Goal: Contribute content: Contribute content

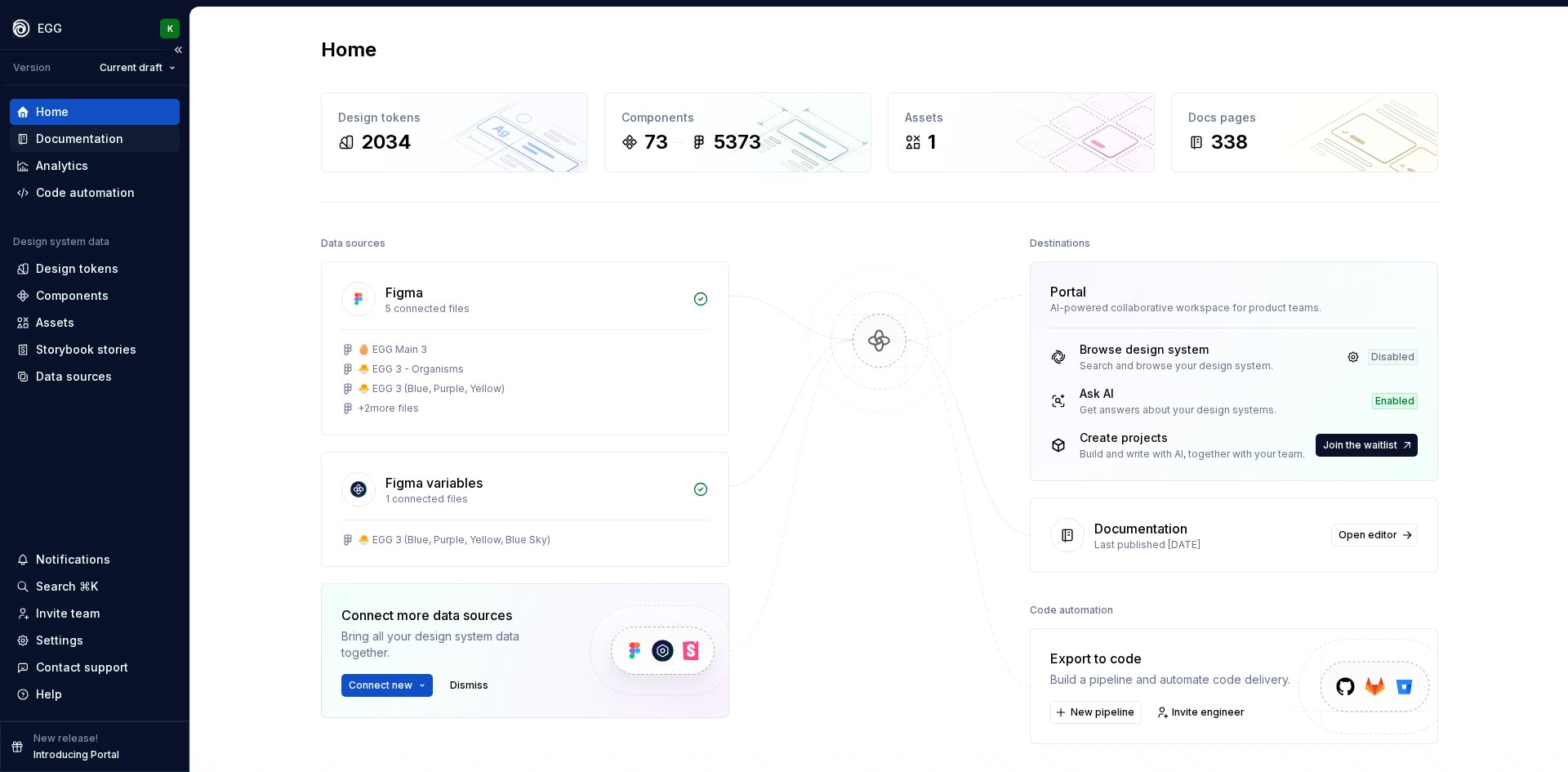
click at [79, 138] on div "Documentation" at bounding box center [79, 139] width 87 height 16
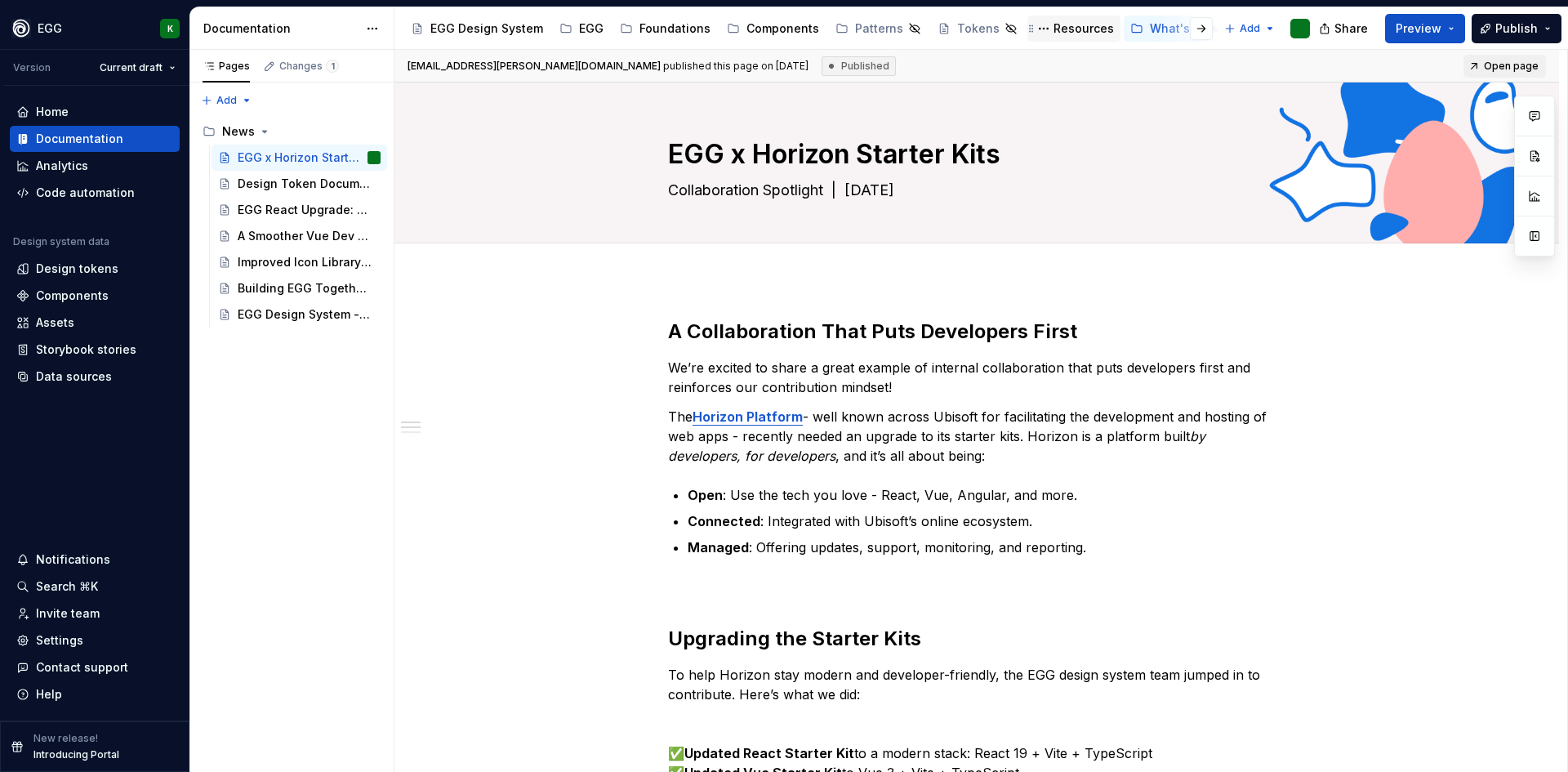
click at [1070, 24] on div "Resources" at bounding box center [1084, 29] width 61 height 16
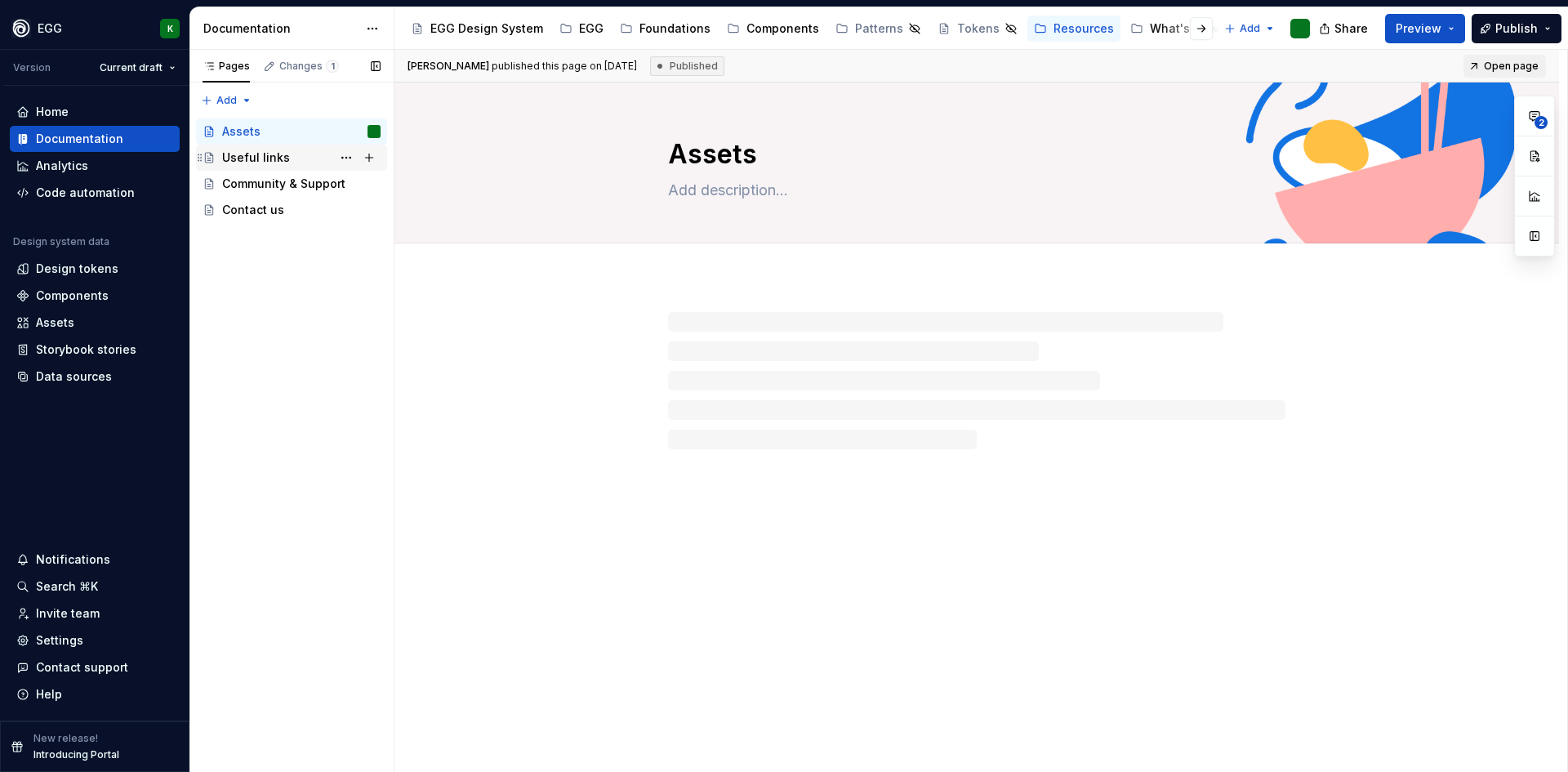
click at [267, 157] on div "Useful links" at bounding box center [256, 158] width 67 height 16
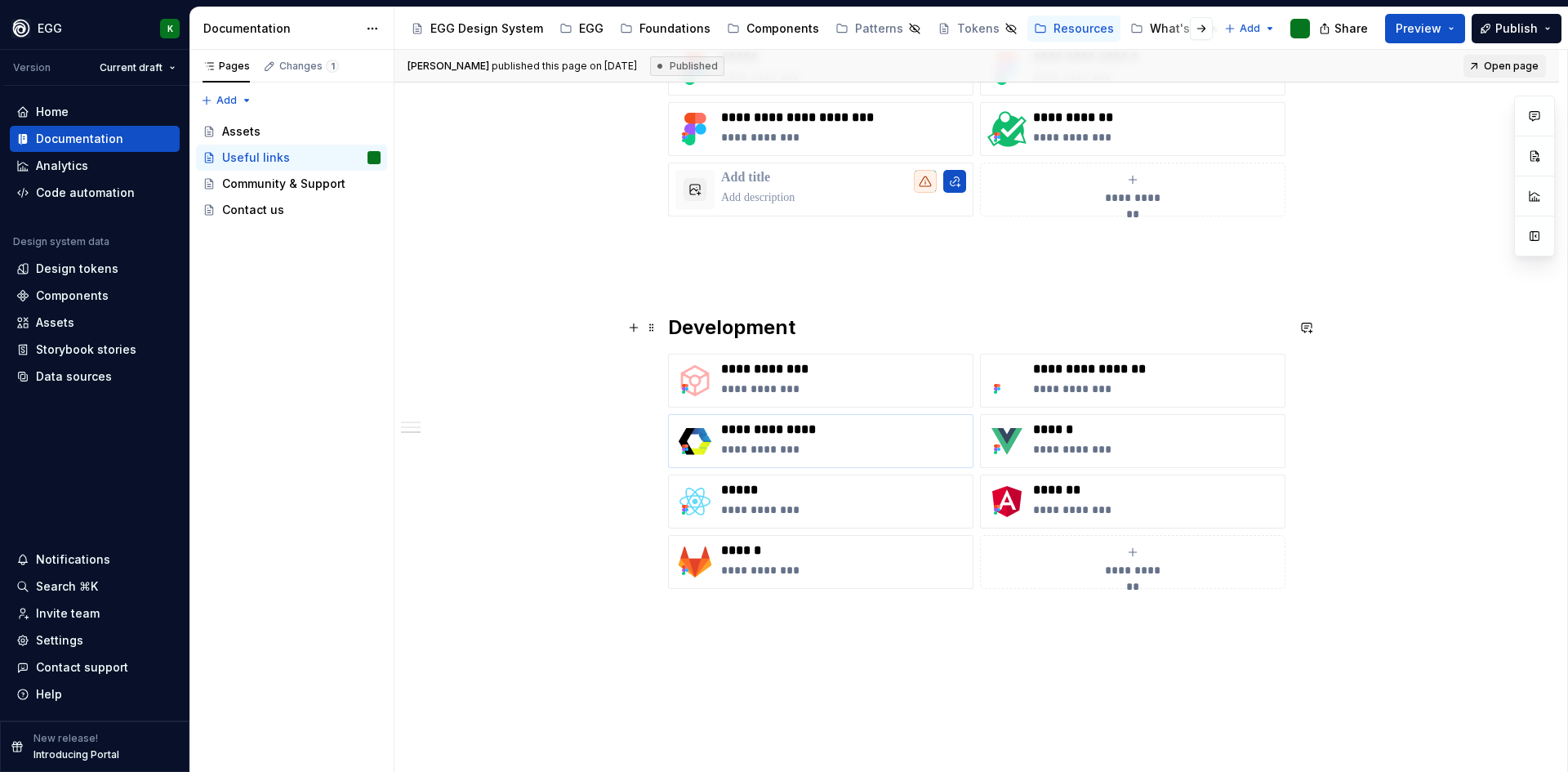
scroll to position [1062, 0]
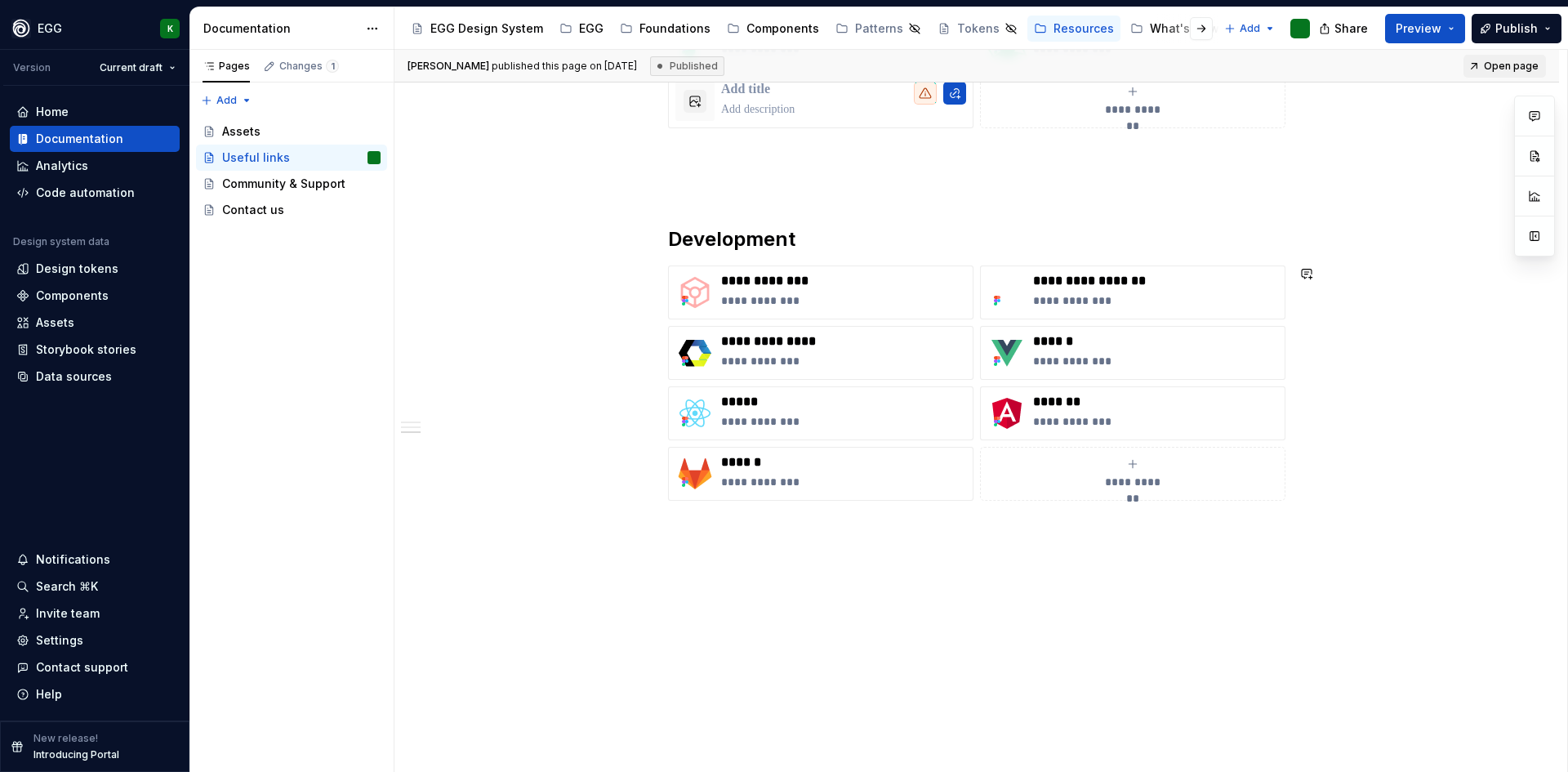
click at [739, 561] on div "**********" at bounding box center [976, 5] width 1164 height 1574
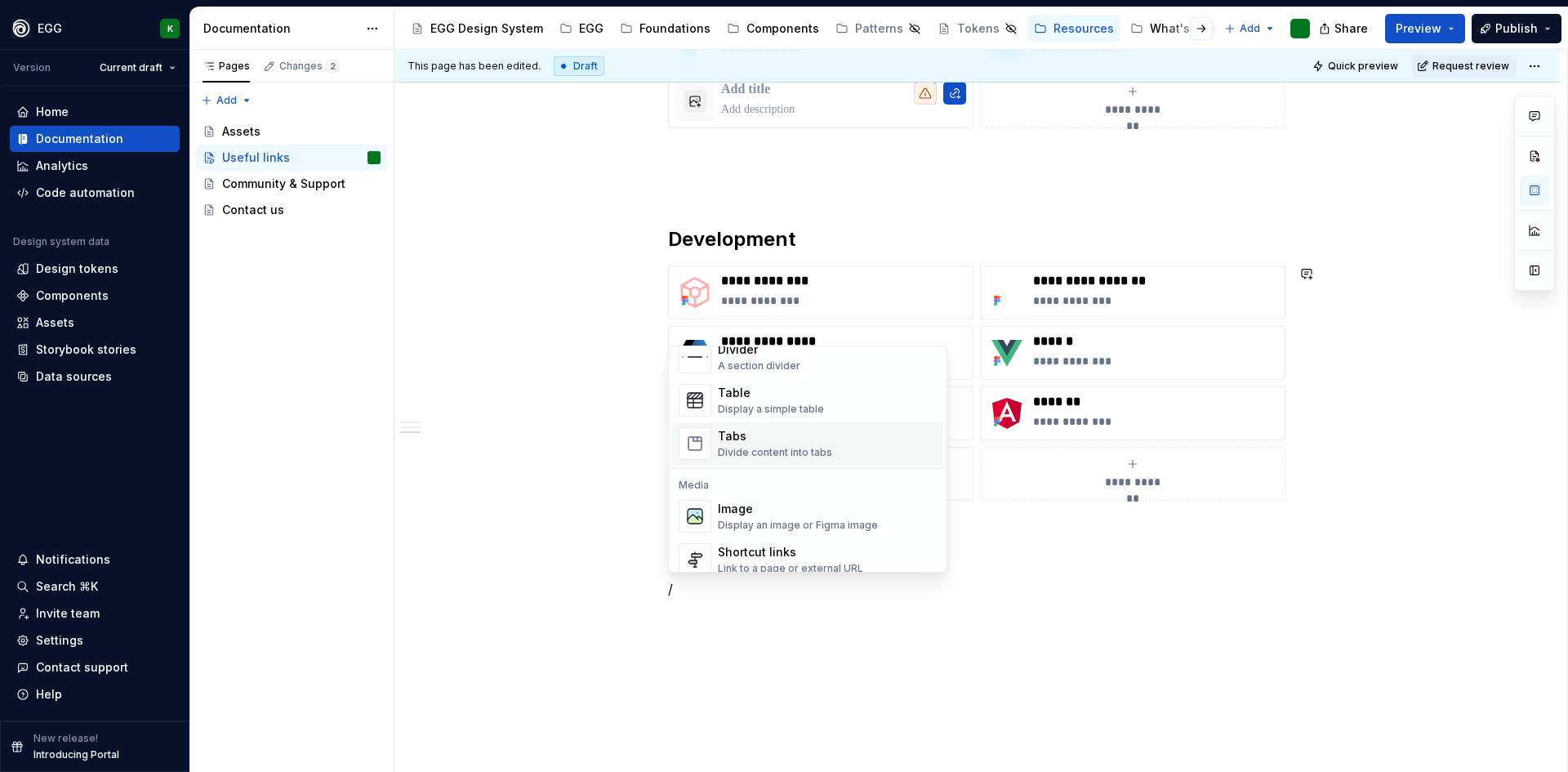
scroll to position [653, 0]
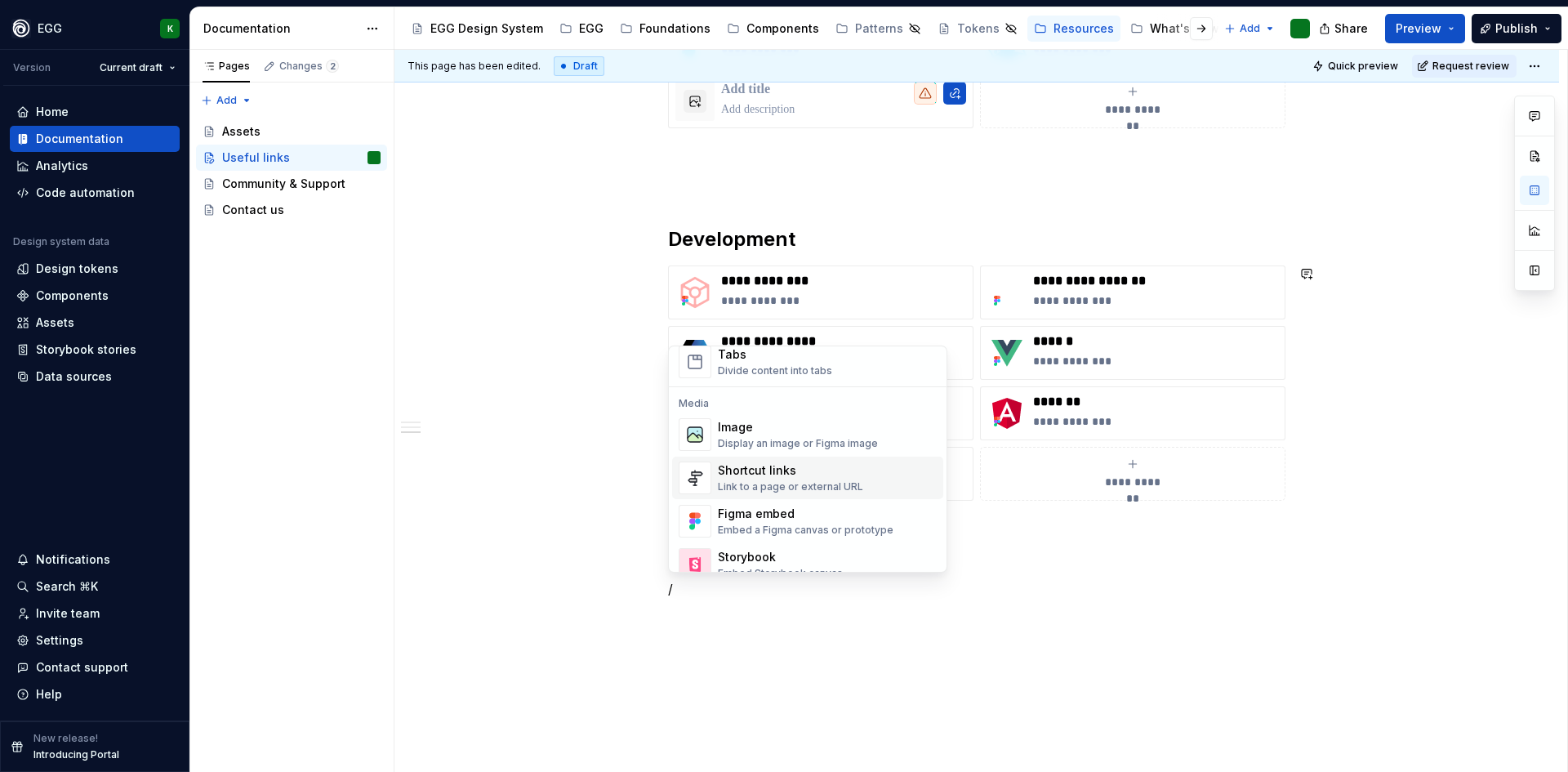
click at [799, 477] on div "Shortcut links" at bounding box center [790, 470] width 145 height 16
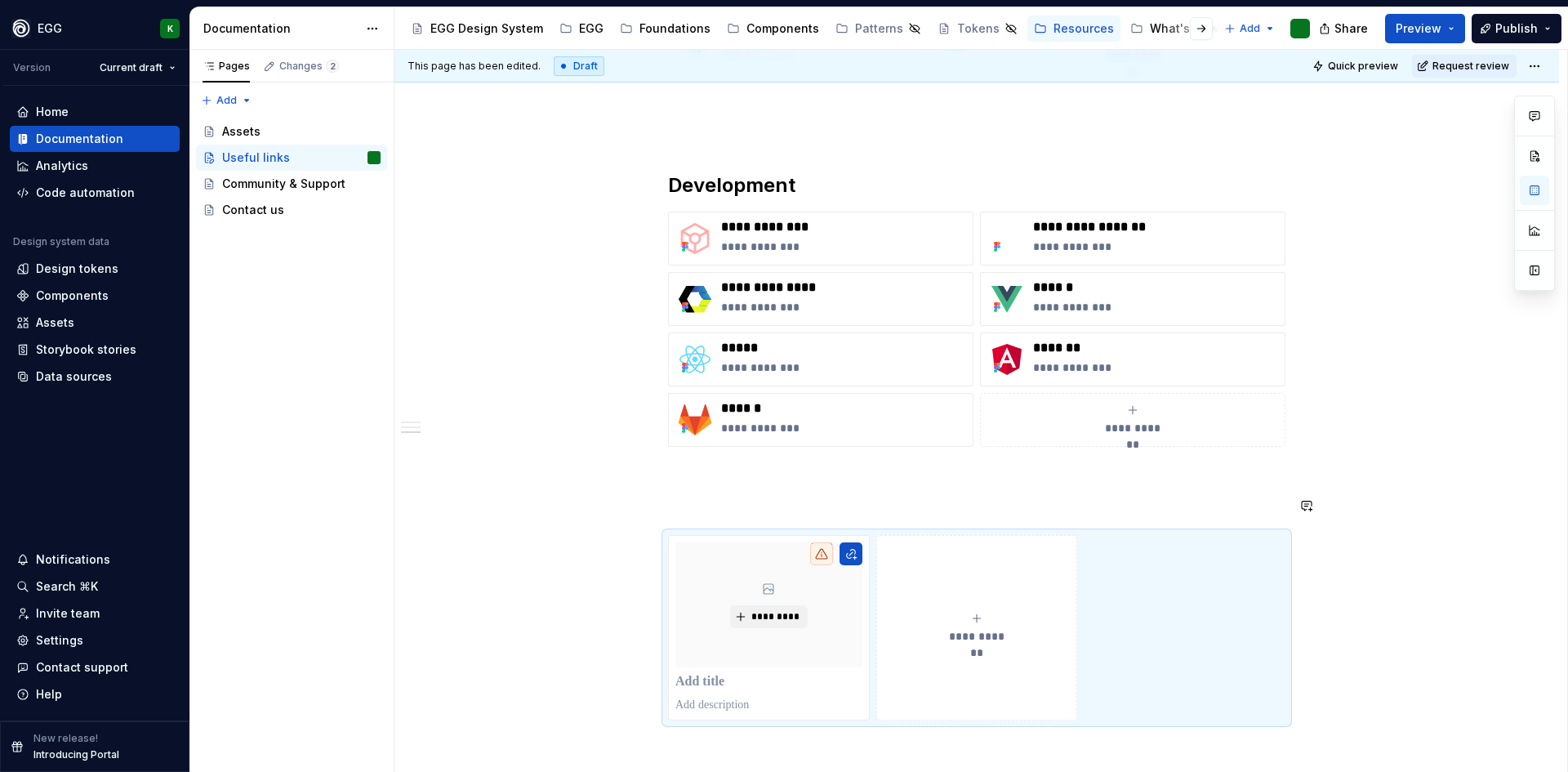
scroll to position [1145, 0]
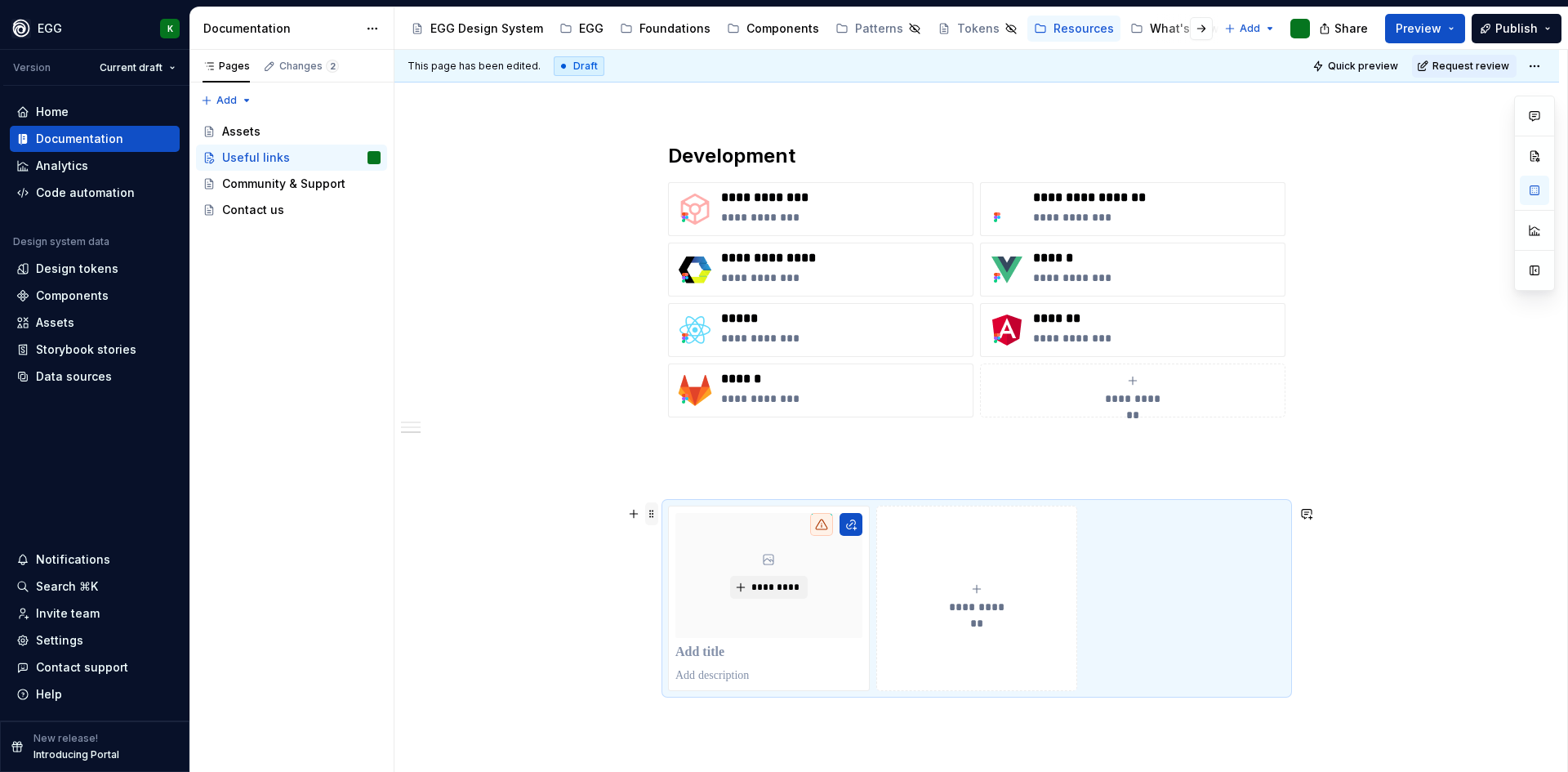
click at [656, 523] on span at bounding box center [651, 513] width 13 height 23
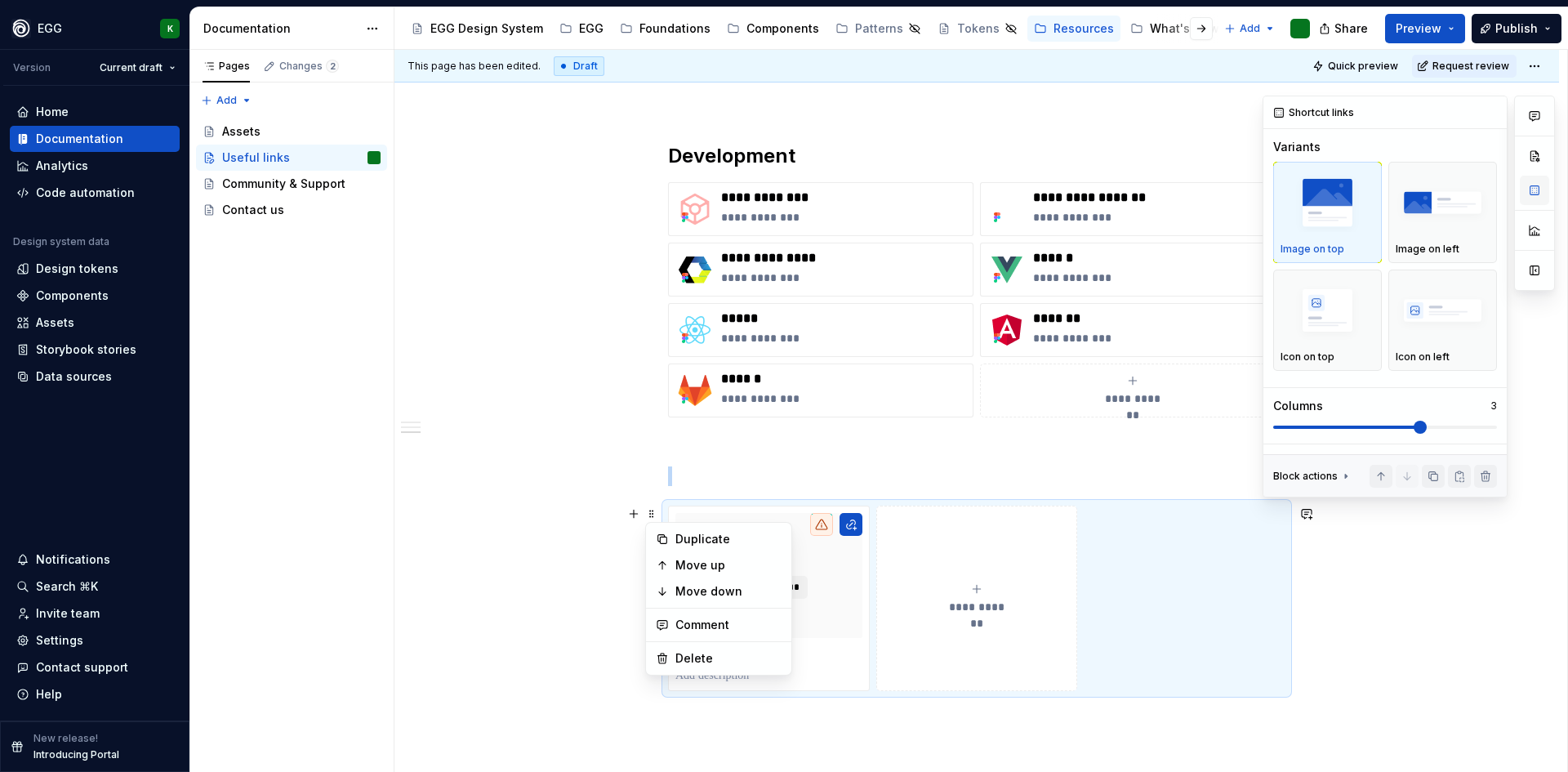
click at [1538, 187] on button "button" at bounding box center [1534, 191] width 30 height 30
click at [1436, 318] on img "button" at bounding box center [1442, 311] width 94 height 60
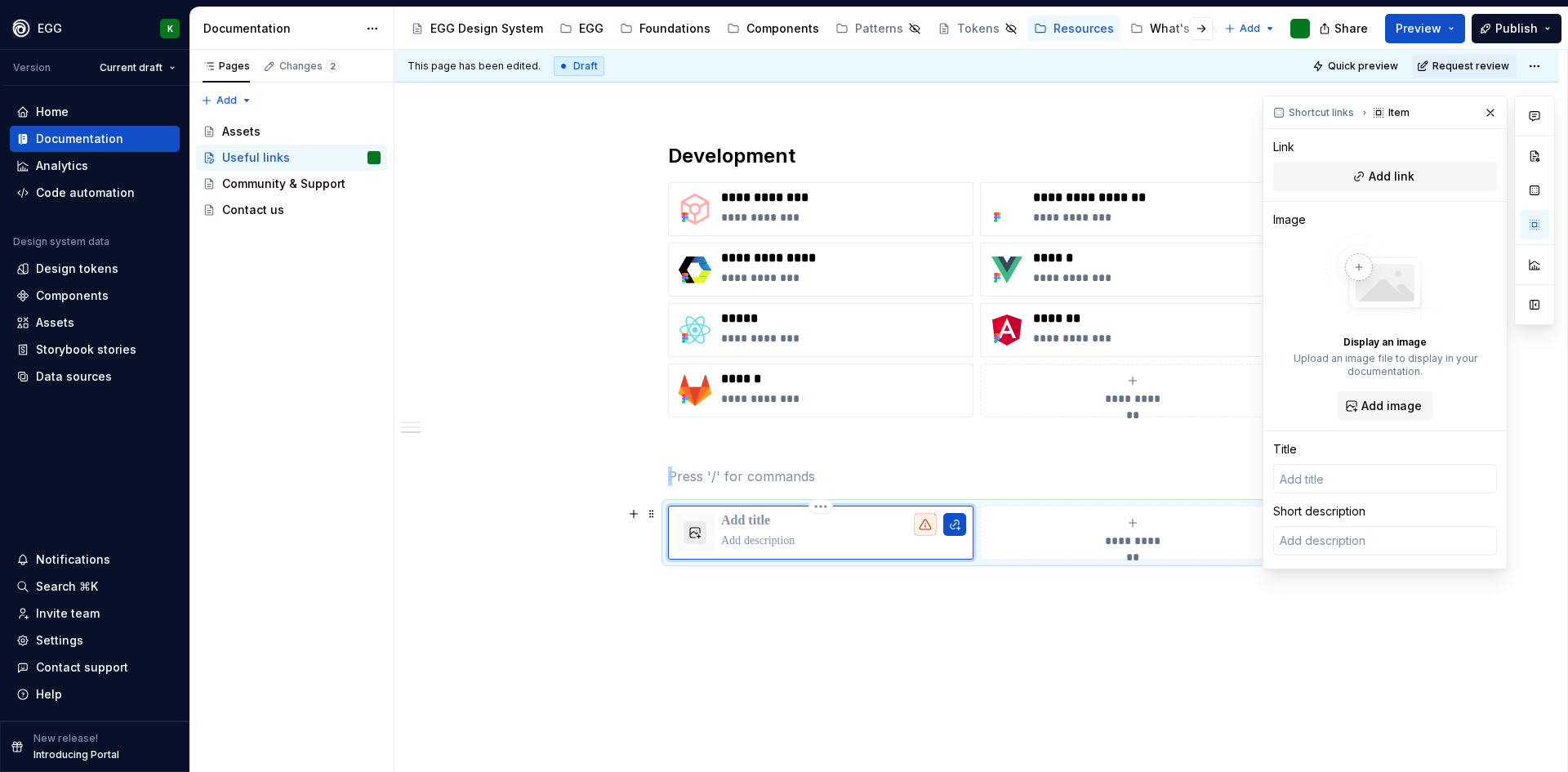
click at [696, 538] on button "button" at bounding box center [695, 532] width 23 height 23
type textarea "*"
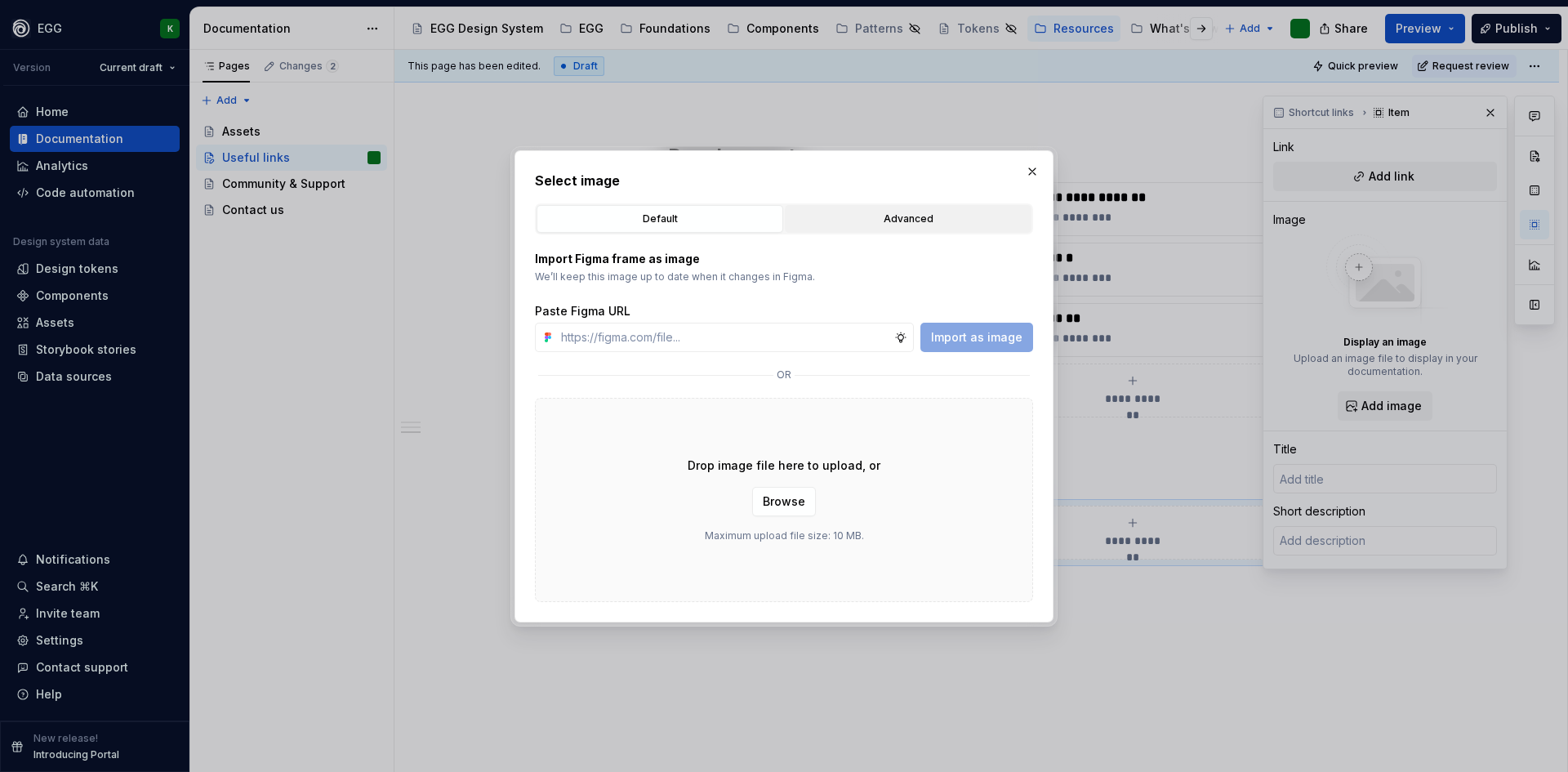
click at [876, 215] on div "Advanced" at bounding box center [908, 218] width 235 height 16
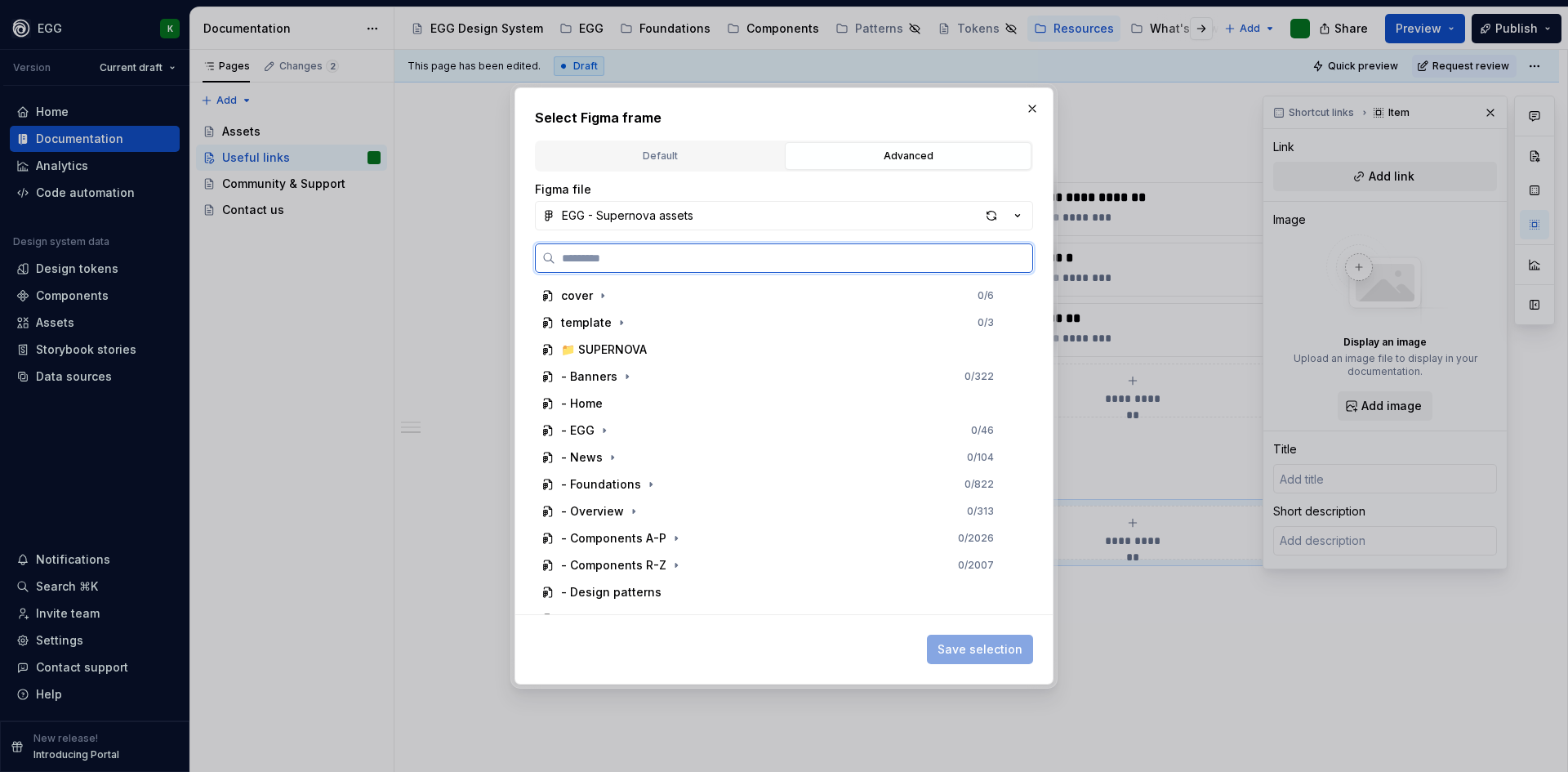
click at [591, 253] on input "search" at bounding box center [794, 258] width 477 height 16
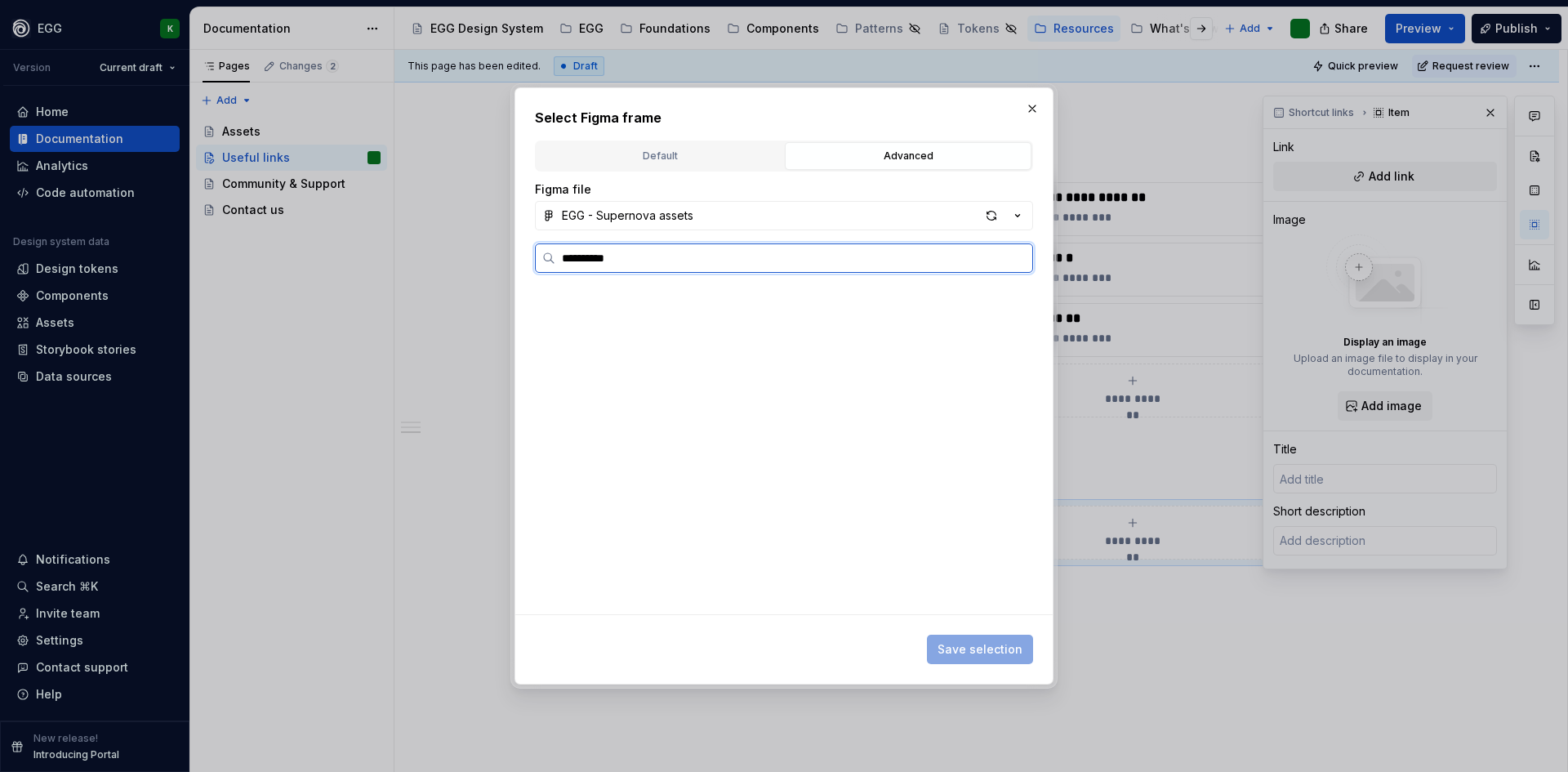
scroll to position [0, 0]
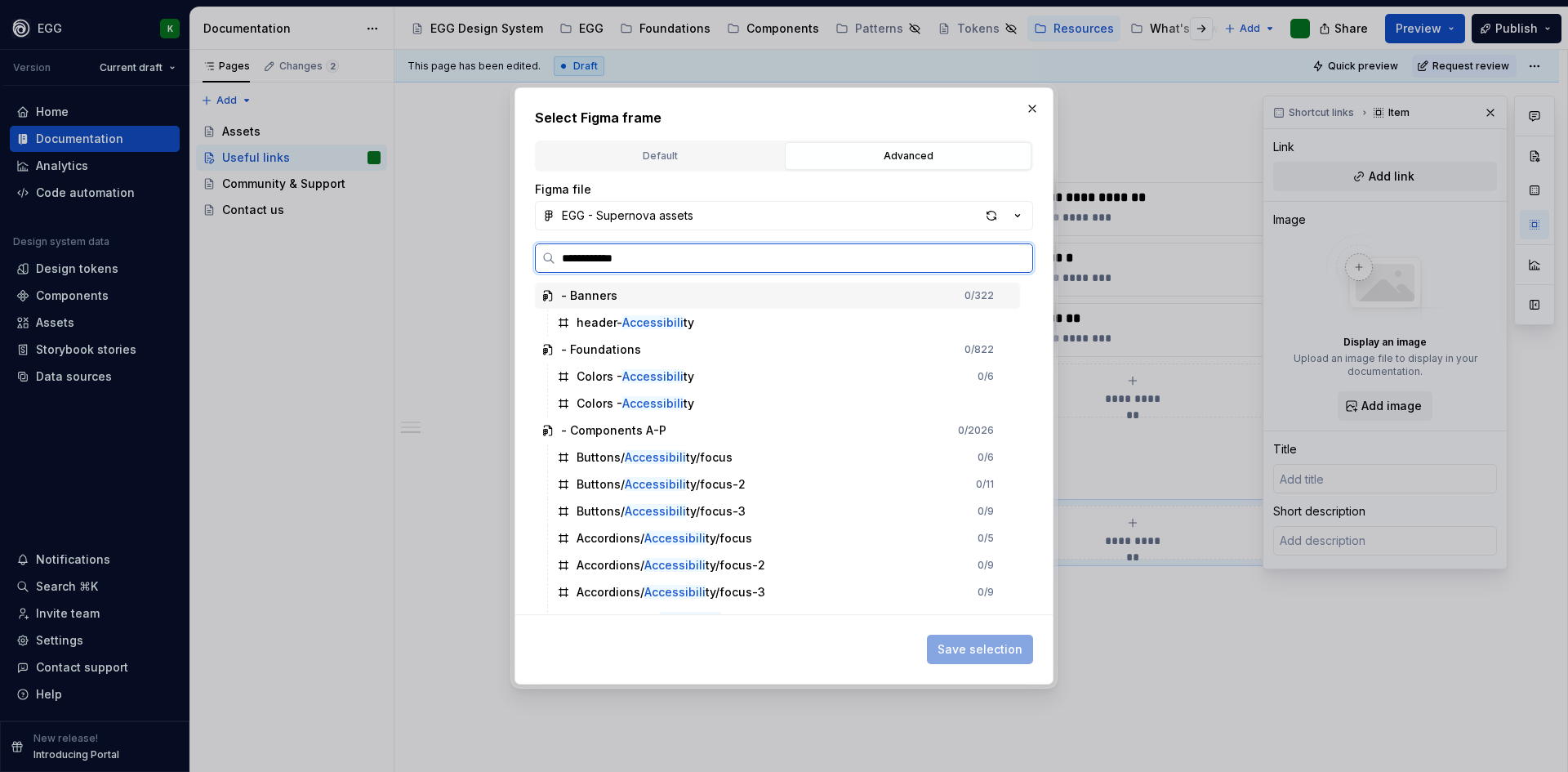
type input "**********"
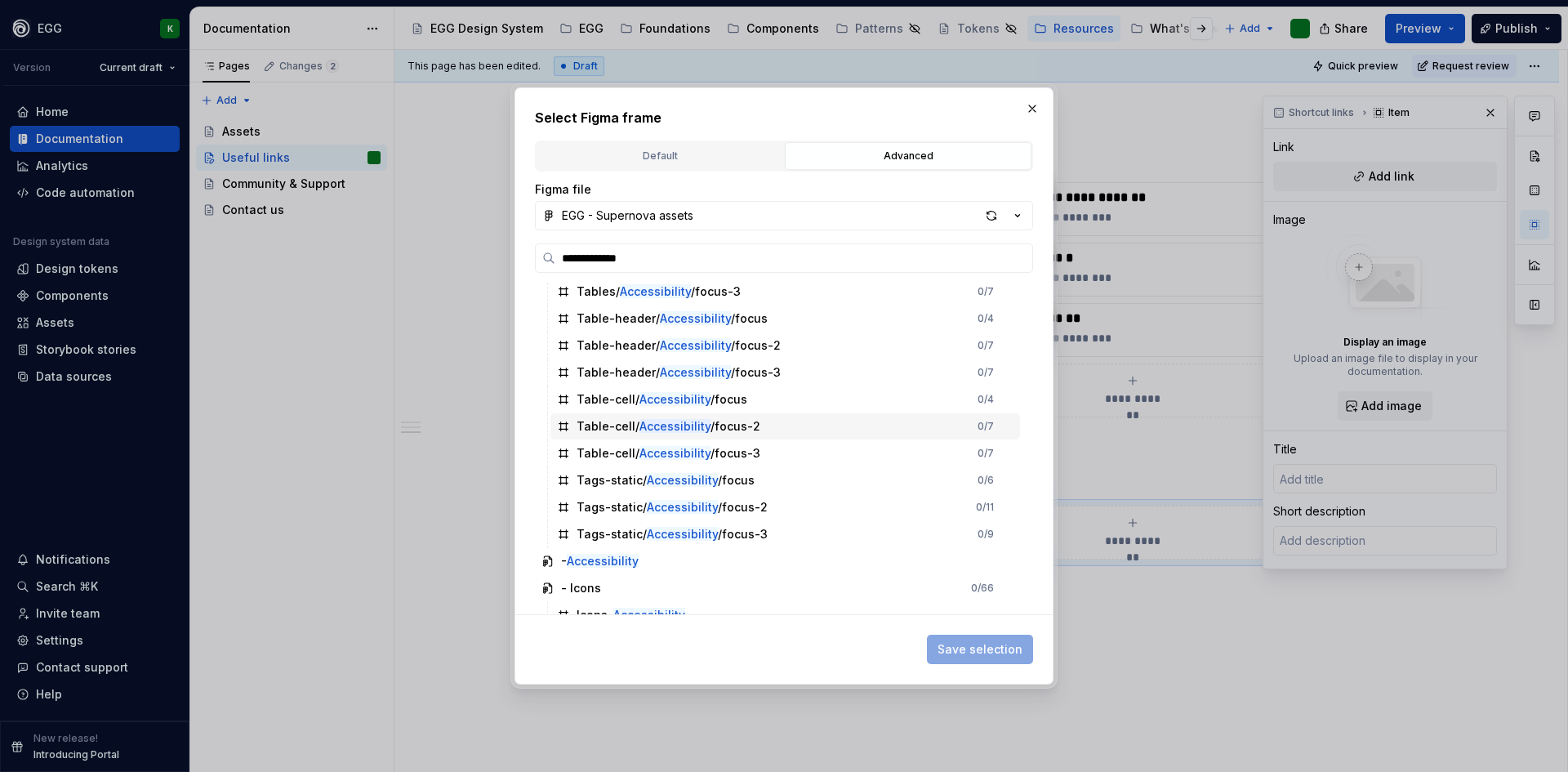
scroll to position [4142, 0]
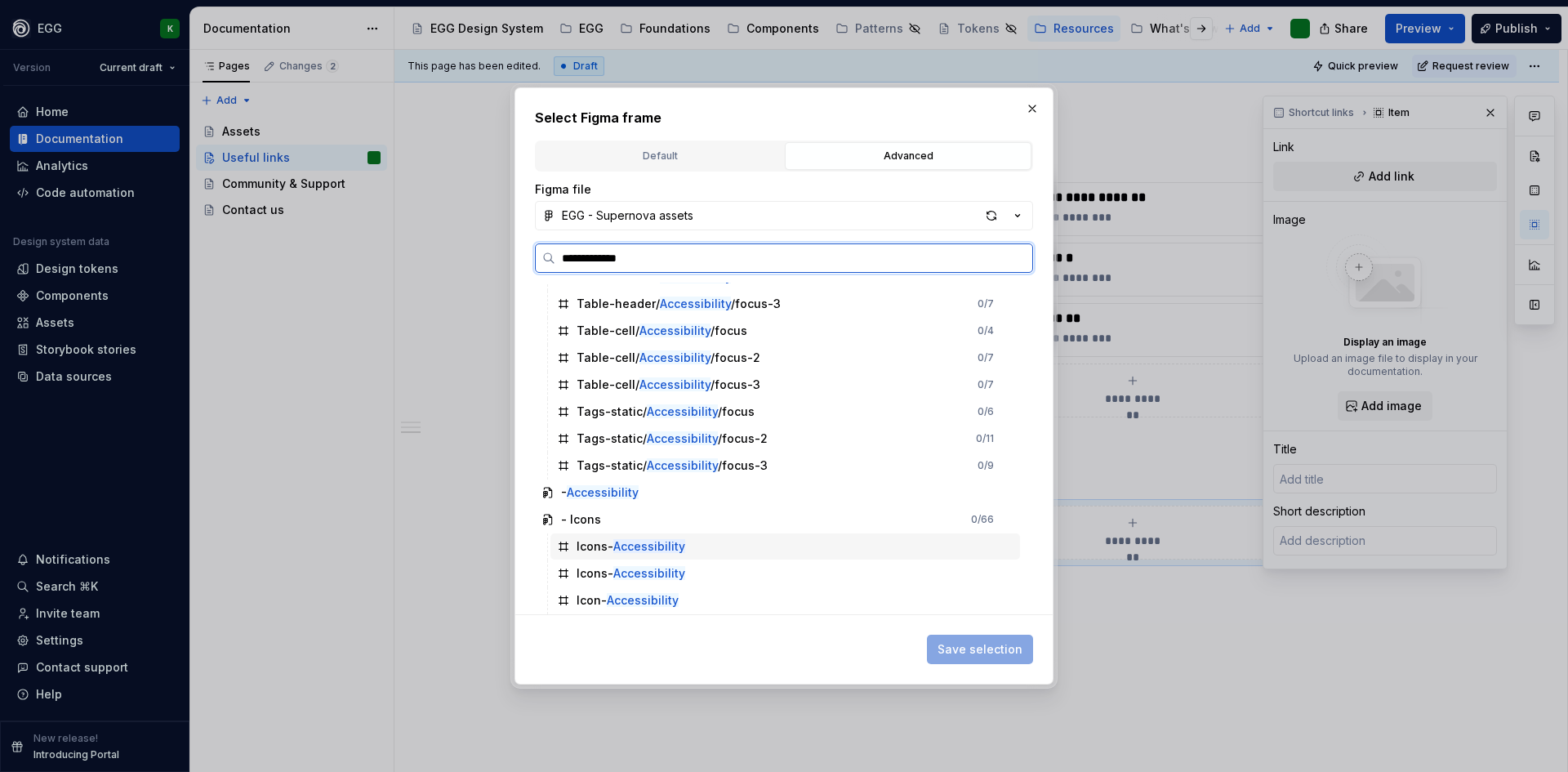
click at [620, 541] on mark "Accessibility" at bounding box center [649, 546] width 71 height 14
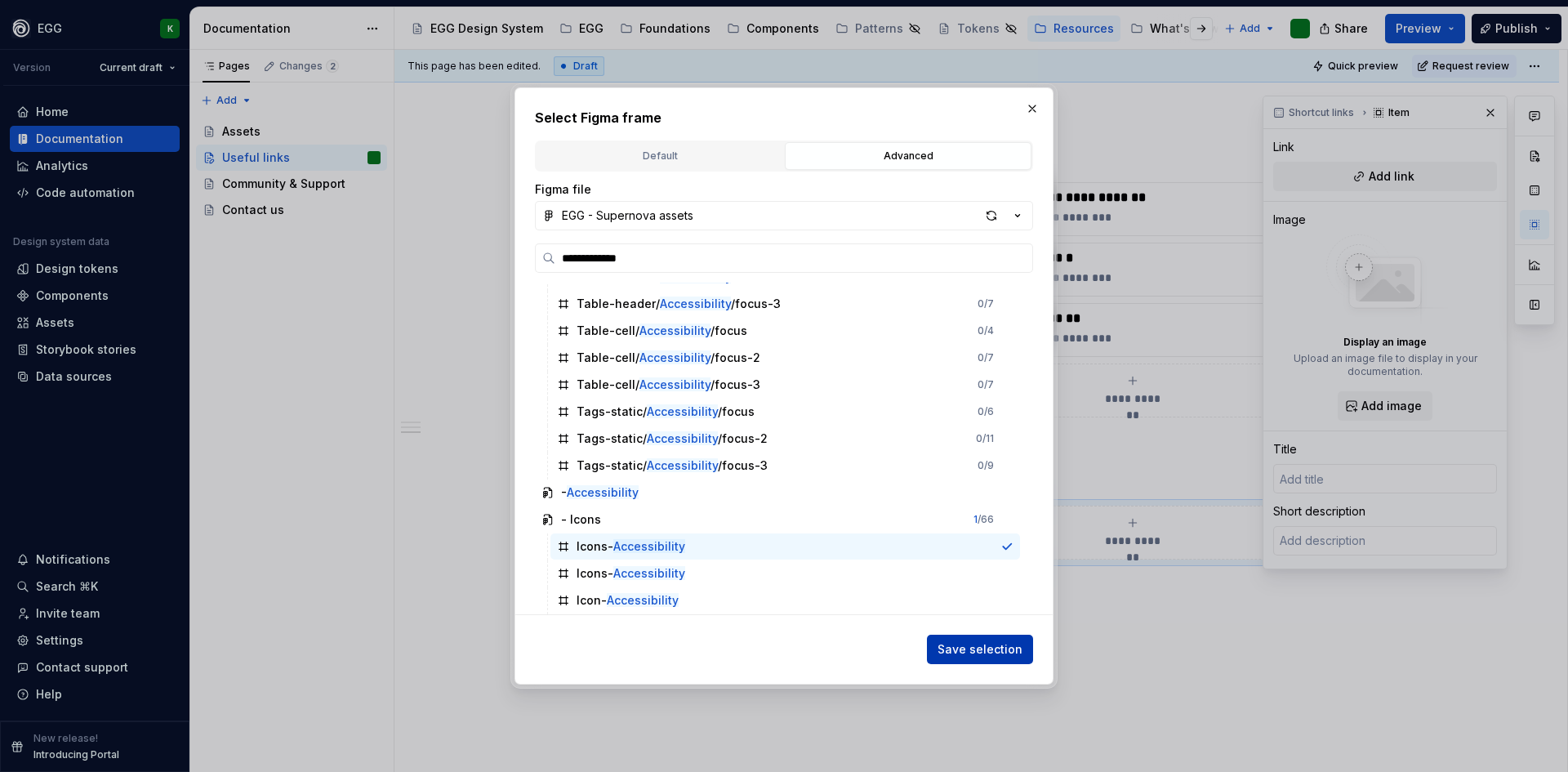
click at [968, 652] on span "Save selection" at bounding box center [980, 649] width 85 height 16
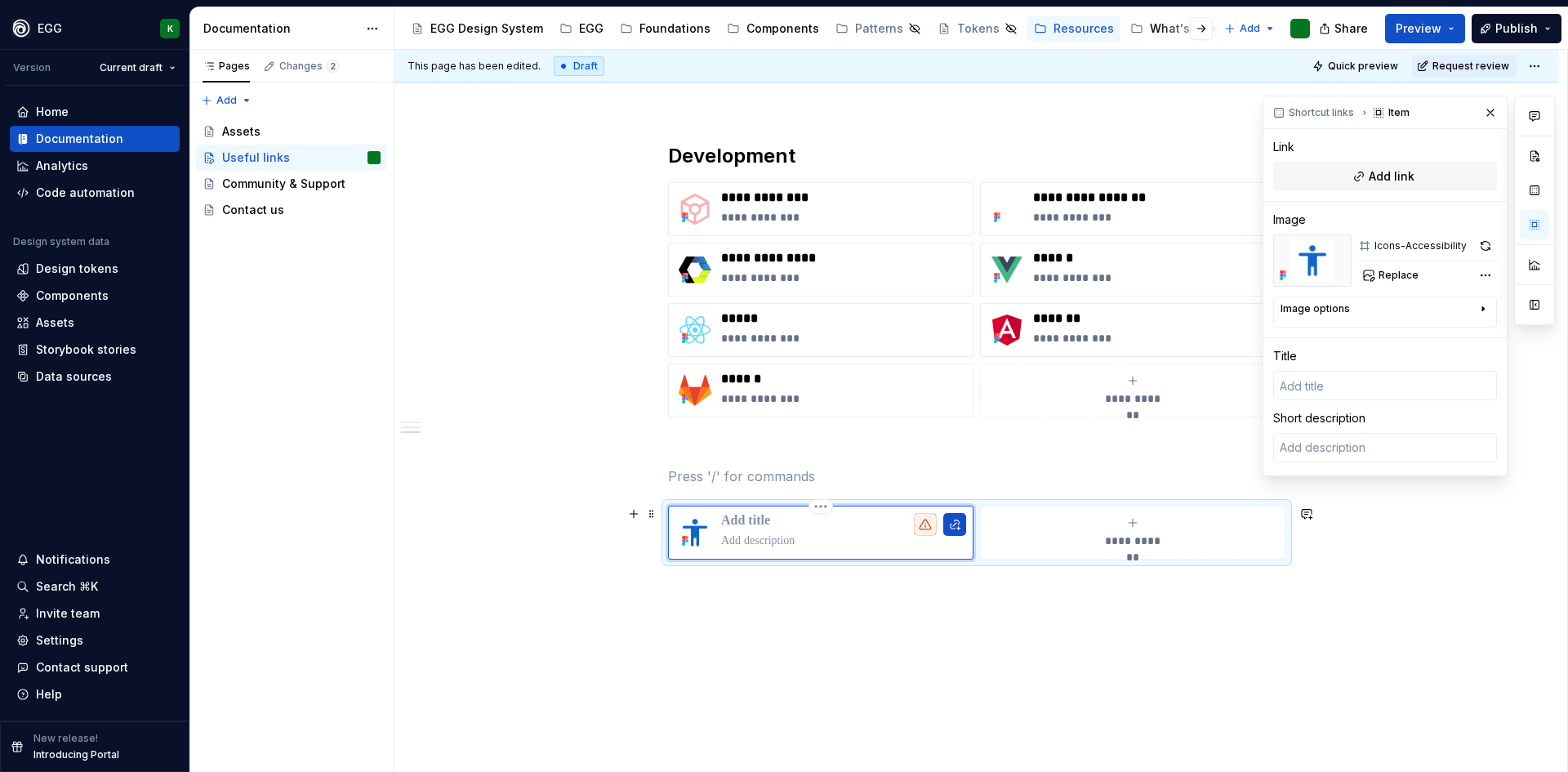
click at [756, 523] on p at bounding box center [844, 521] width 245 height 16
type textarea "*"
type input "O"
type textarea "*"
type input "Ov"
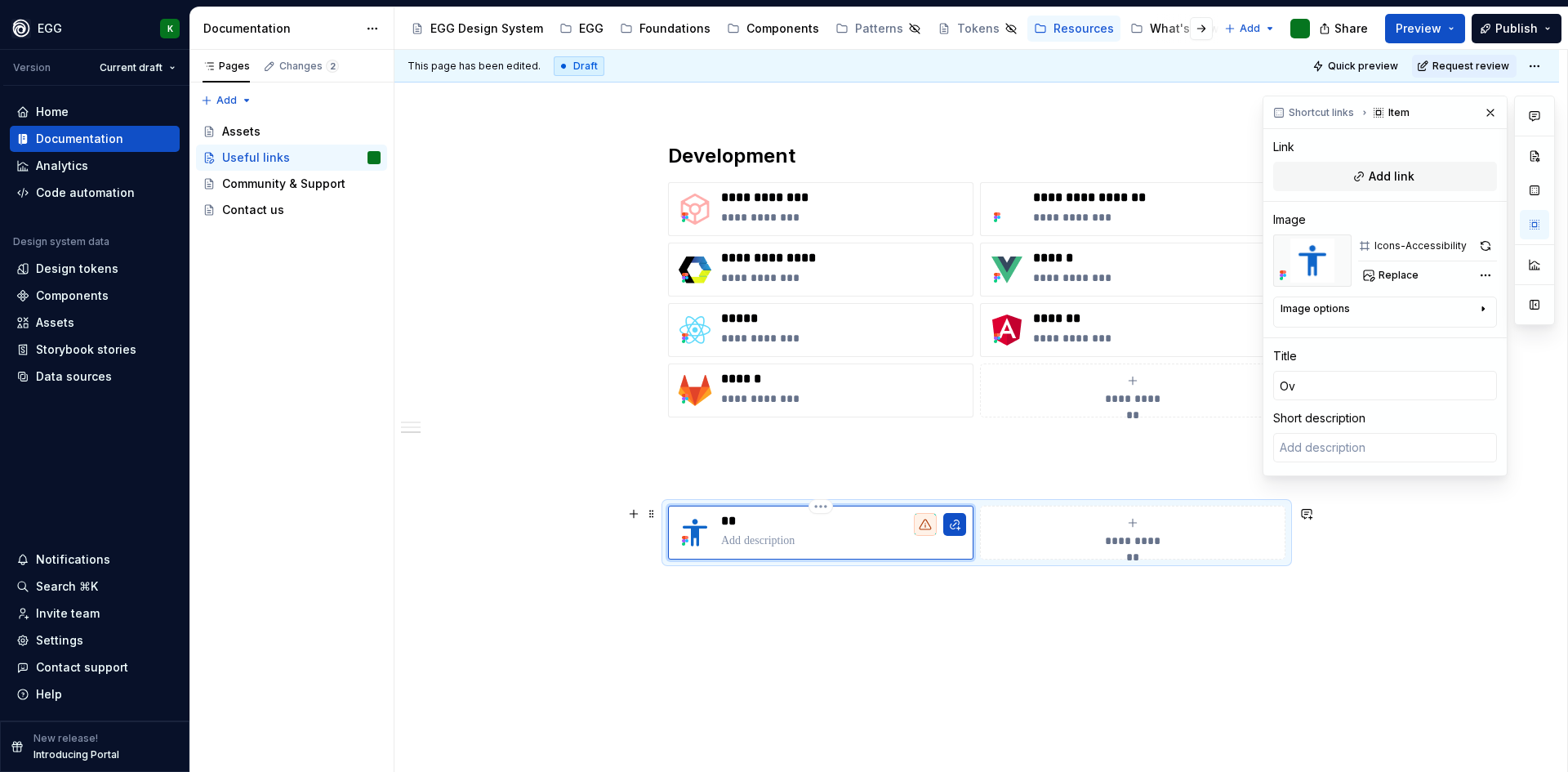
type textarea "*"
type input "Ove"
type textarea "*"
type input "Over"
type textarea "*"
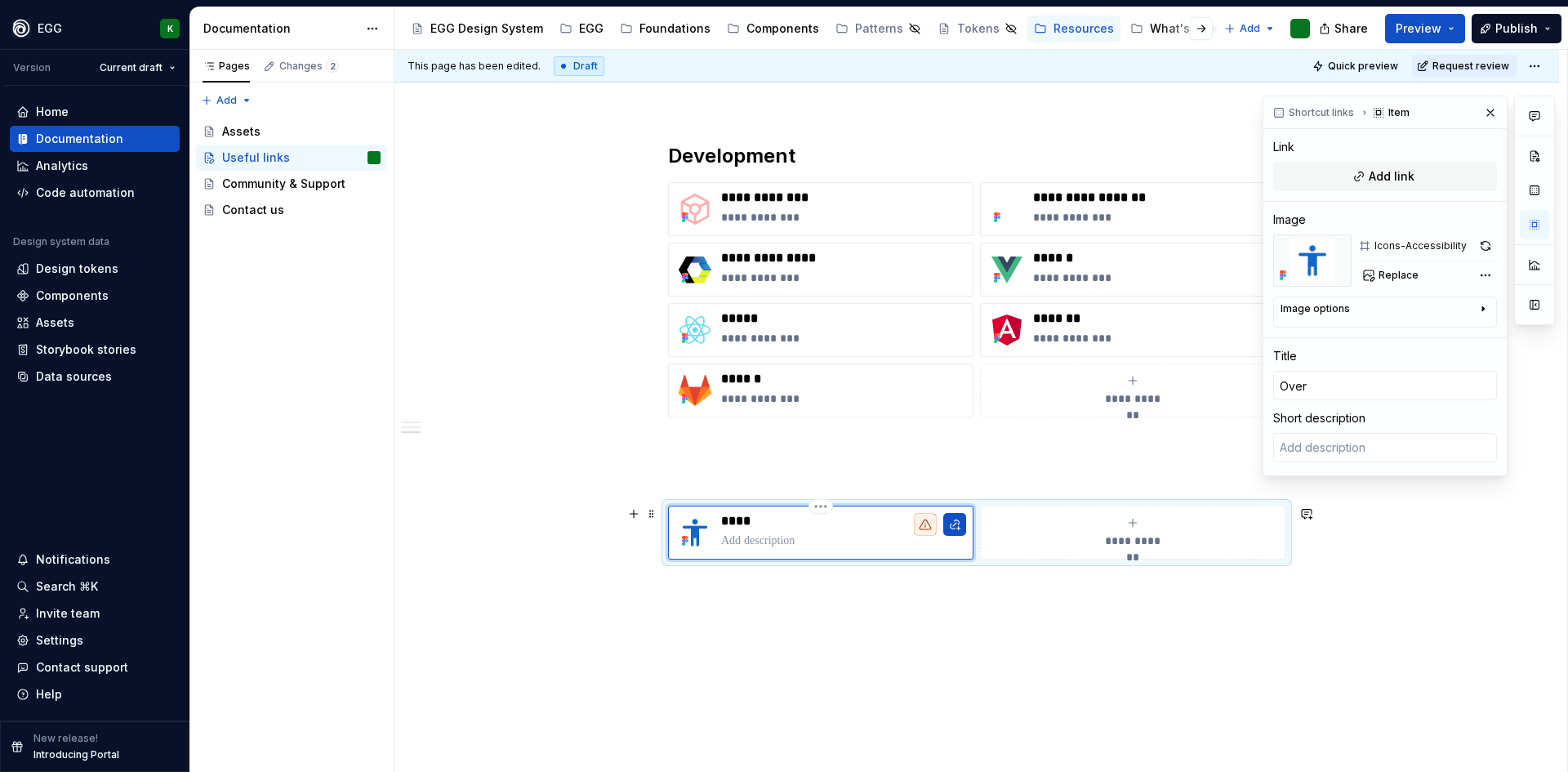
type input "Overv"
type textarea "*"
type input "Overvi"
type textarea "*"
type input "Overvie"
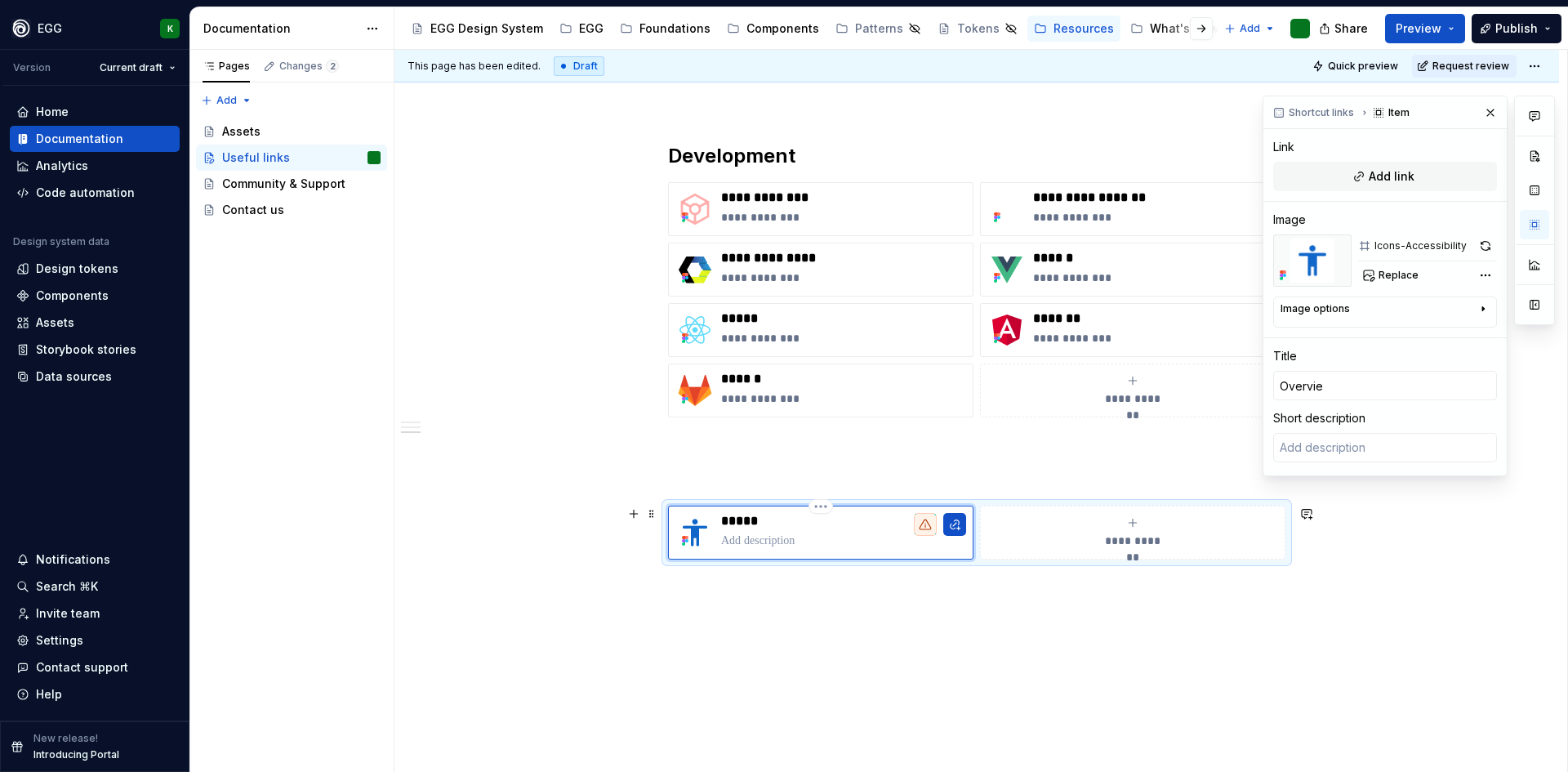
type textarea "*"
type input "Overview"
type textarea "*"
type input "Overview"
type textarea "*"
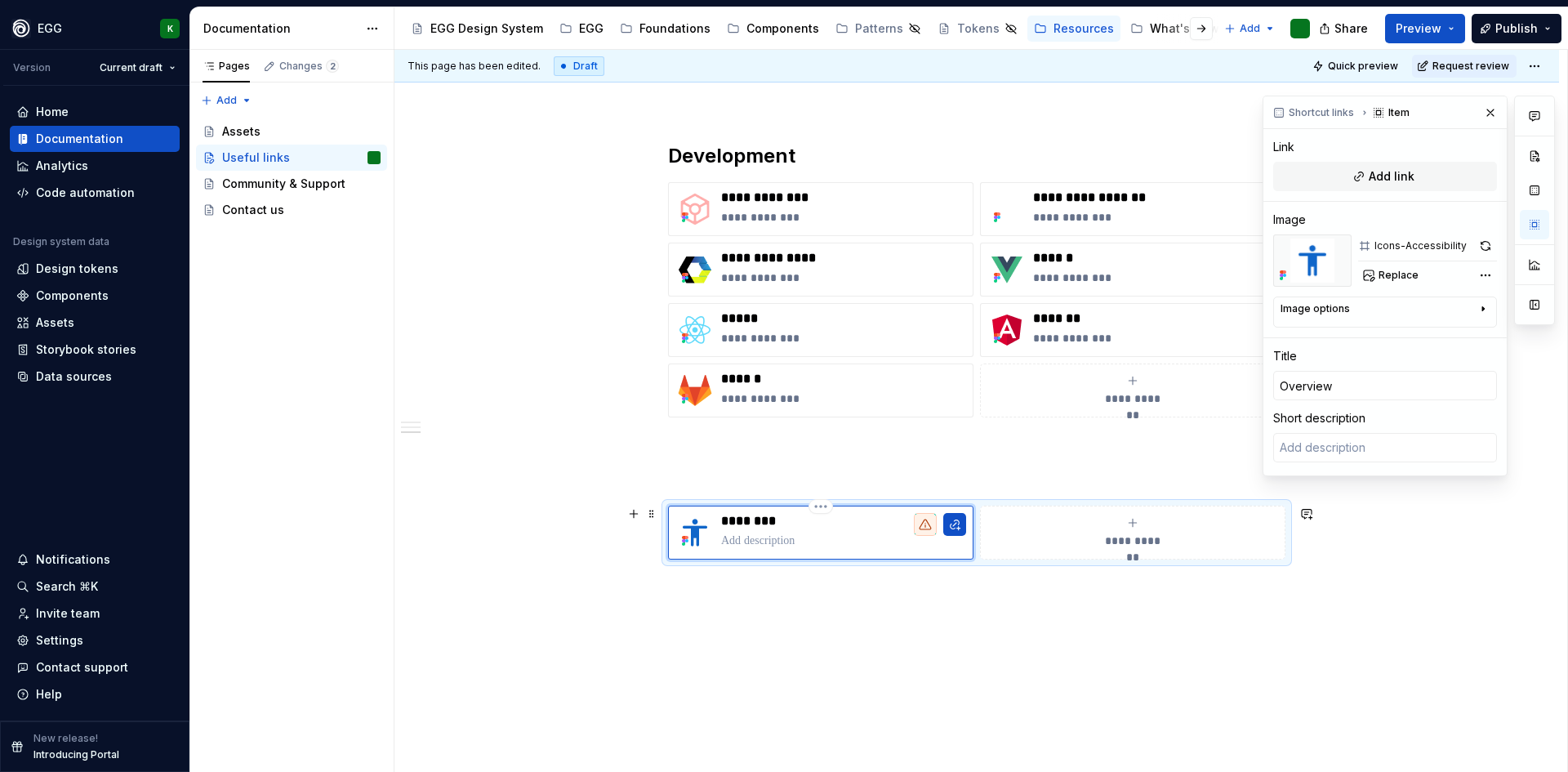
type input "Overview o"
type textarea "*"
type input "Overview of"
type textarea "*"
type input "Overview of"
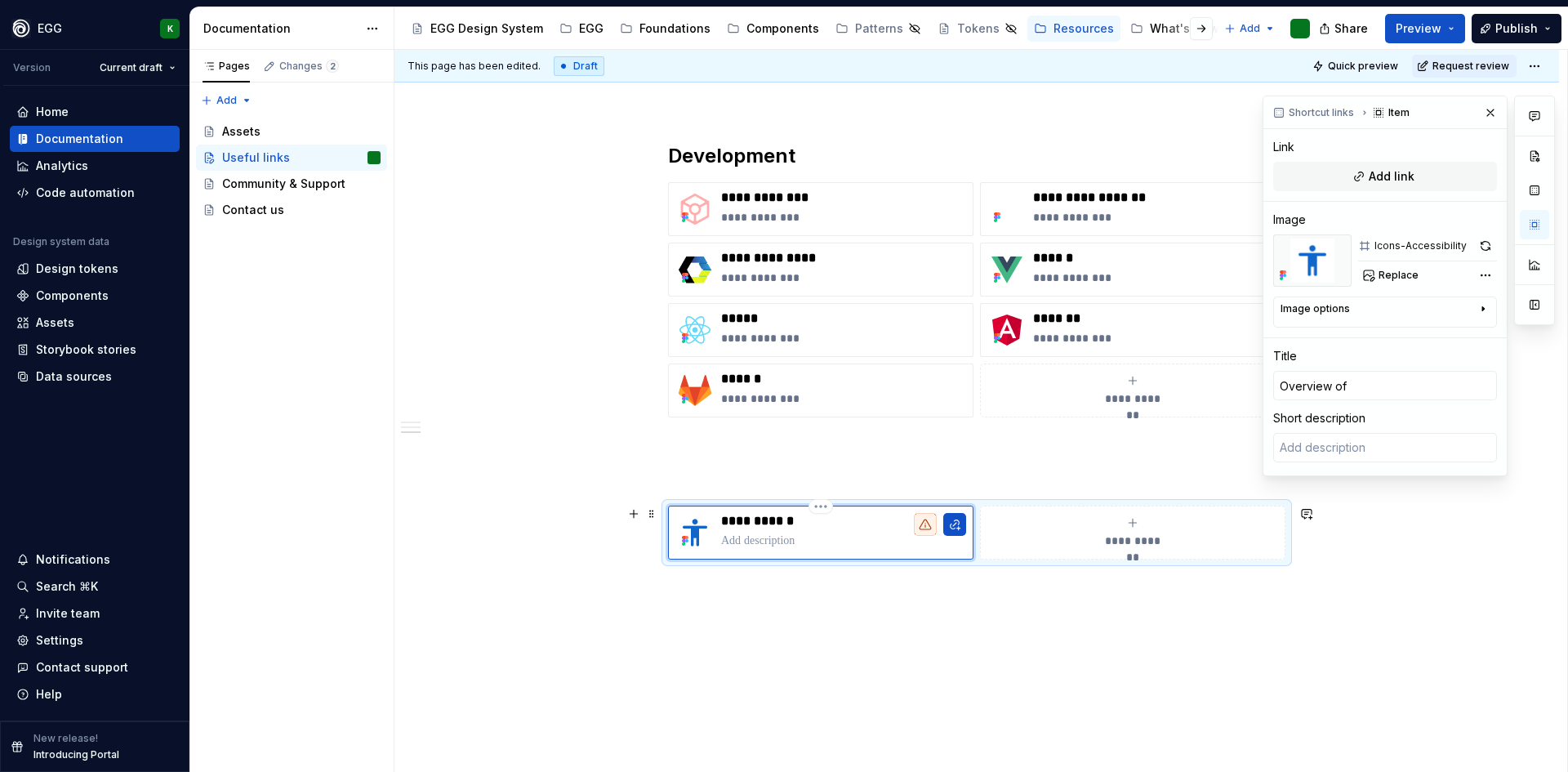
type textarea "*"
type input "Overview of B"
type textarea "*"
type input "Overview of Ba"
type textarea "*"
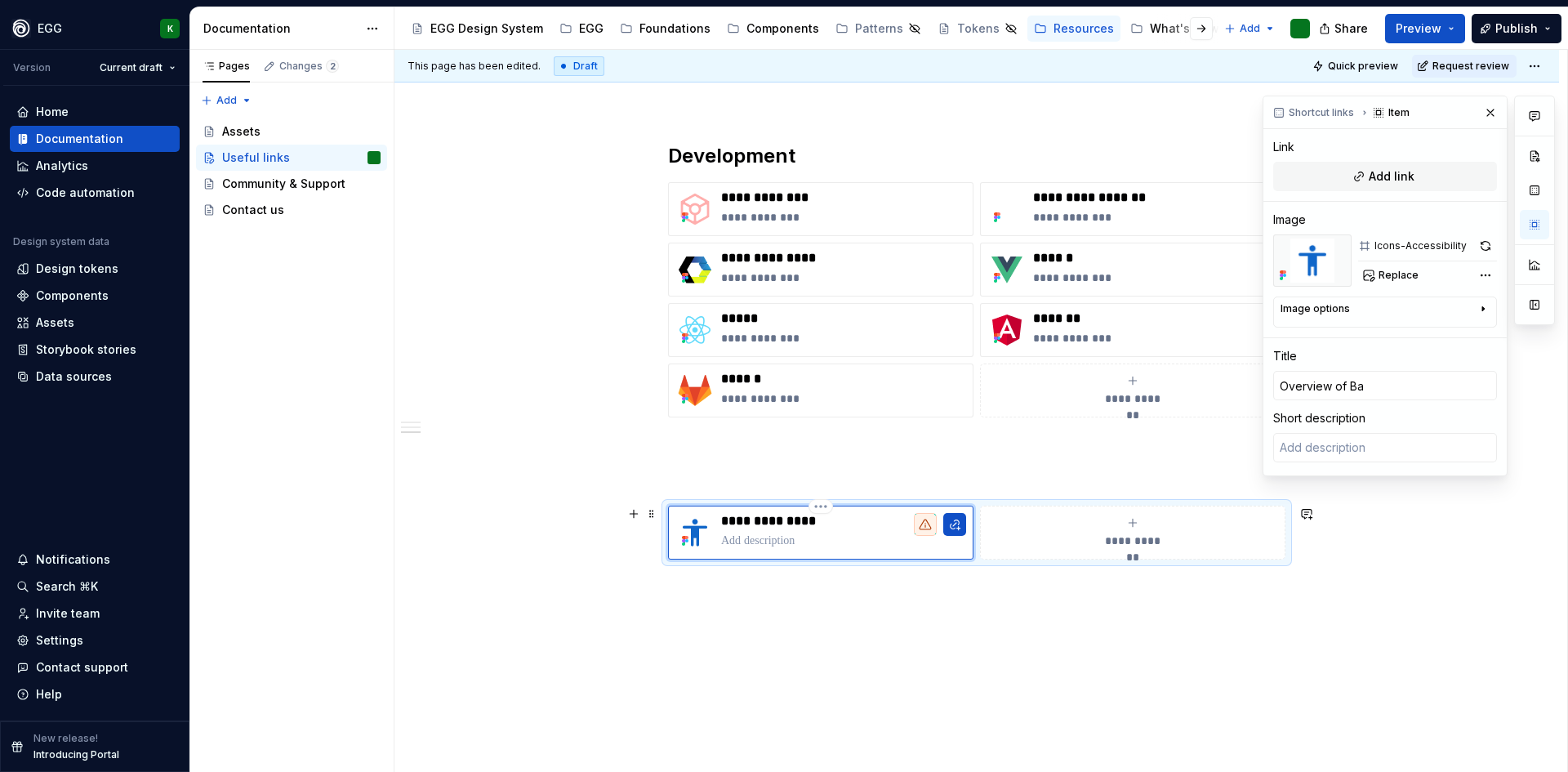
type input "Overview of Bar"
type textarea "*"
type input "Overview of [PERSON_NAME]"
type textarea "*"
type input "Overview of Barri"
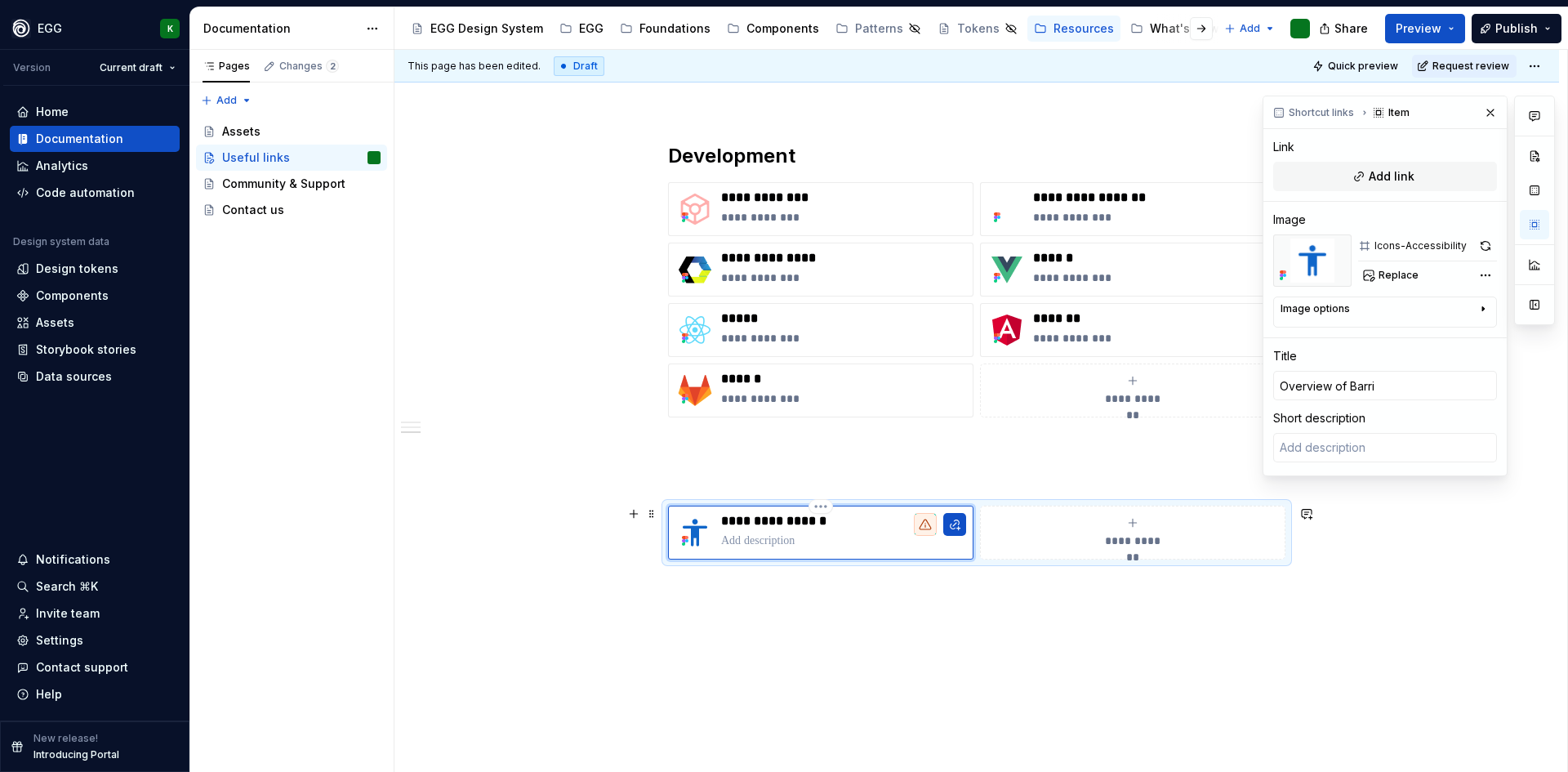
type textarea "*"
type input "Overview of Barrie"
type textarea "*"
type input "Overview of Barrier"
type textarea "*"
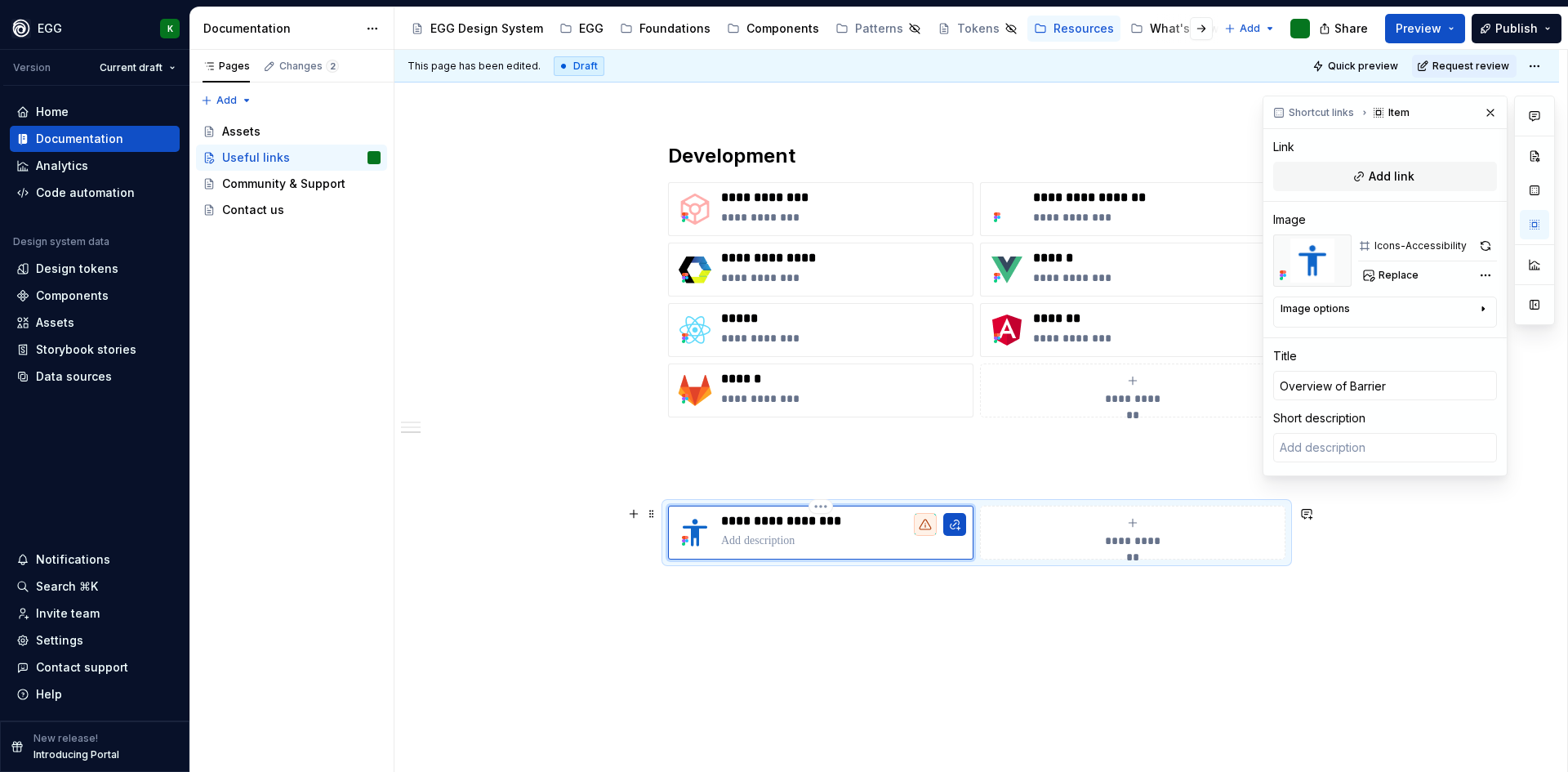
type input "Overview of Barriers"
click at [957, 523] on button "button" at bounding box center [954, 524] width 23 height 23
type textarea "*"
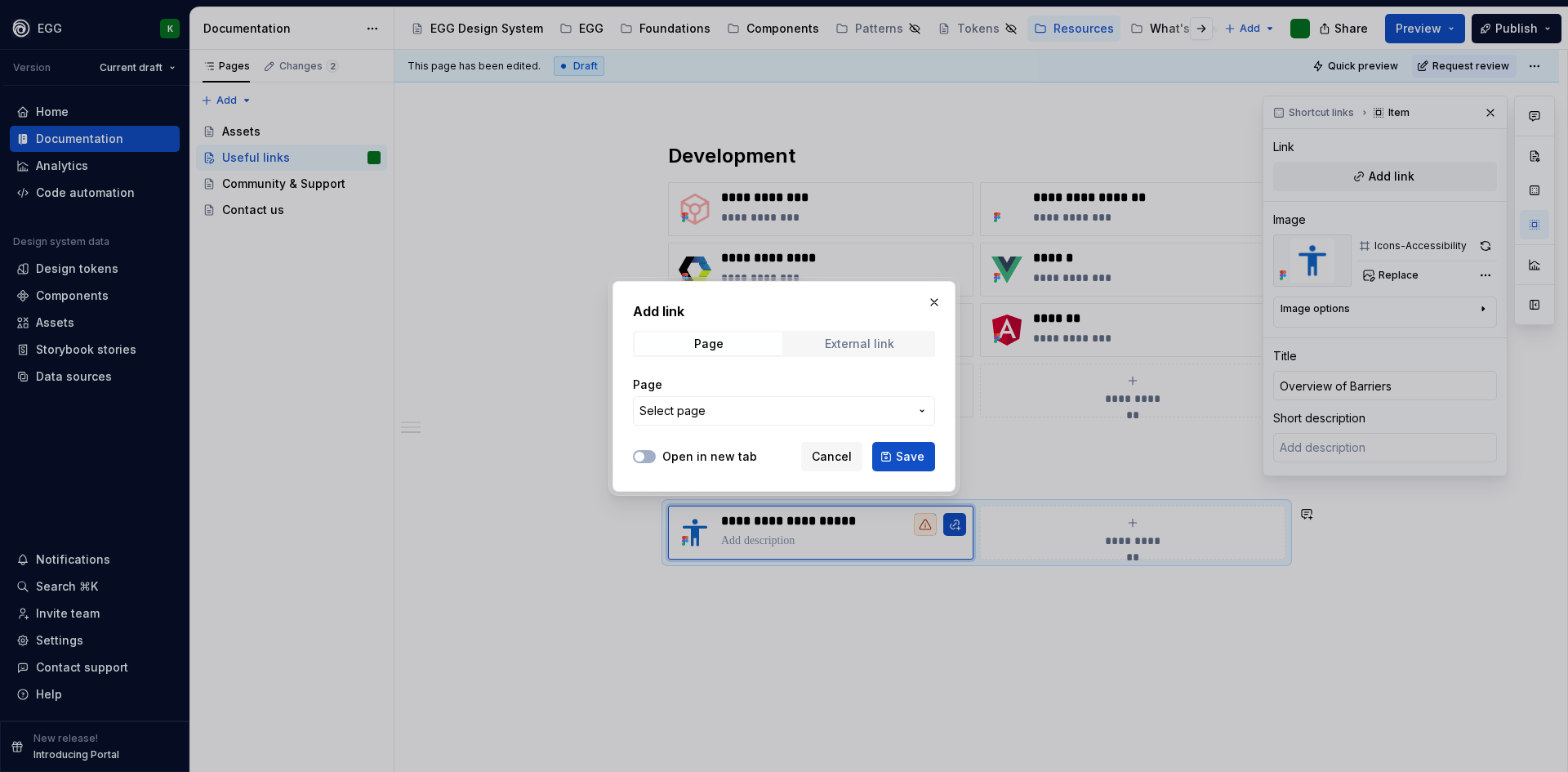
click at [872, 344] on div "External link" at bounding box center [859, 343] width 69 height 13
click at [669, 406] on input "URL" at bounding box center [784, 411] width 302 height 30
paste input "[URL][DOMAIN_NAME][DOMAIN_NAME]"
type input "[URL][DOMAIN_NAME][DOMAIN_NAME]"
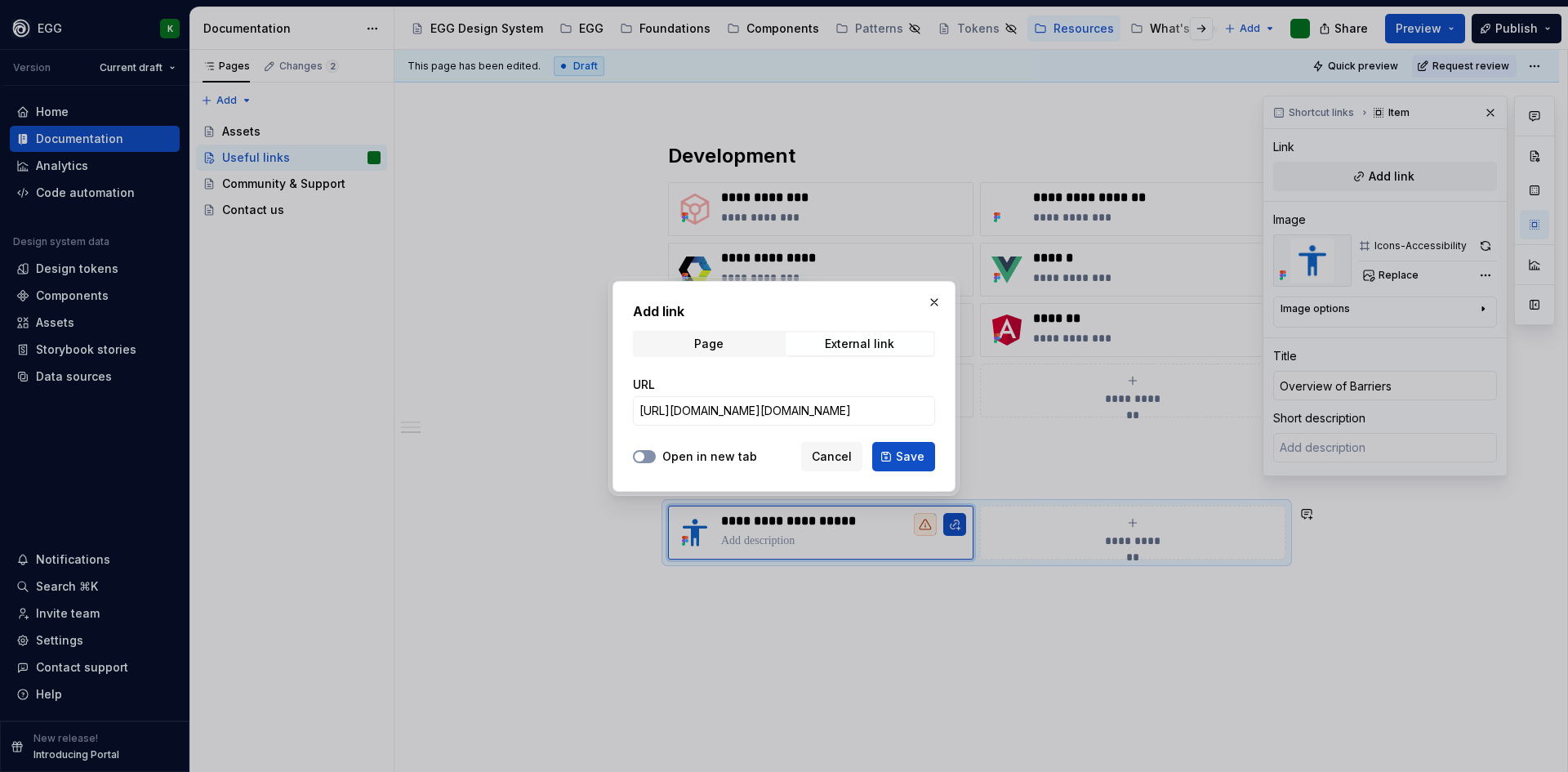
scroll to position [0, 0]
click at [638, 452] on span "button" at bounding box center [639, 456] width 10 height 10
click at [915, 457] on span "Save" at bounding box center [910, 456] width 29 height 16
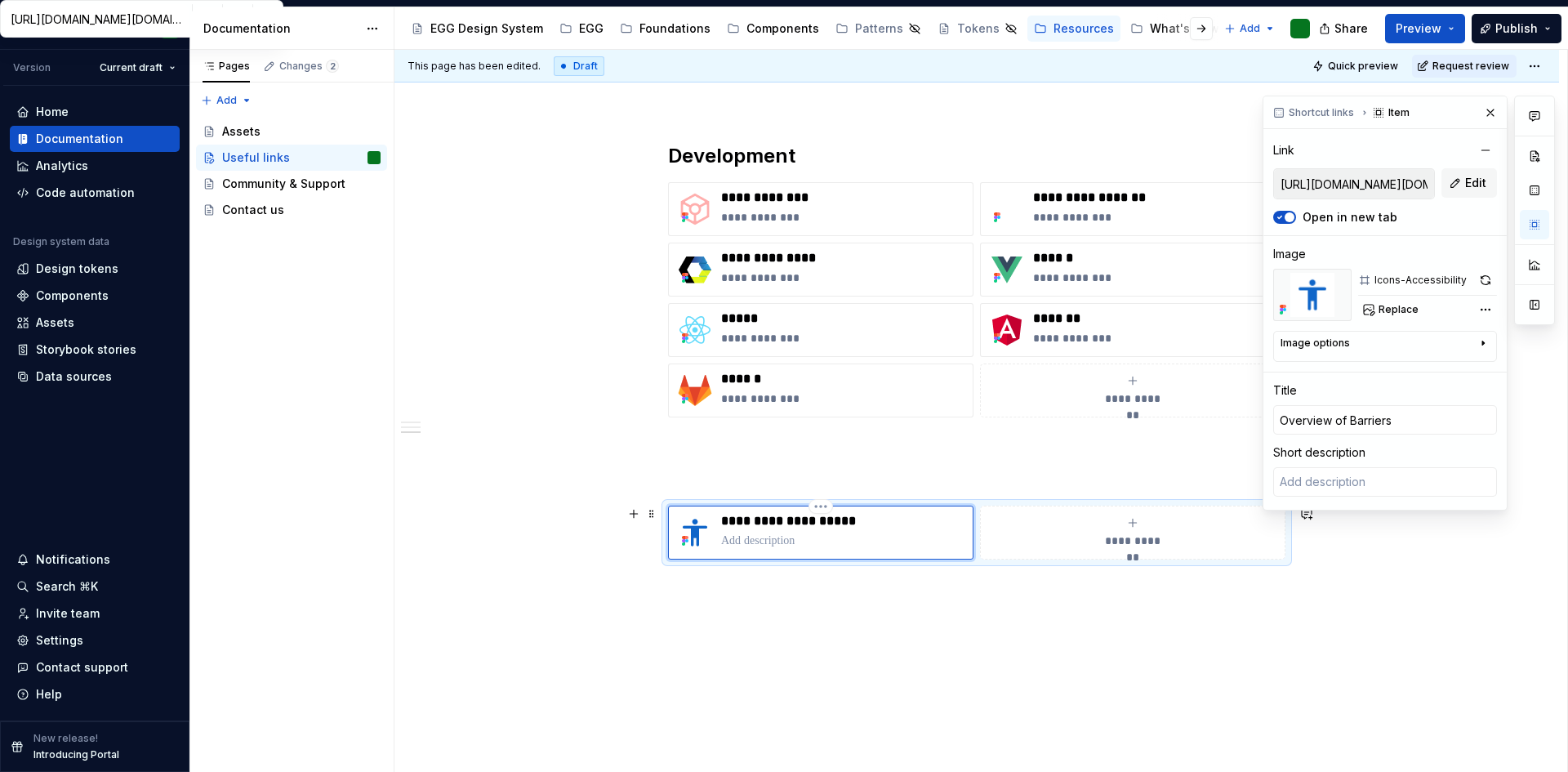
click at [764, 541] on p at bounding box center [844, 541] width 245 height 16
type textarea "*"
type textarea "E"
type textarea "*"
type textarea "Ex"
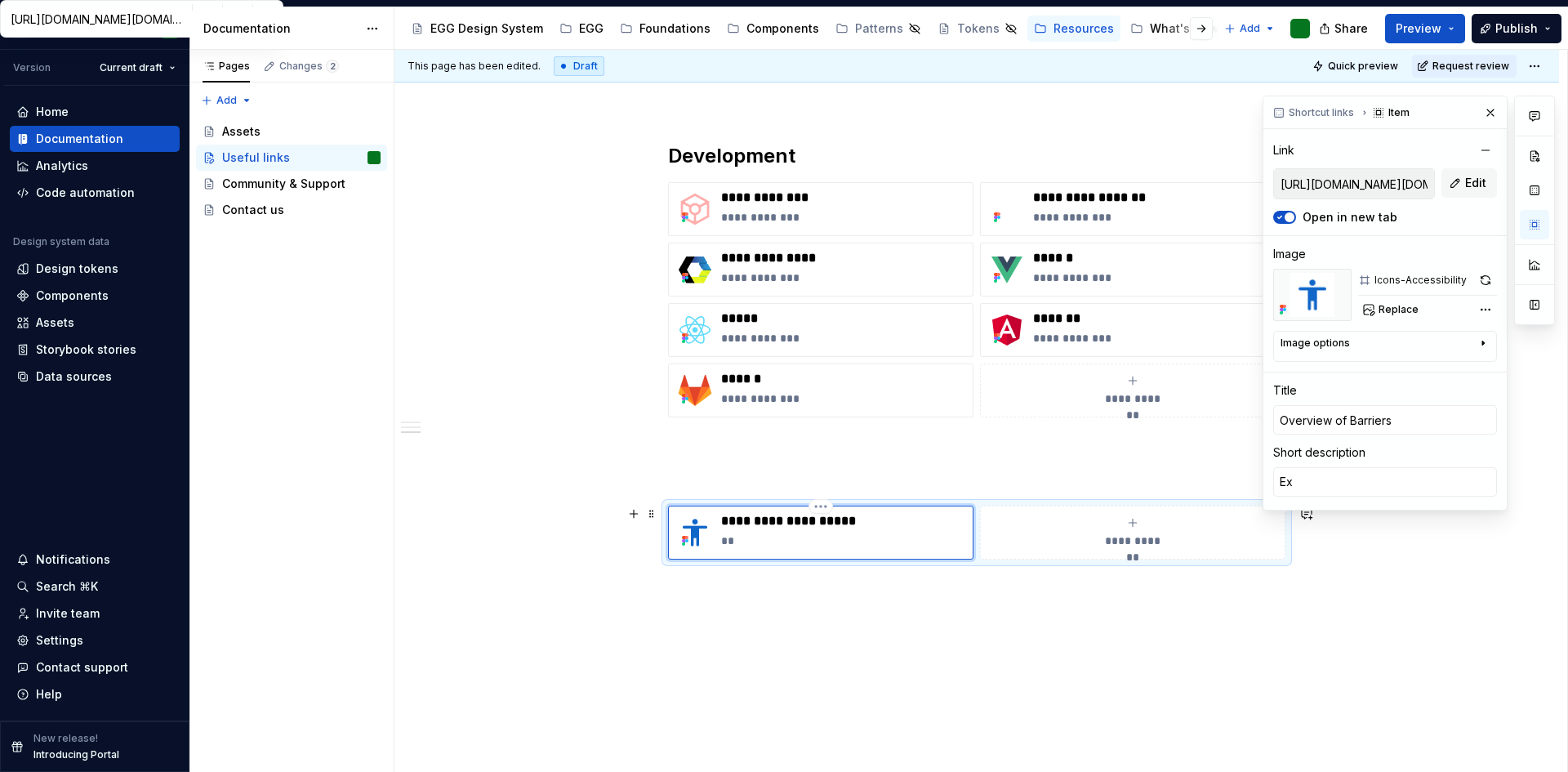
type textarea "*"
type textarea "Ext"
type textarea "*"
type textarea "Exte"
type textarea "*"
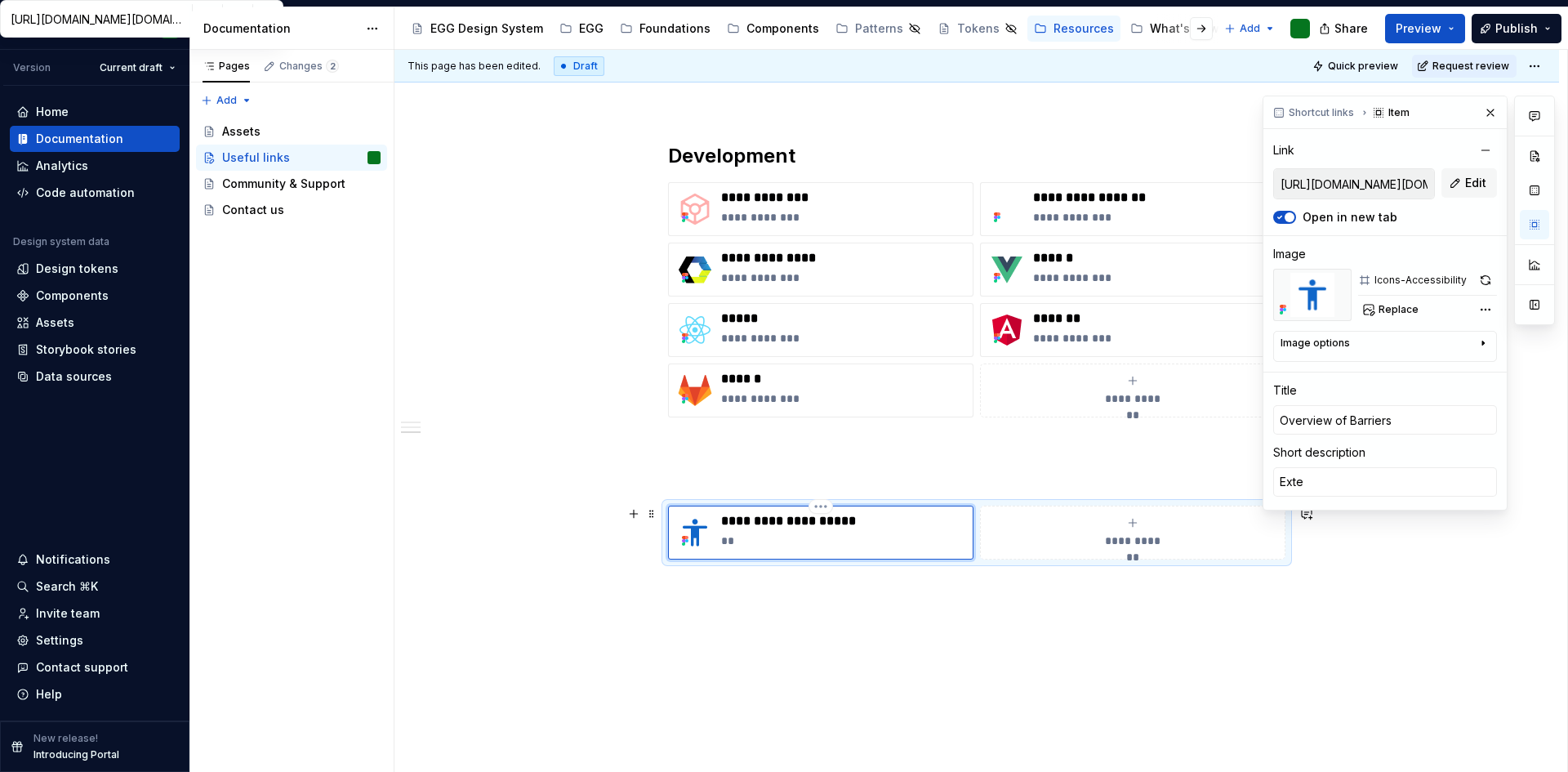
type textarea "Exter"
type textarea "*"
type textarea "Extern"
type textarea "*"
type textarea "Externa"
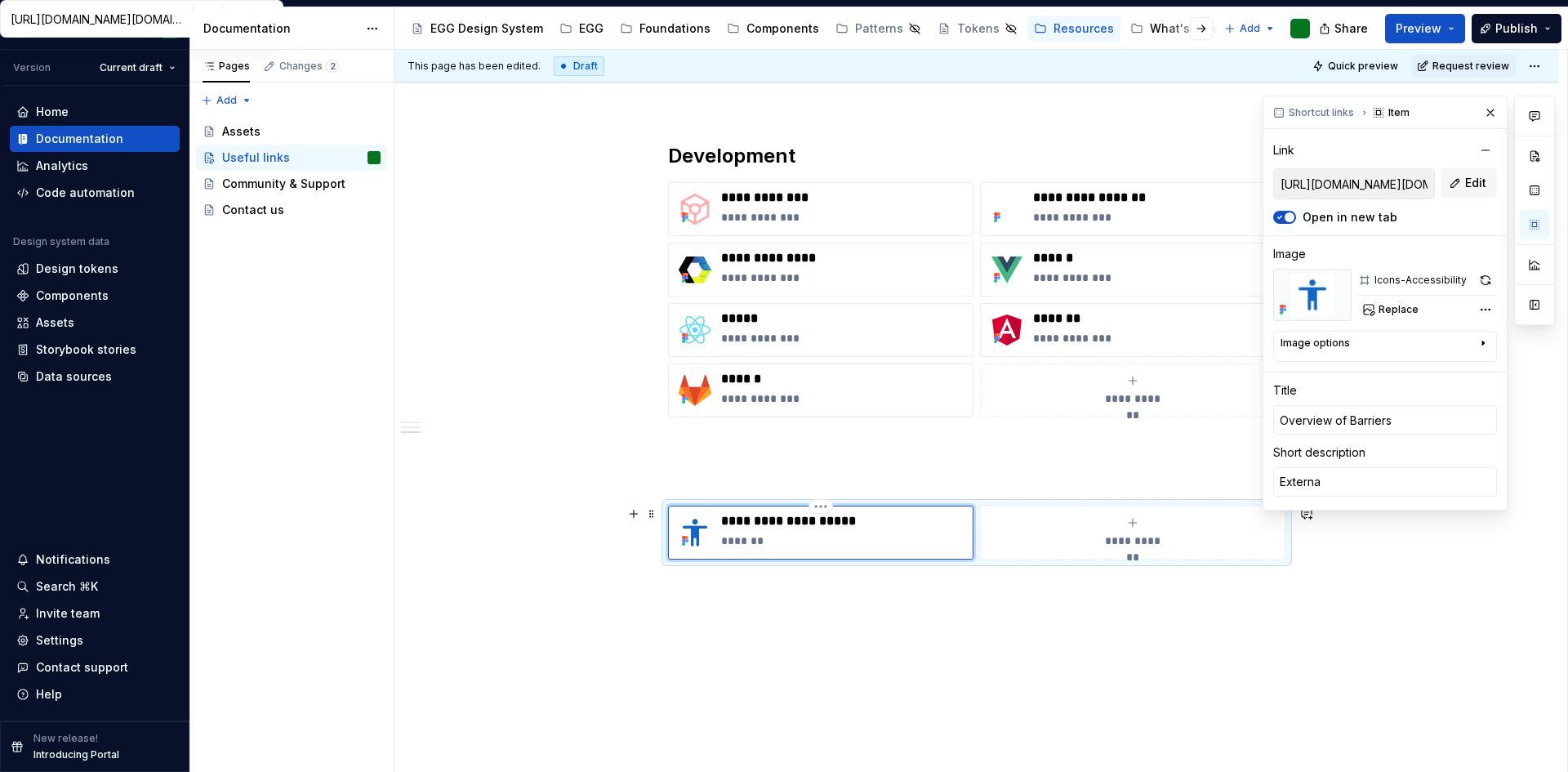
type textarea "*"
type textarea "External"
type textarea "*"
type textarea "External"
type textarea "*"
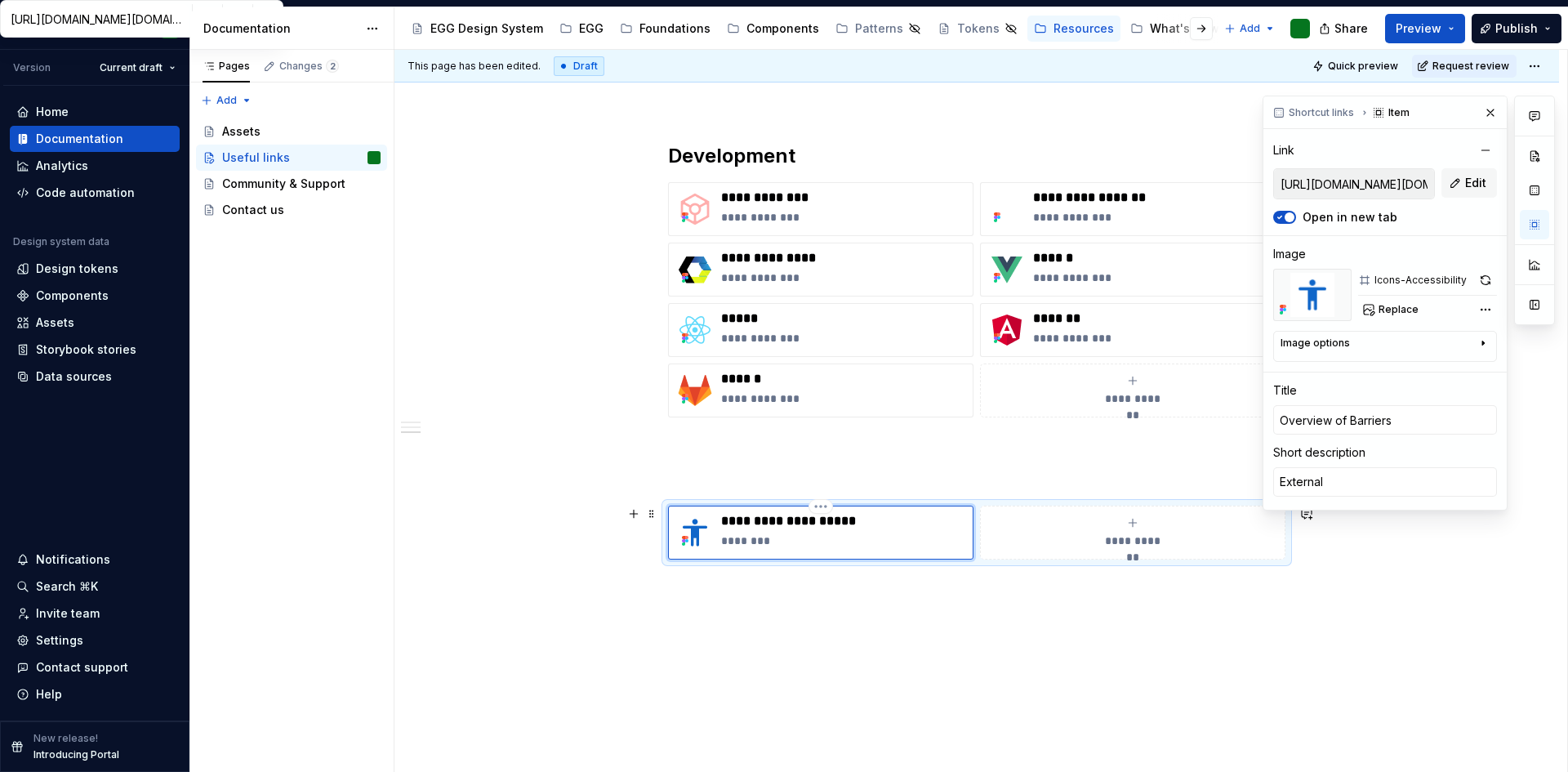
type textarea "External ;"
type textarea "*"
type textarea "External"
type textarea "*"
type textarea "External l"
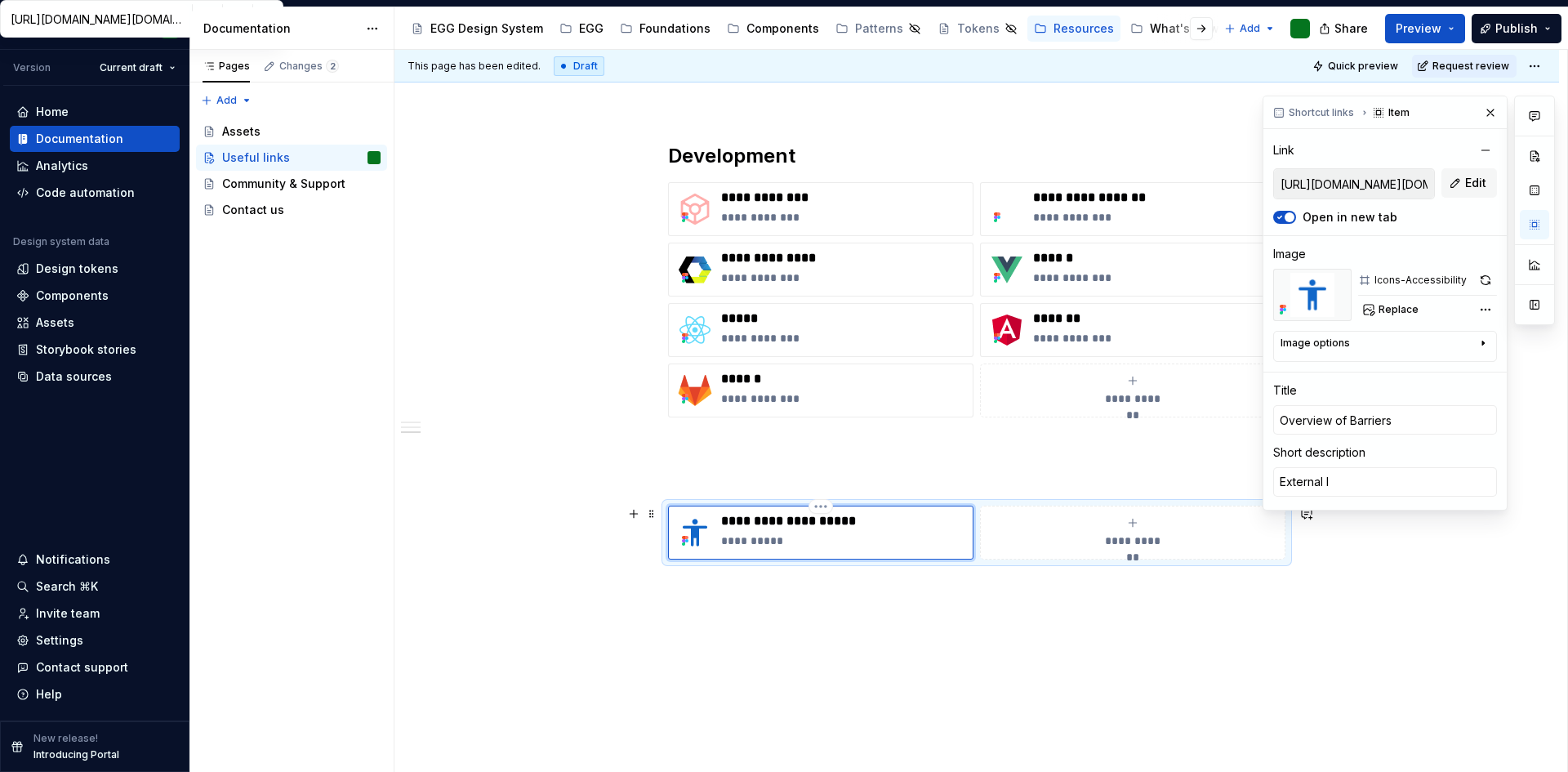
type textarea "*"
type textarea "External li"
type textarea "*"
type textarea "External lin"
type textarea "*"
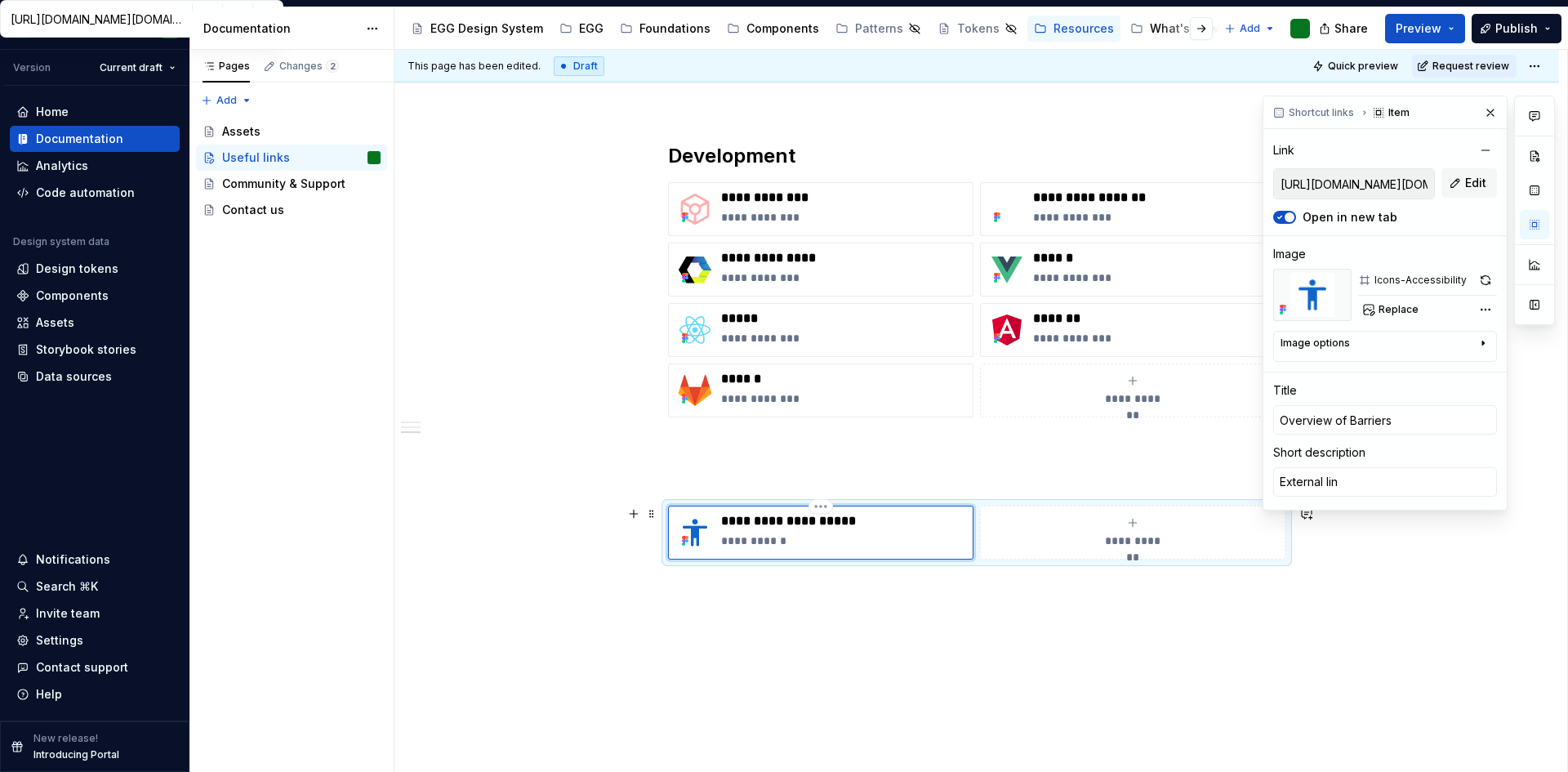
type textarea "External link"
click at [732, 482] on p at bounding box center [977, 476] width 617 height 20
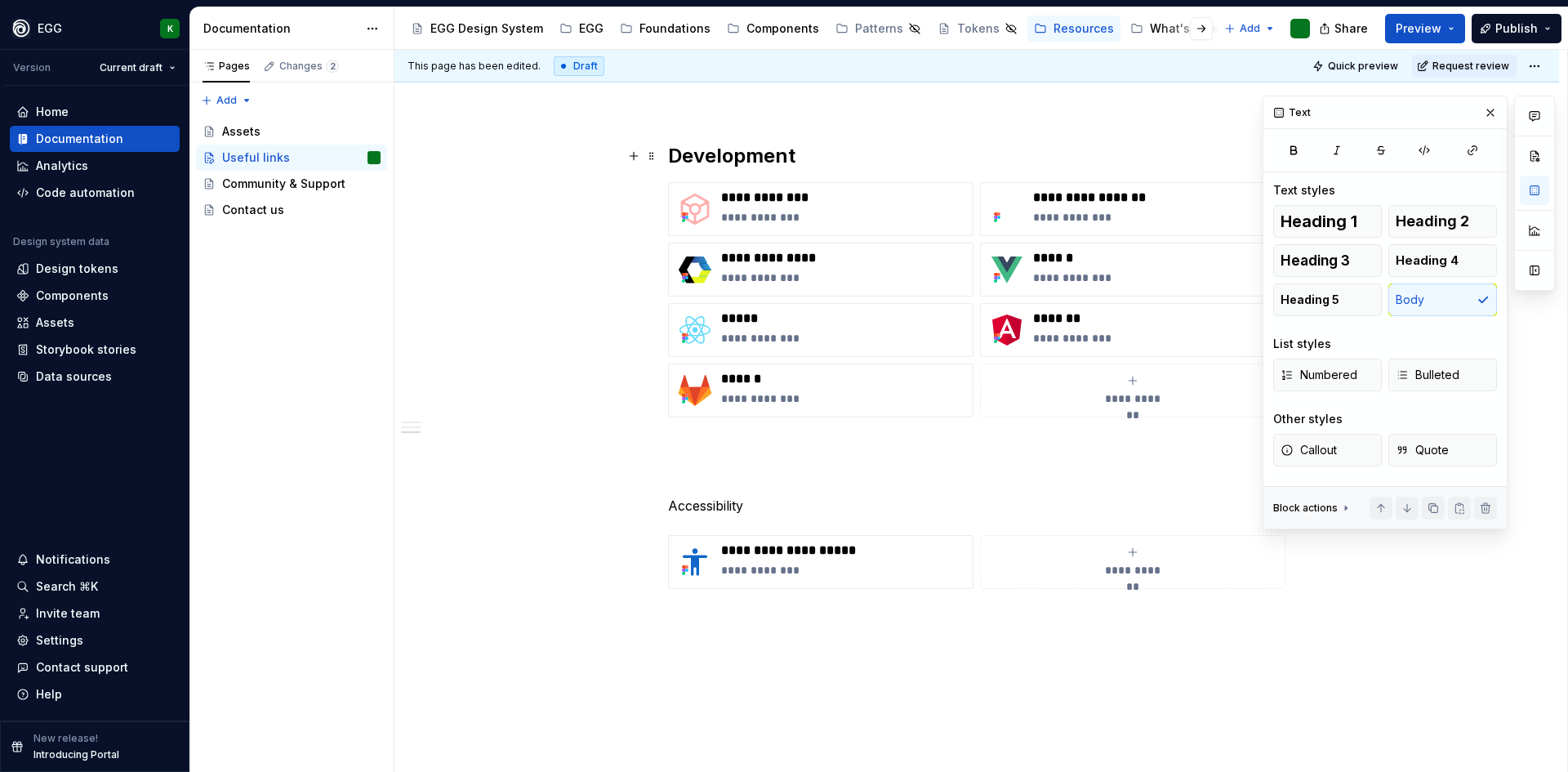
click at [726, 152] on h2 "Development" at bounding box center [977, 156] width 617 height 26
click at [700, 509] on p "Accessibility" at bounding box center [977, 506] width 617 height 20
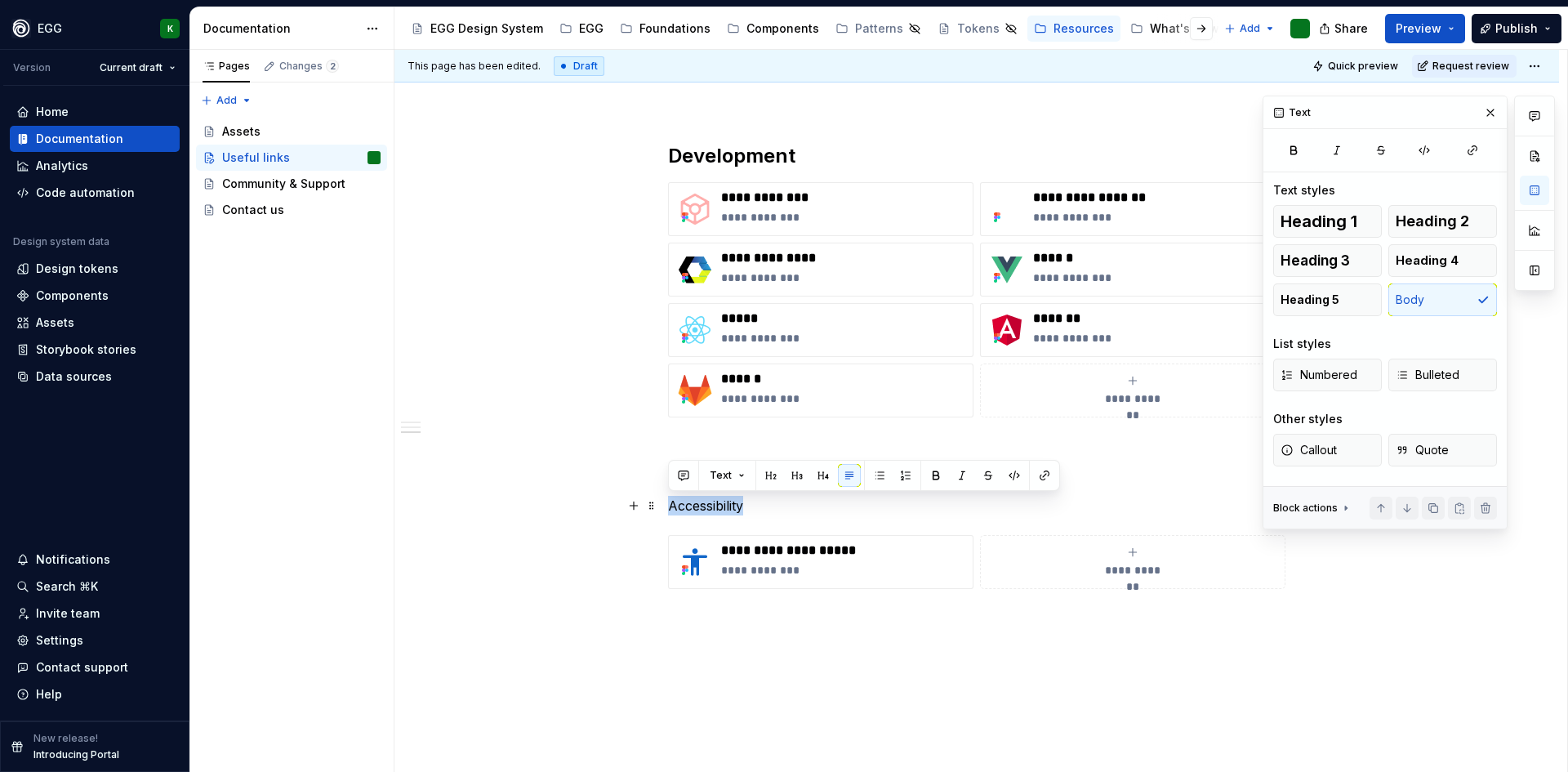
click at [700, 509] on p "Accessibility" at bounding box center [977, 506] width 617 height 20
click at [773, 476] on button "button" at bounding box center [770, 474] width 23 height 23
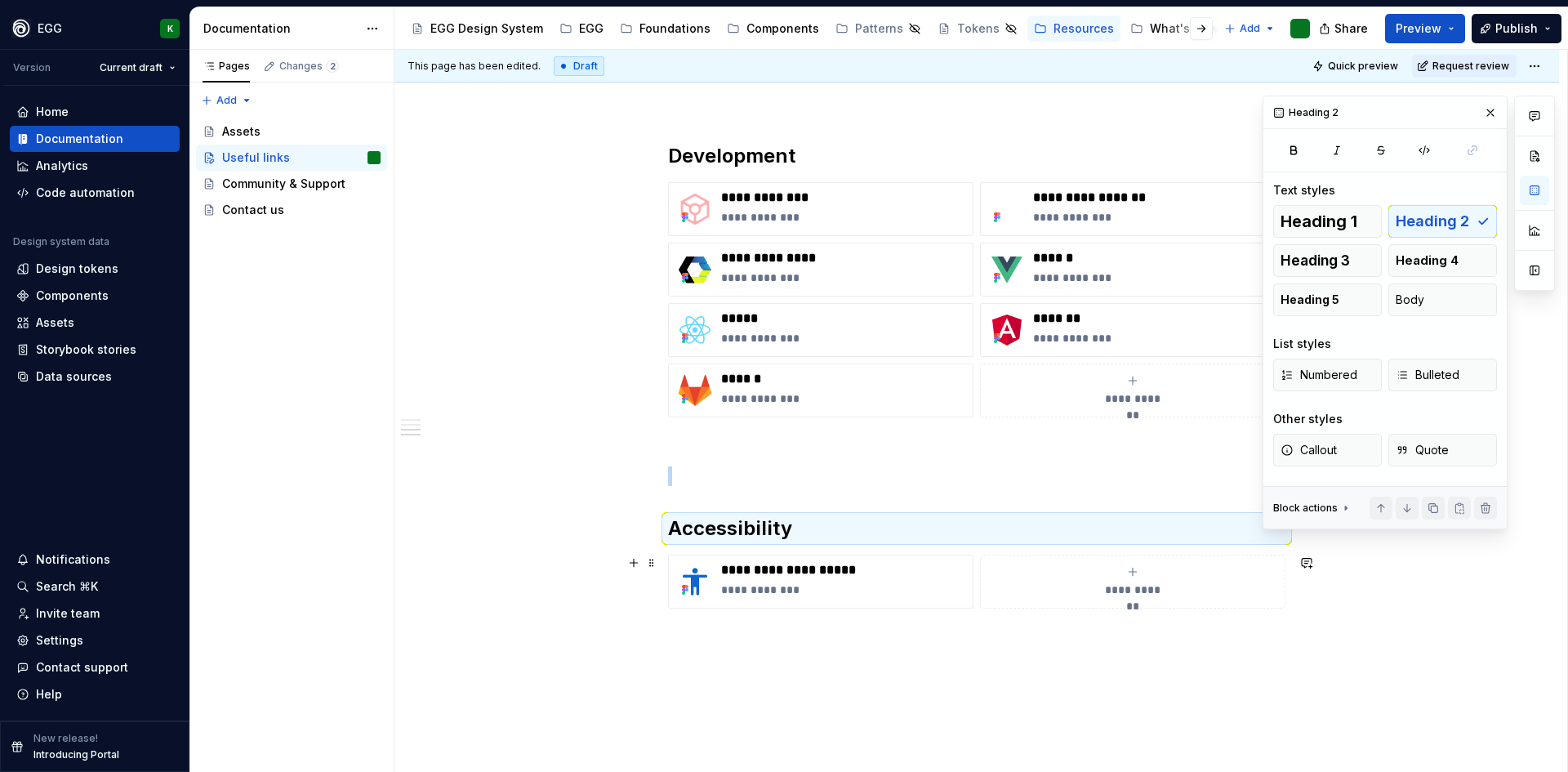
click at [1132, 570] on icon "submit" at bounding box center [1131, 572] width 7 height 7
type textarea "*"
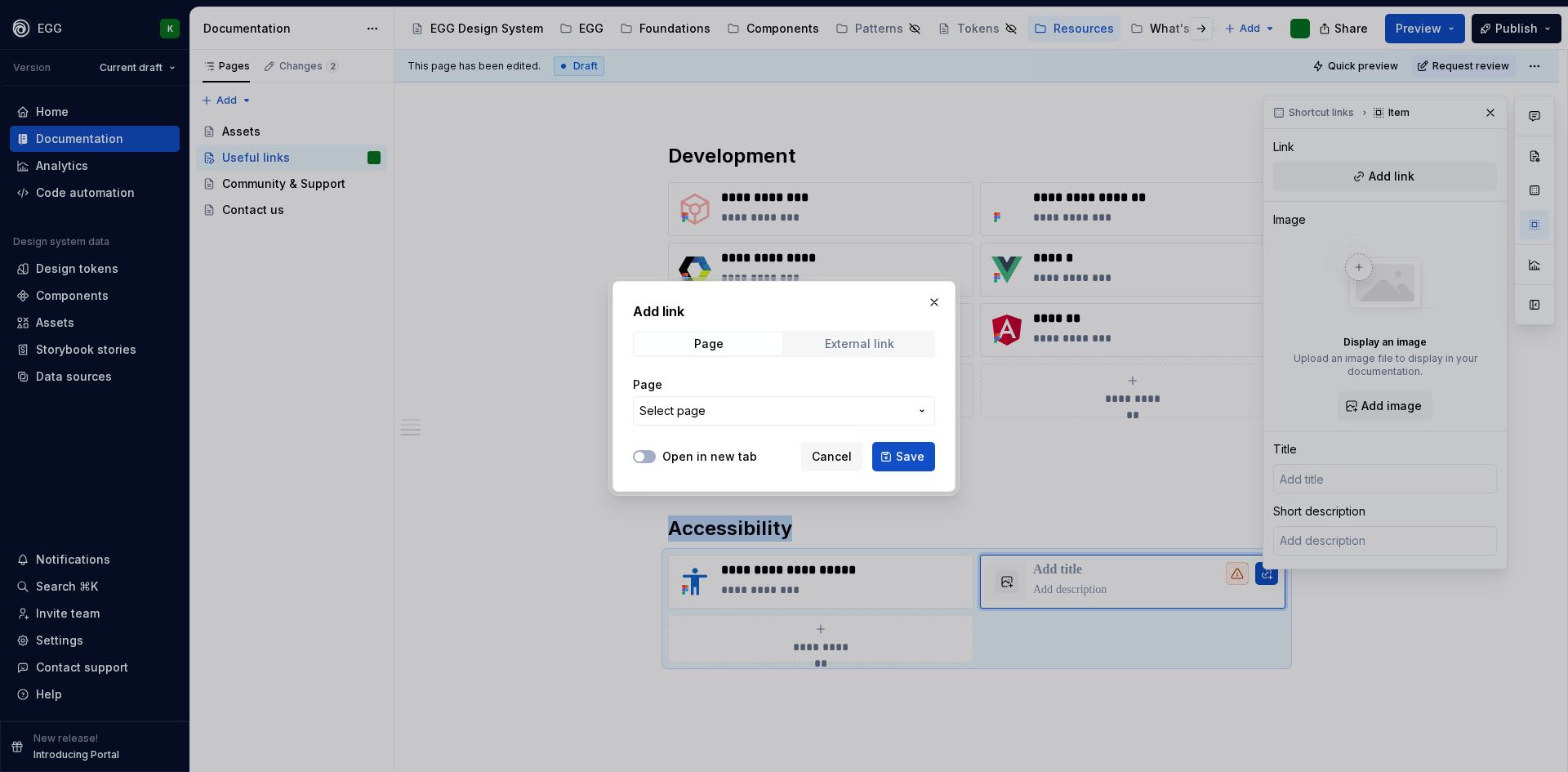
click at [866, 344] on div "External link" at bounding box center [859, 343] width 69 height 13
click at [722, 408] on input "URL" at bounding box center [784, 411] width 302 height 30
paste input "[URL][DOMAIN_NAME]"
type input "[URL][DOMAIN_NAME]"
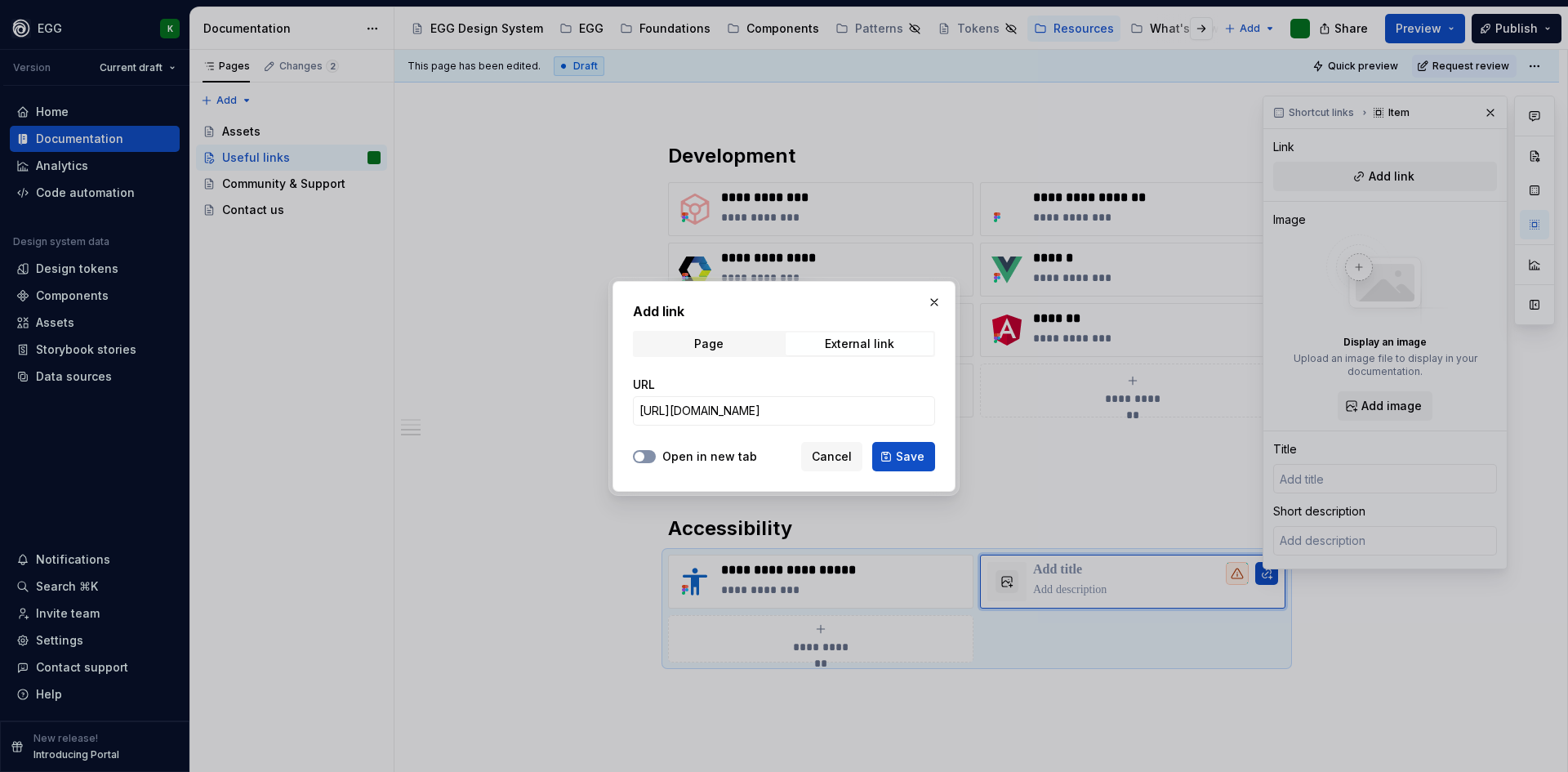
click at [643, 458] on span "button" at bounding box center [639, 456] width 10 height 10
click at [910, 445] on button "Save" at bounding box center [903, 456] width 63 height 30
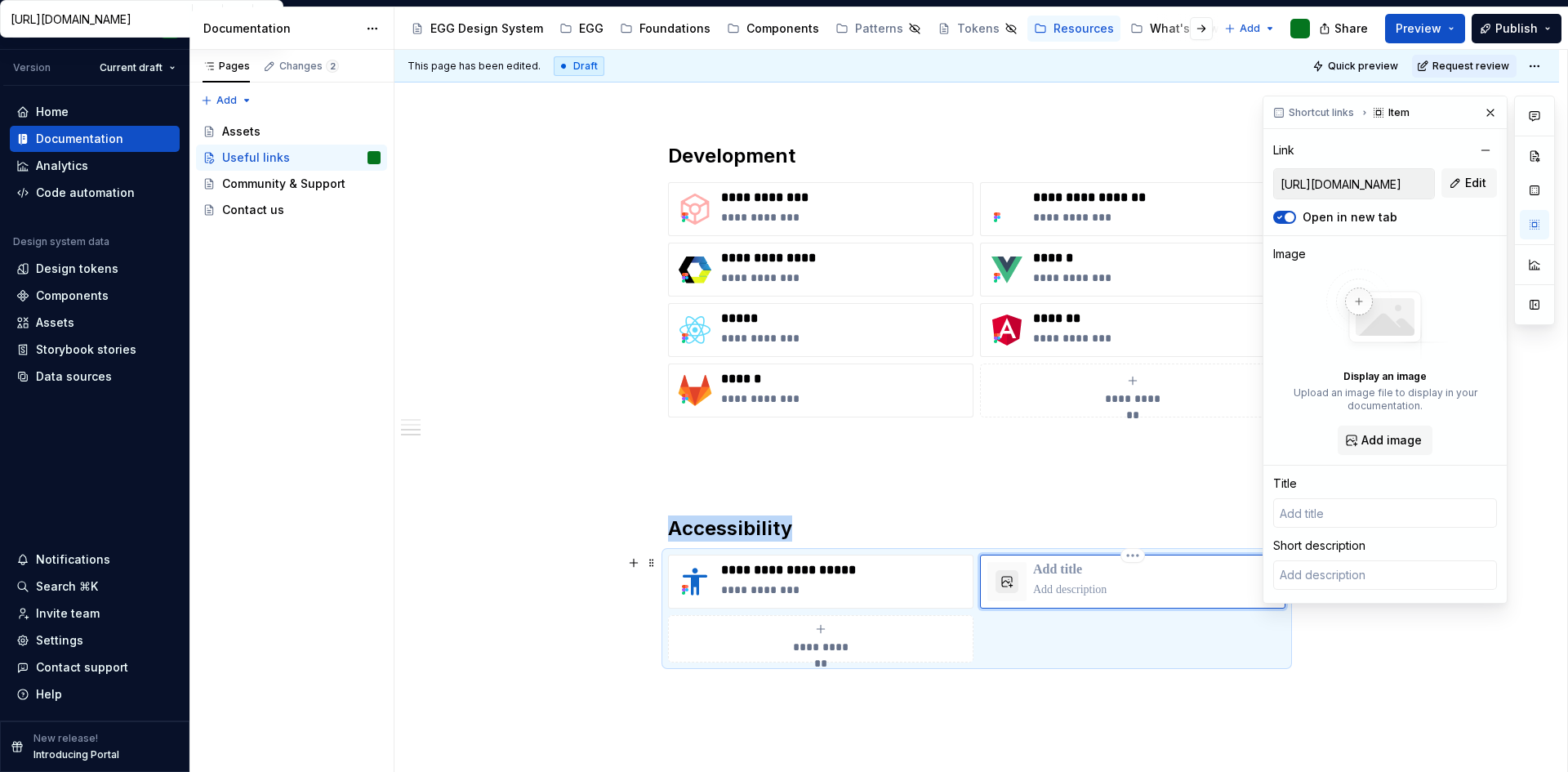
click at [1007, 581] on button "button" at bounding box center [1006, 580] width 23 height 23
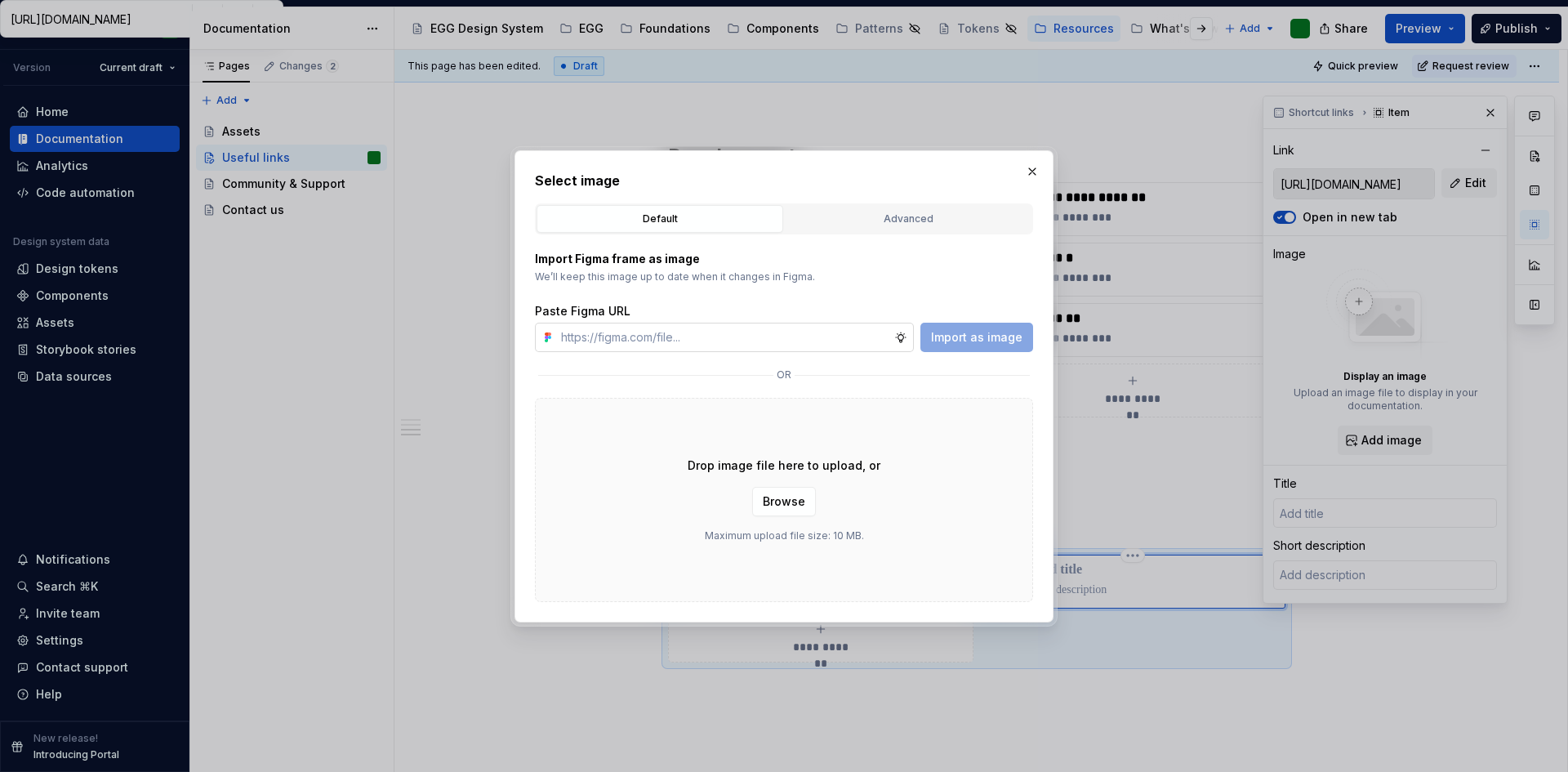
type textarea "*"
click at [841, 221] on div "Advanced" at bounding box center [908, 218] width 235 height 16
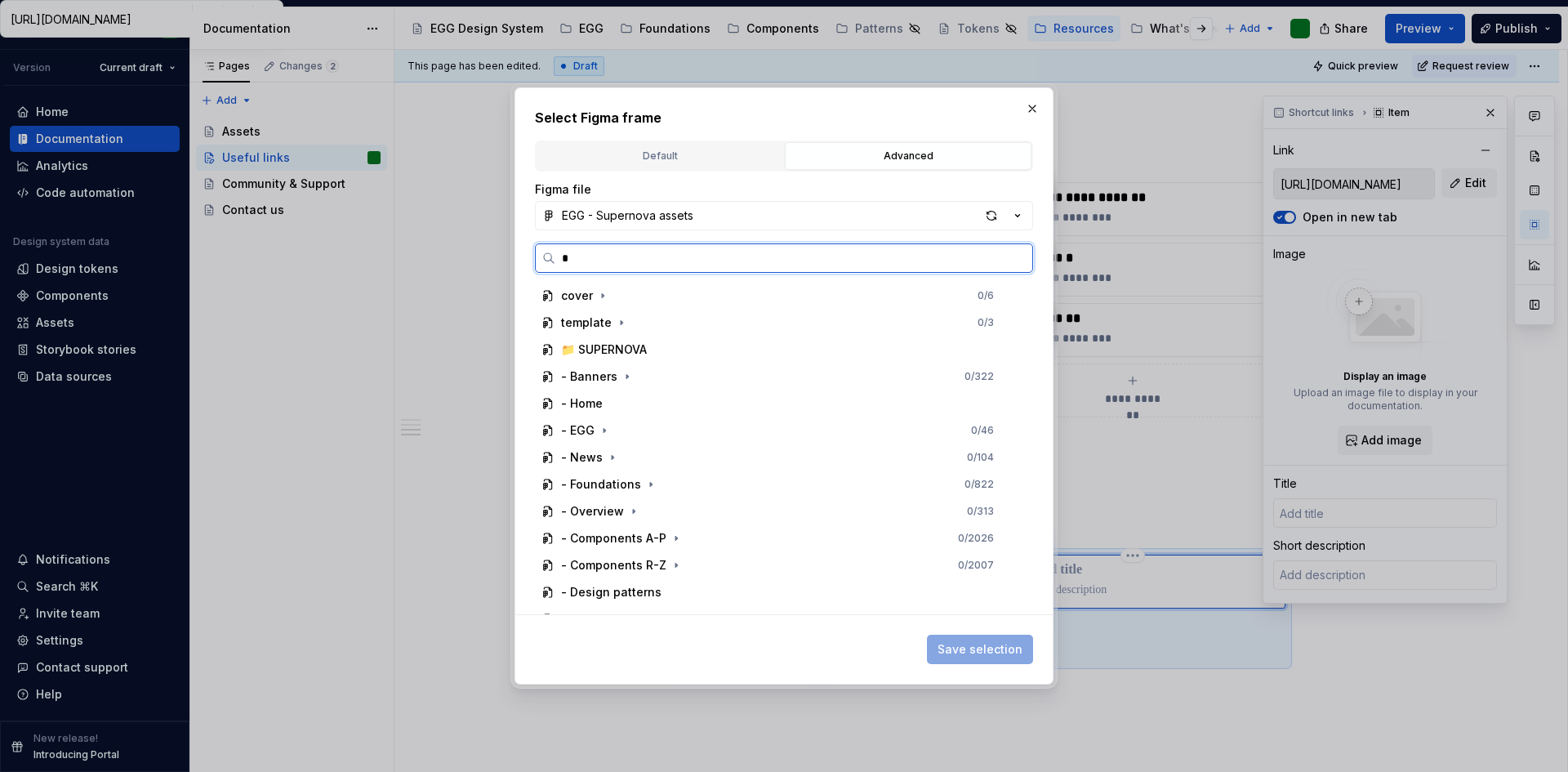
type input "**"
type textarea "*"
type input "Sign in to your account"
type input "**********"
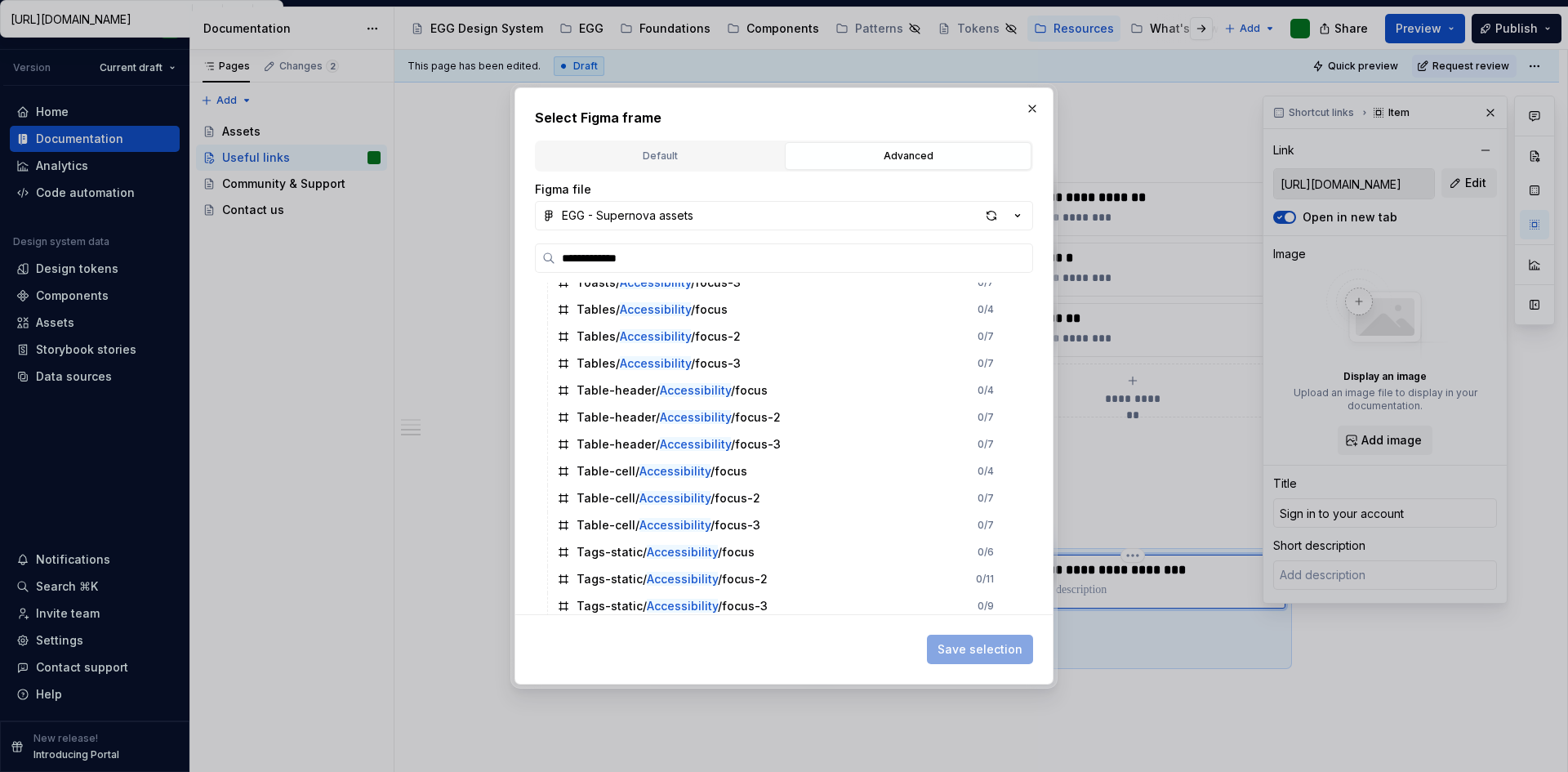
scroll to position [4142, 0]
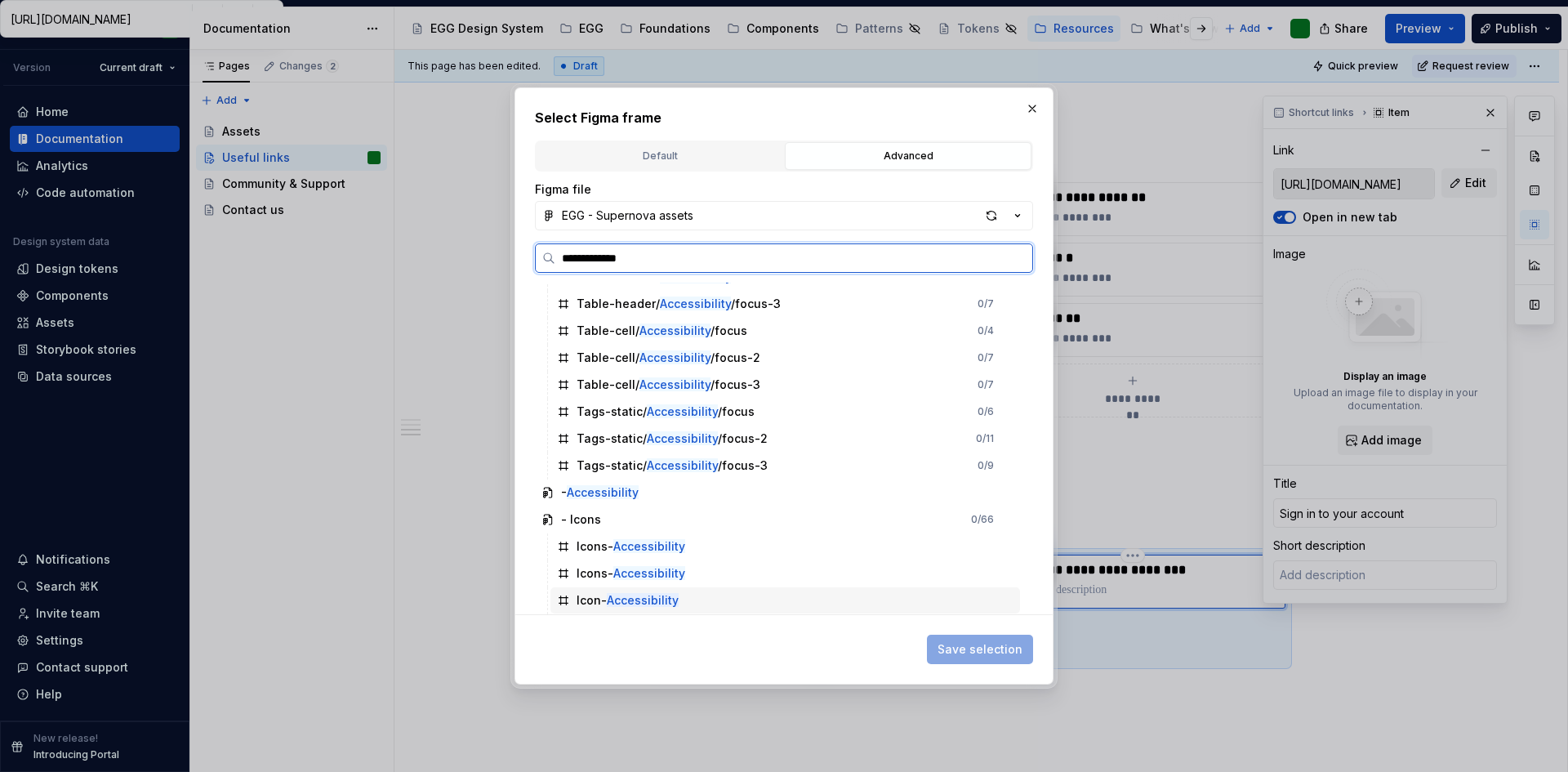
click at [608, 601] on mark "Accessibility" at bounding box center [642, 599] width 71 height 14
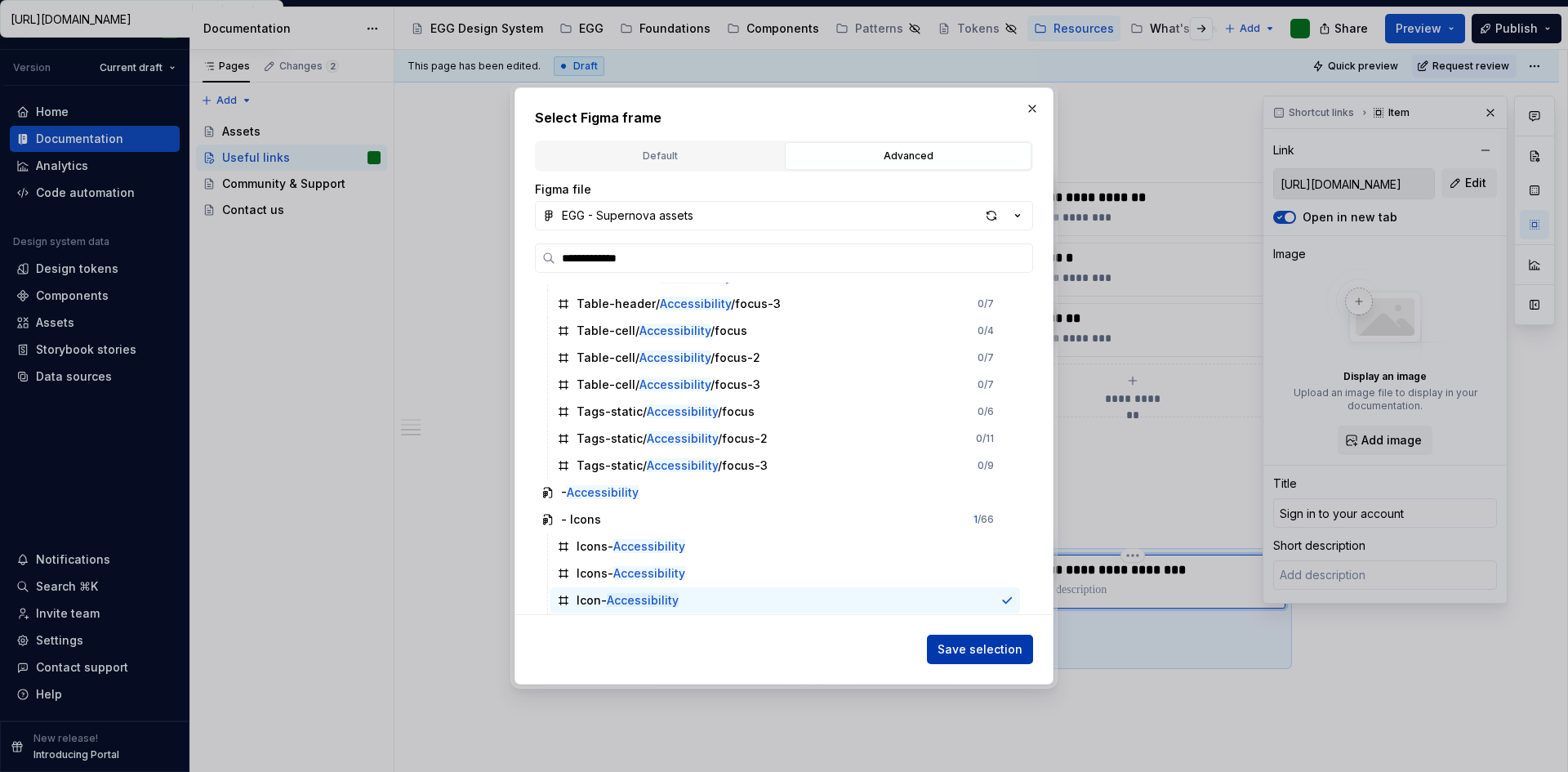
click at [957, 647] on span "Save selection" at bounding box center [980, 649] width 85 height 16
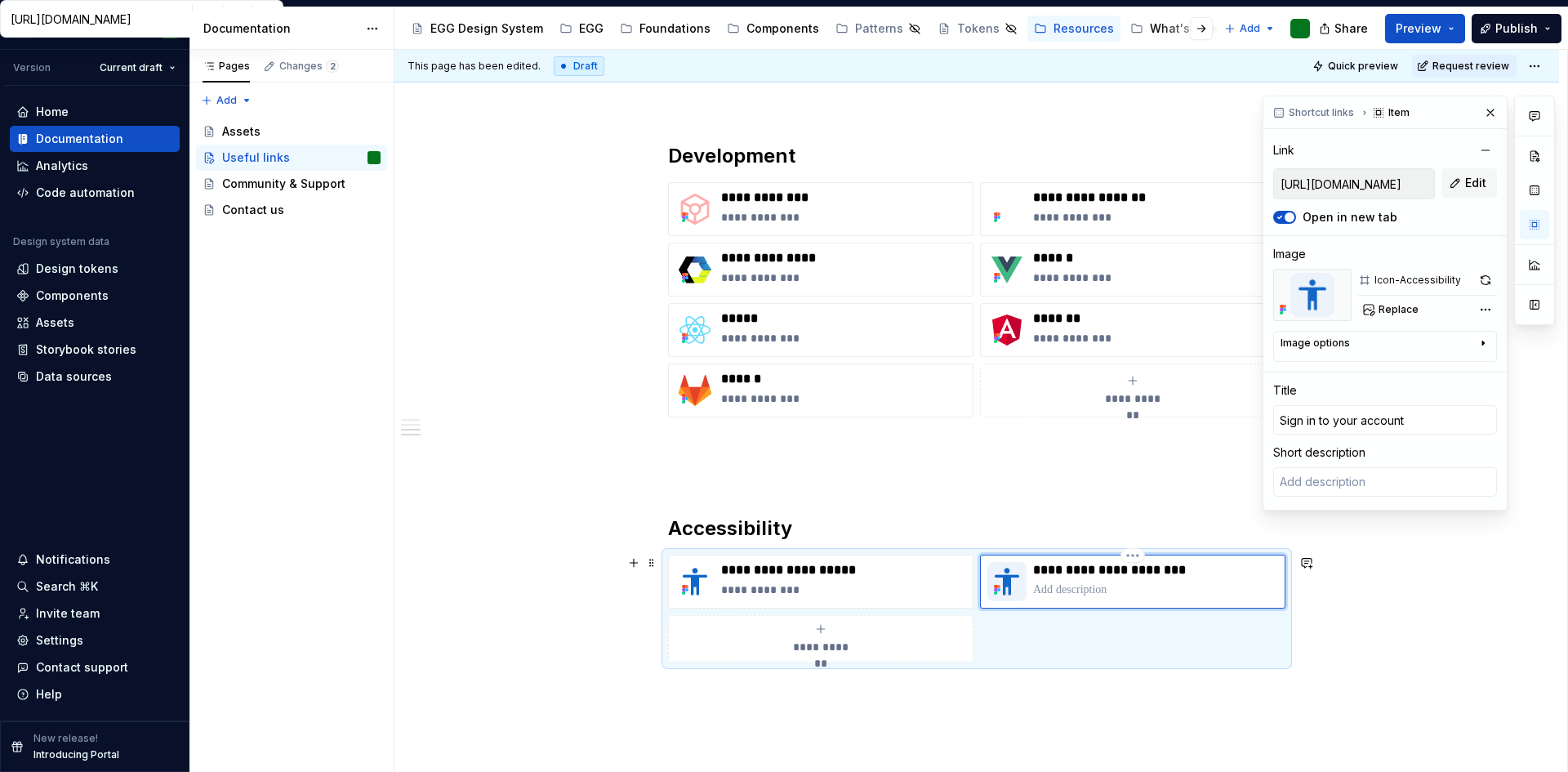
click at [1157, 576] on p "**********" at bounding box center [1155, 570] width 245 height 16
click at [1162, 568] on p "**********" at bounding box center [1155, 570] width 245 height 16
type textarea "*"
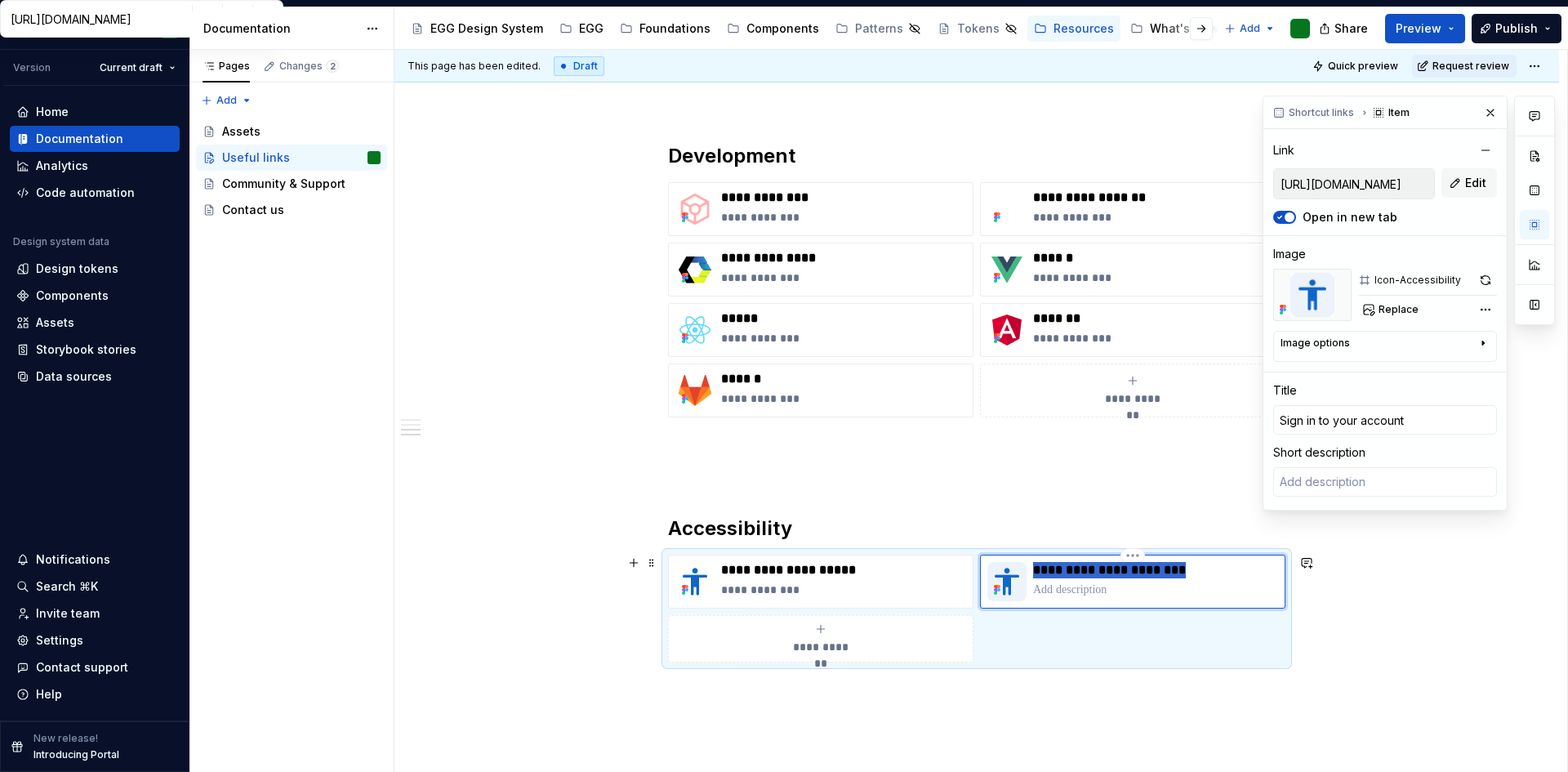
type input "C"
type textarea "*"
type input "Co"
type textarea "*"
type input "Con"
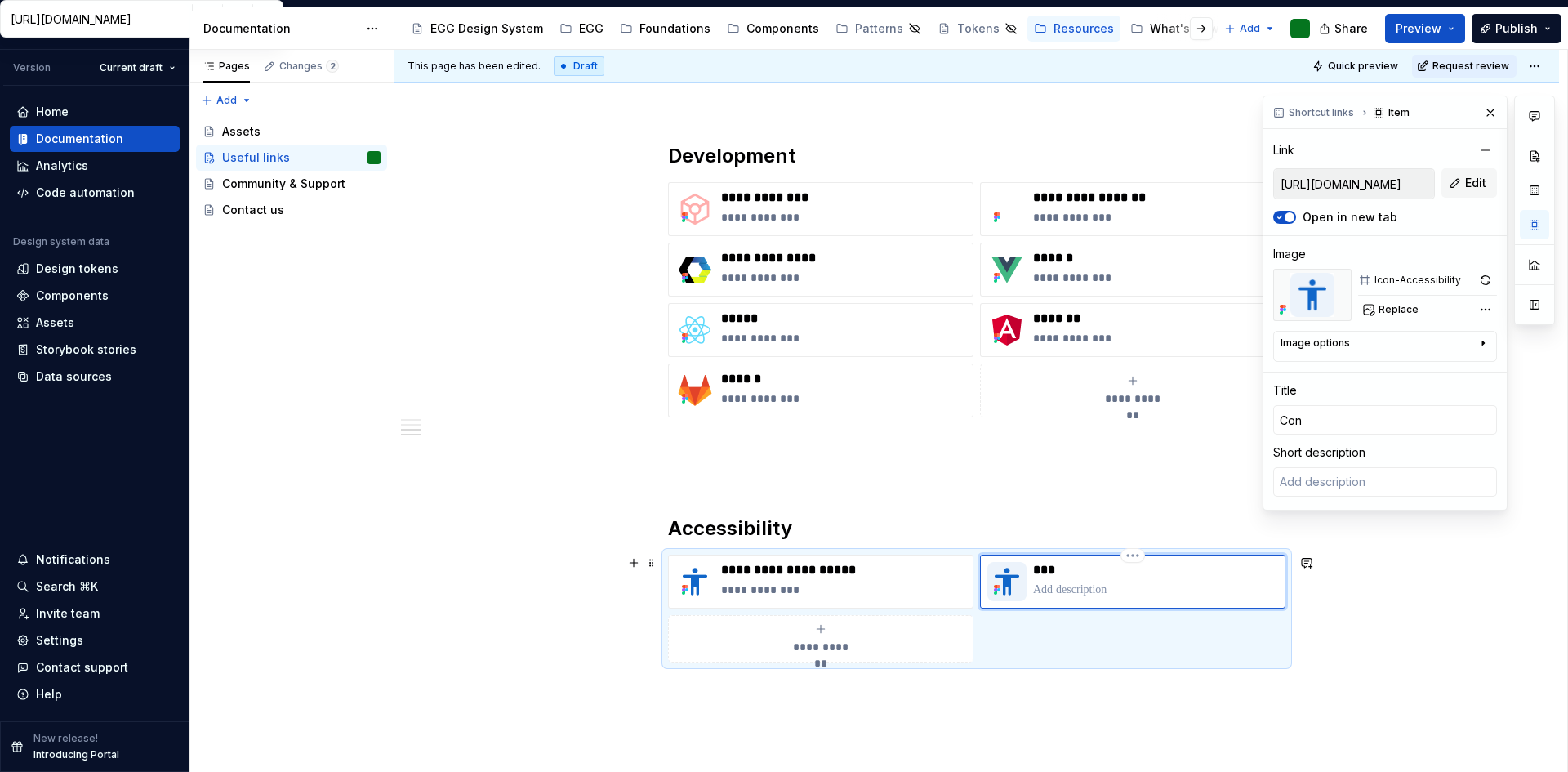
type textarea "*"
type input "Cont"
type textarea "*"
type input "[PERSON_NAME]"
type textarea "*"
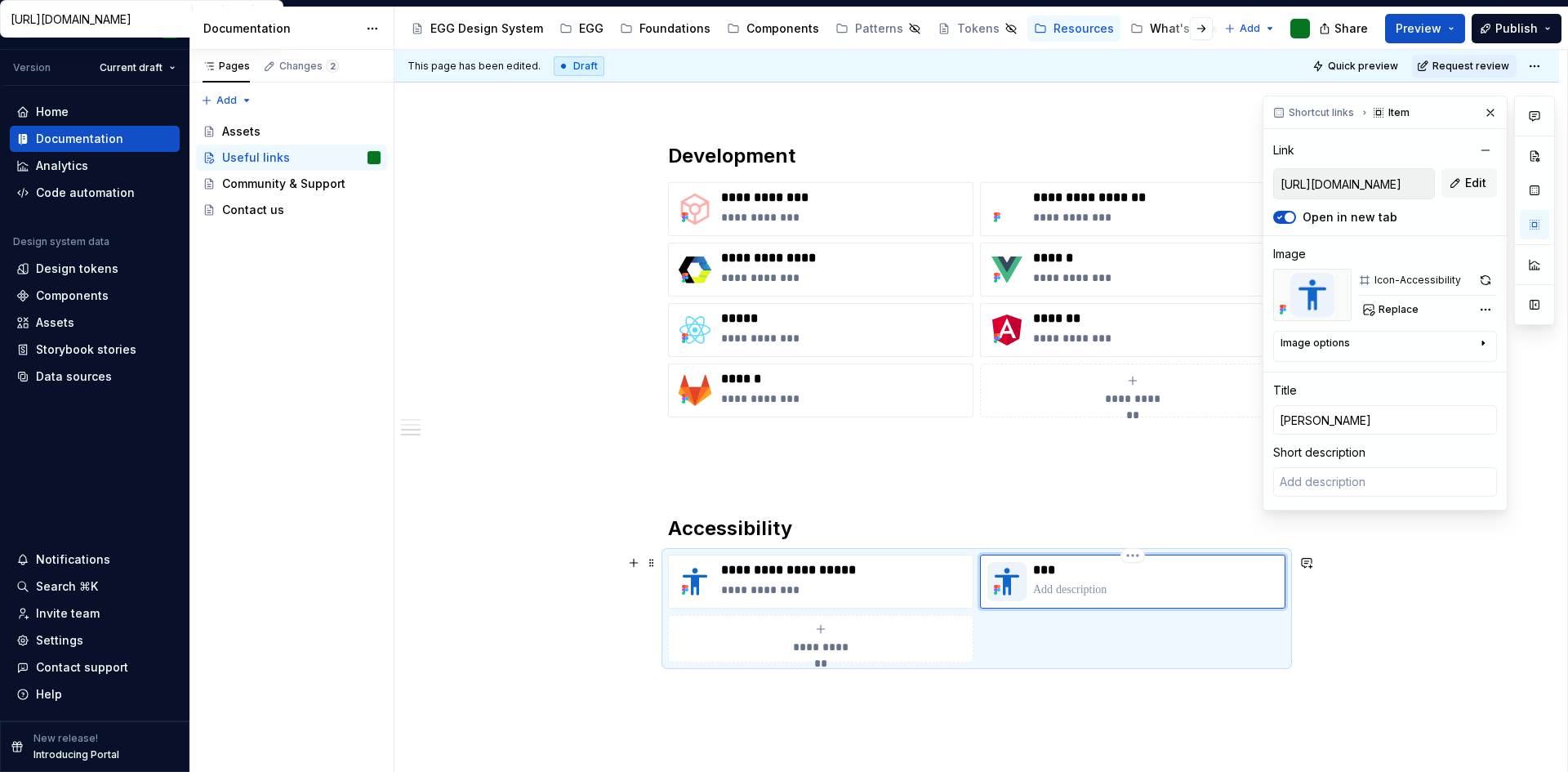
type input "Conten"
type textarea "*"
type input "Content"
type textarea "*"
type input "Content"
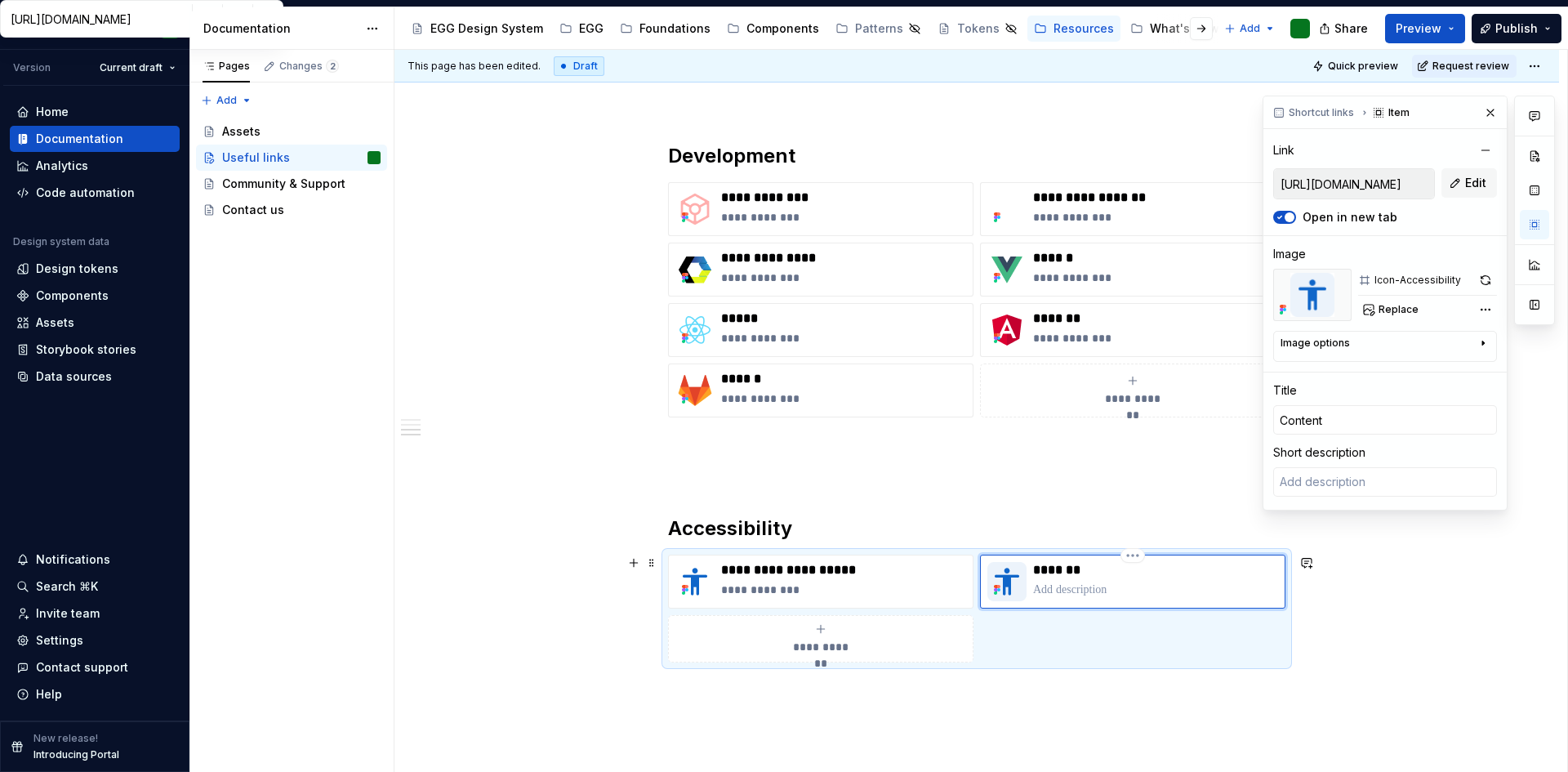
type textarea "*"
type input "Content A"
type textarea "*"
type input "Content Ac"
type textarea "*"
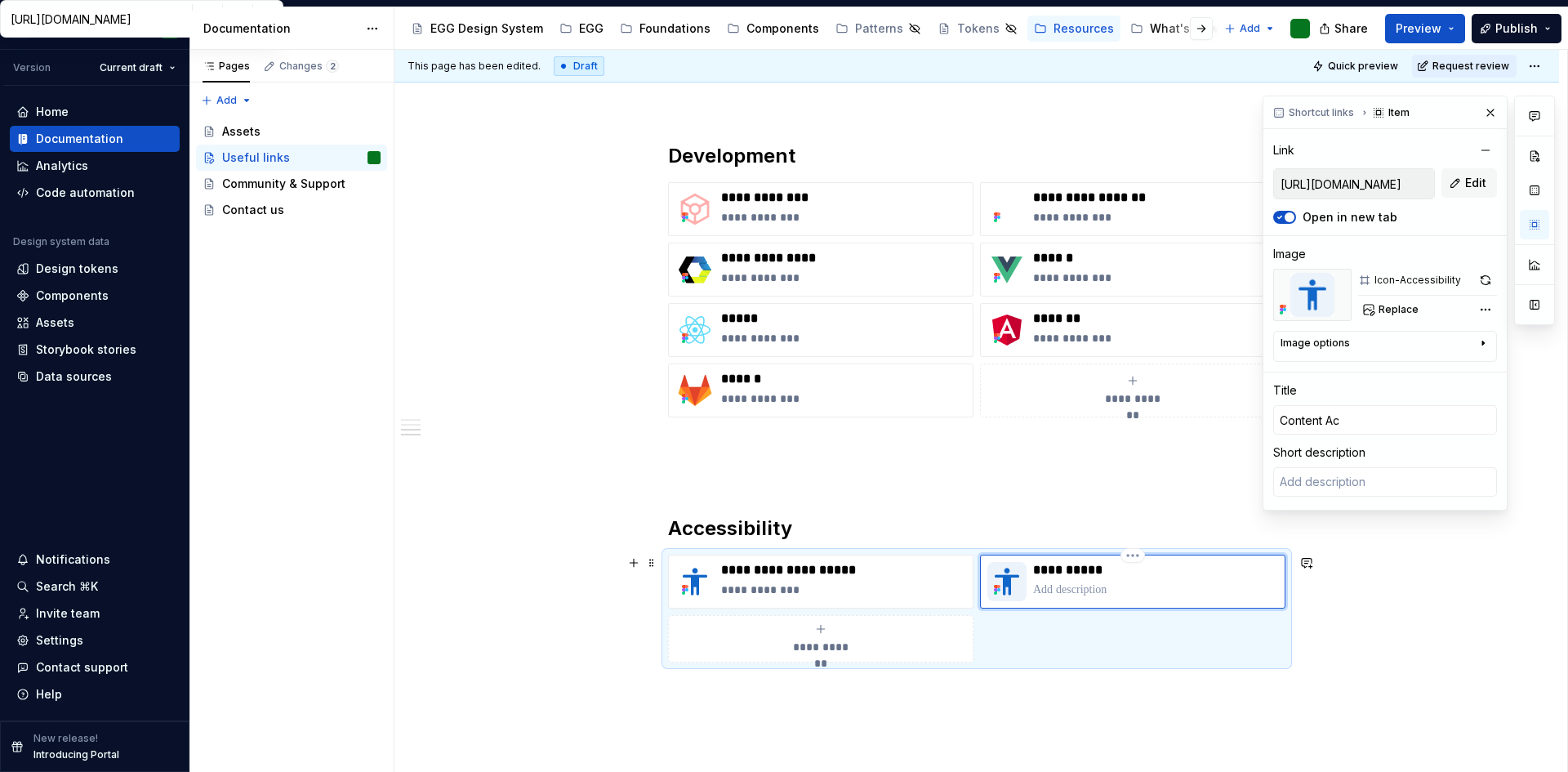
type input "Content Acc"
type textarea "*"
type input "Content Acce"
type textarea "*"
type input "Content Acces"
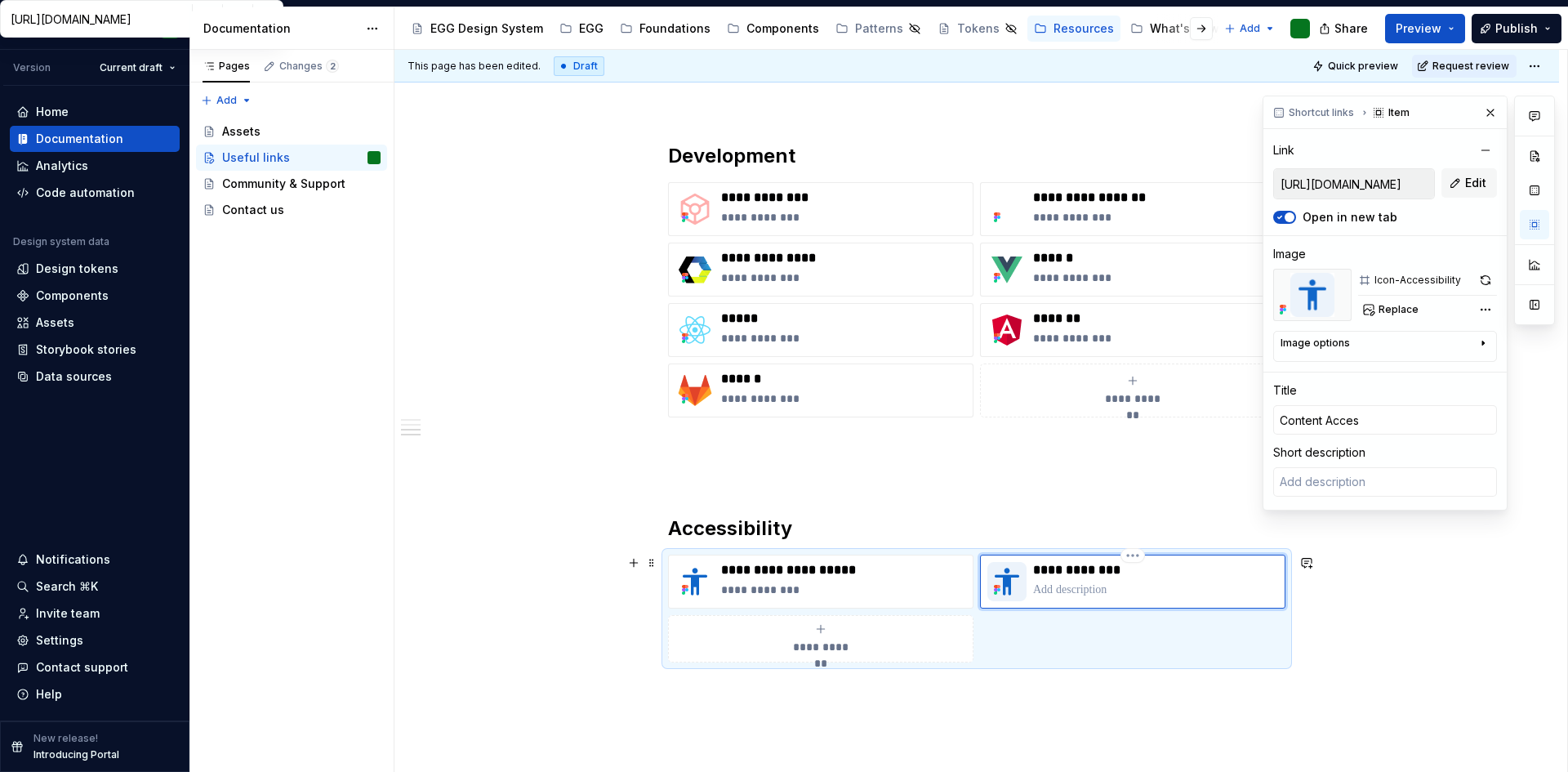
type textarea "*"
type input "Content Access"
type textarea "*"
type input "Content Accessi"
type textarea "*"
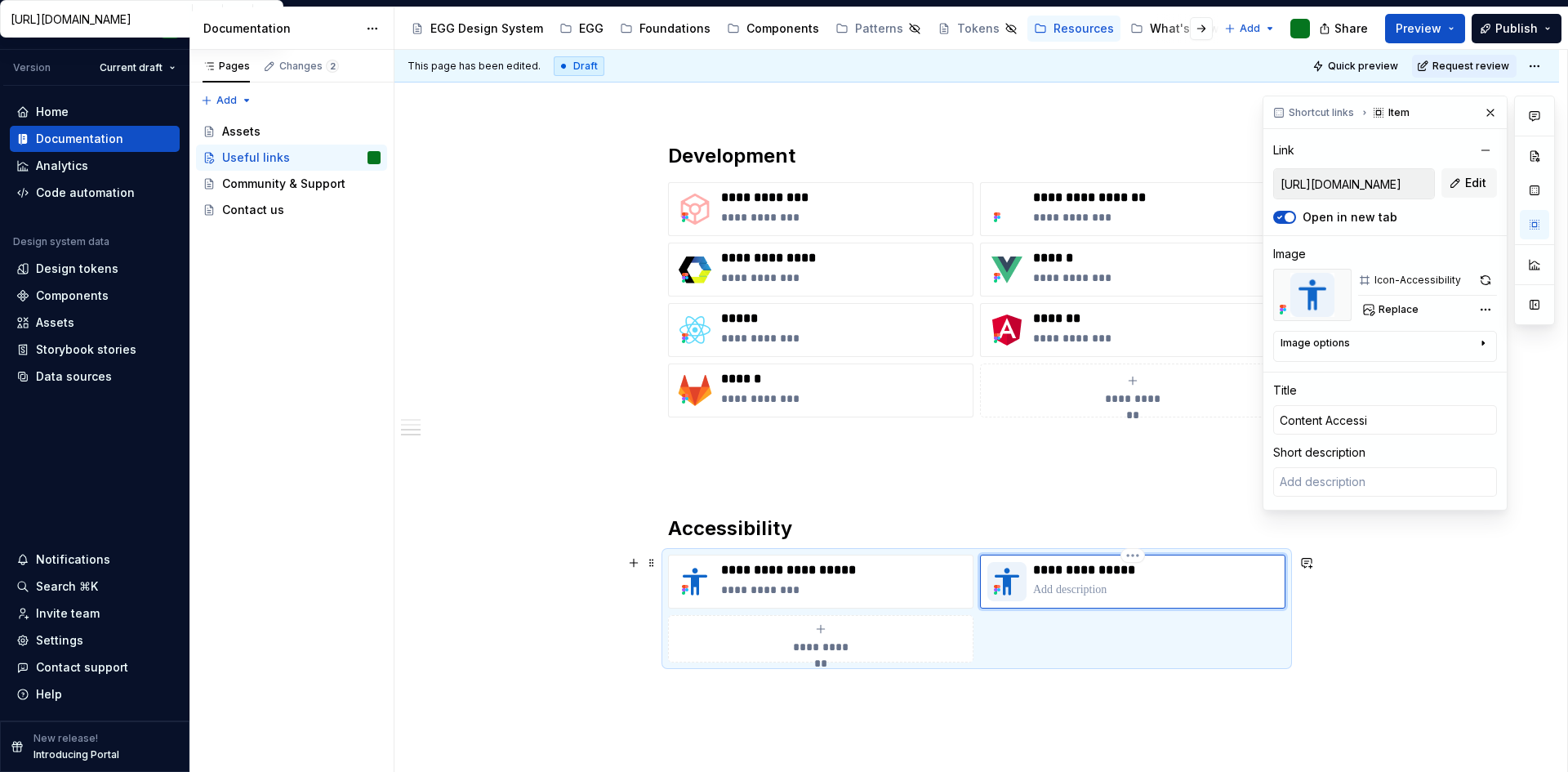
type input "Content Accessib"
type textarea "*"
type input "Content Accessibi"
type textarea "*"
type input "Content Accessibil"
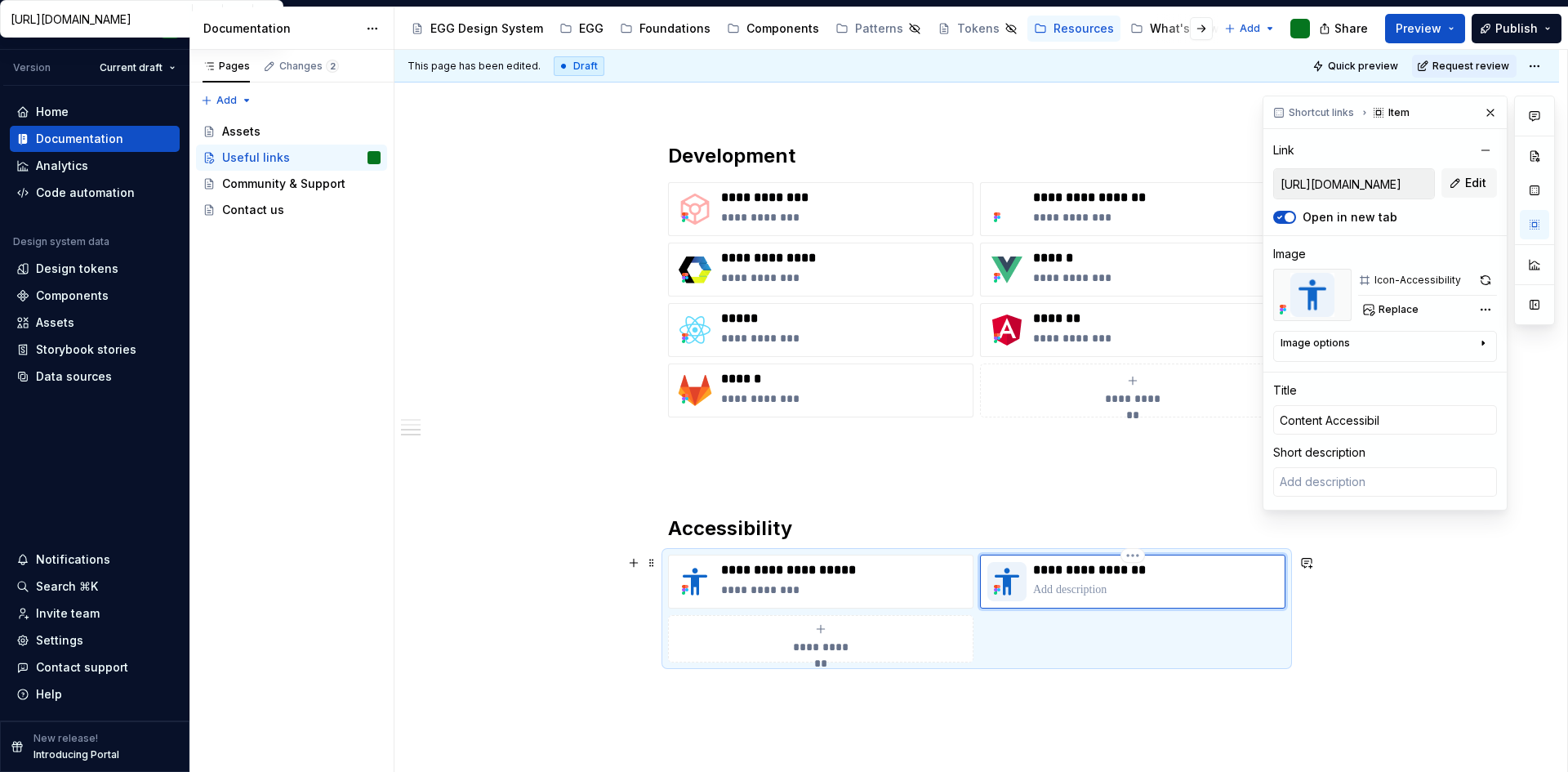
type textarea "*"
type input "Content Accessibili"
type textarea "*"
type input "Content Accessibilit"
type textarea "*"
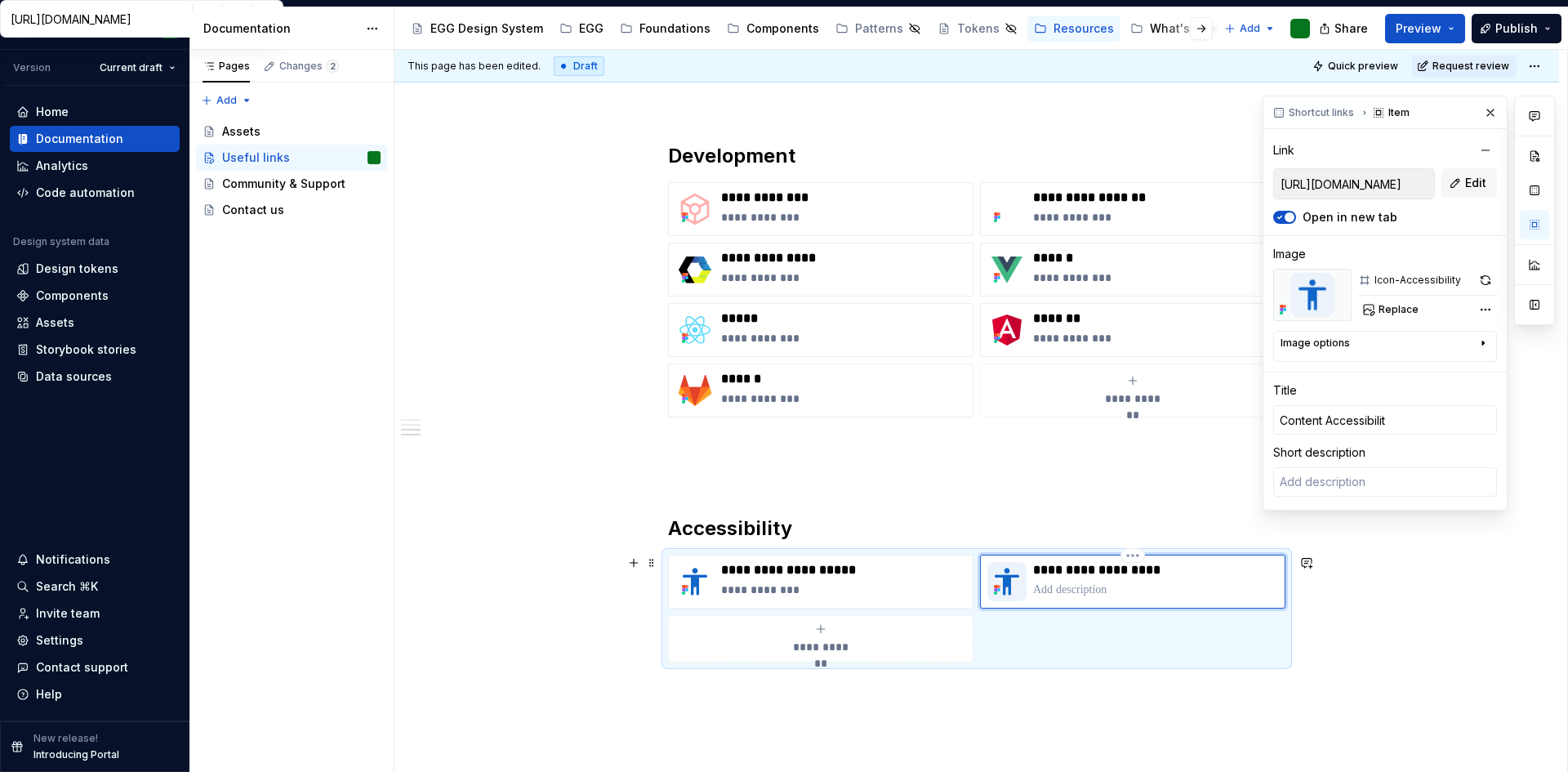
type input "Content Accessibility"
type textarea "*"
type input "Content Accessibility"
type textarea "*"
type input "Content Accessibility G"
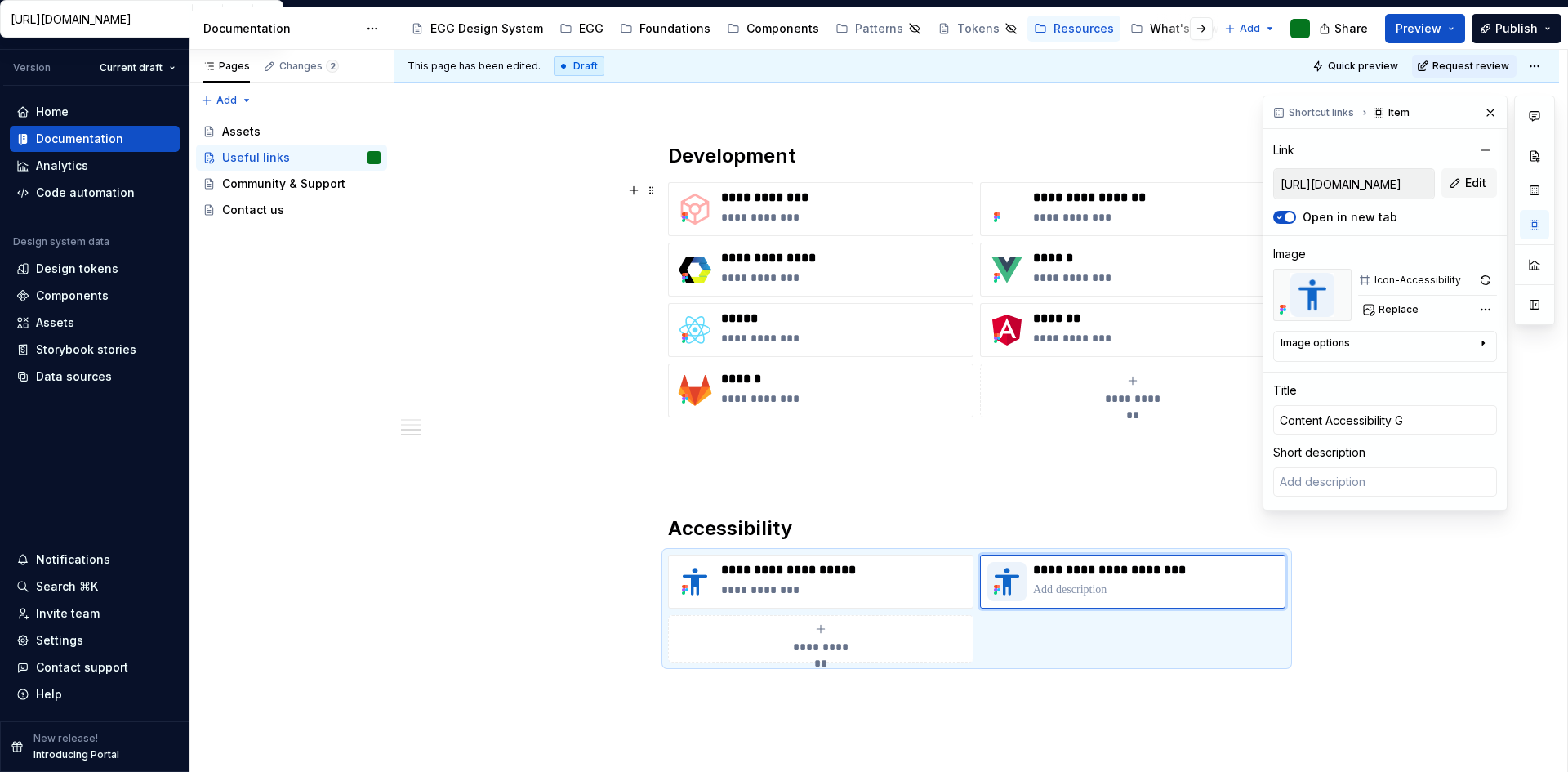
type textarea "*"
type input "Content Accessibility Gu"
type textarea "*"
type input "Content Accessibility Gui"
type textarea "*"
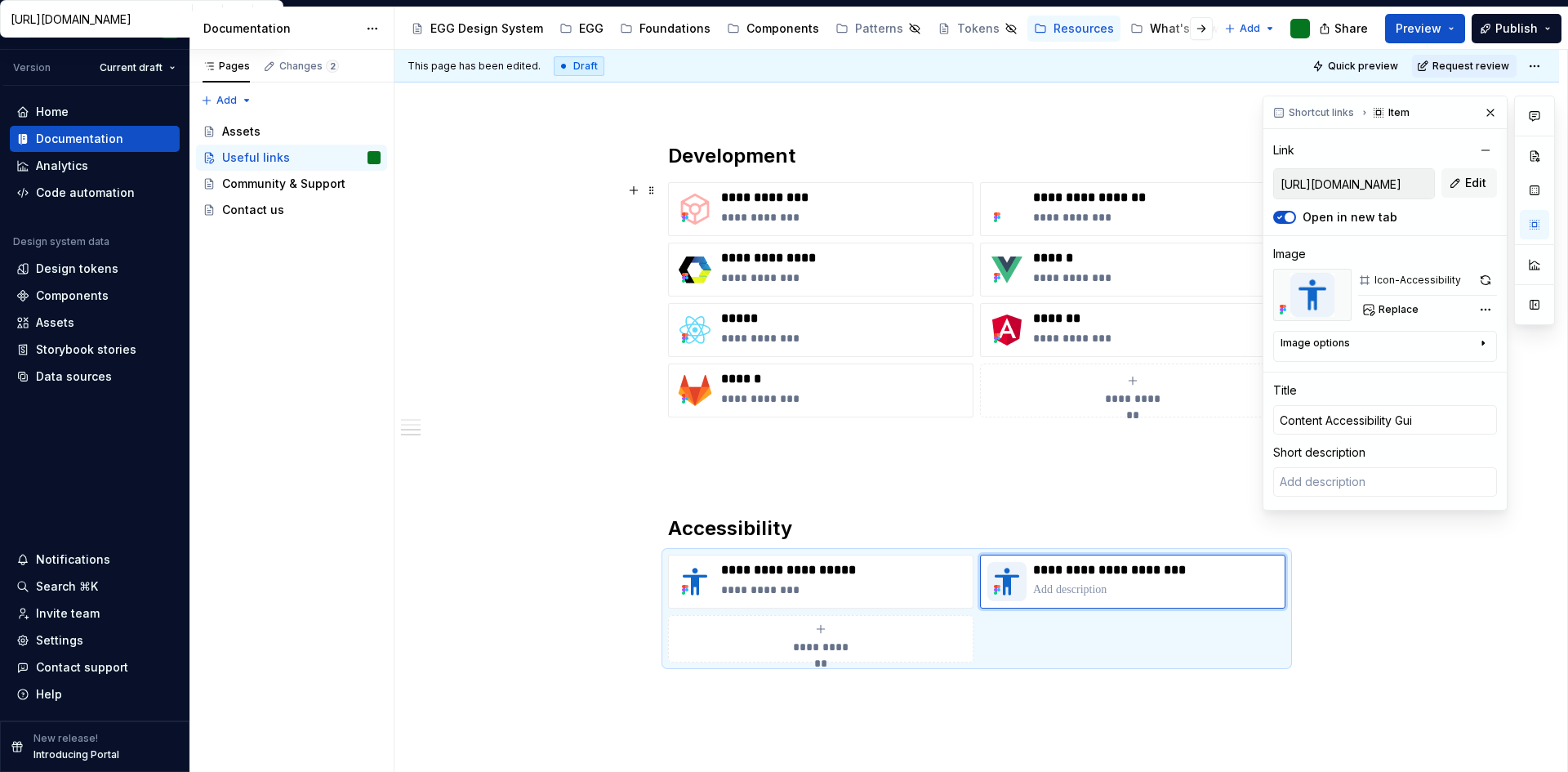
type input "Content Accessibility Guid"
type textarea "*"
type input "Content Accessibility Guide"
type textarea "*"
type input "Content Accessibility Guidel"
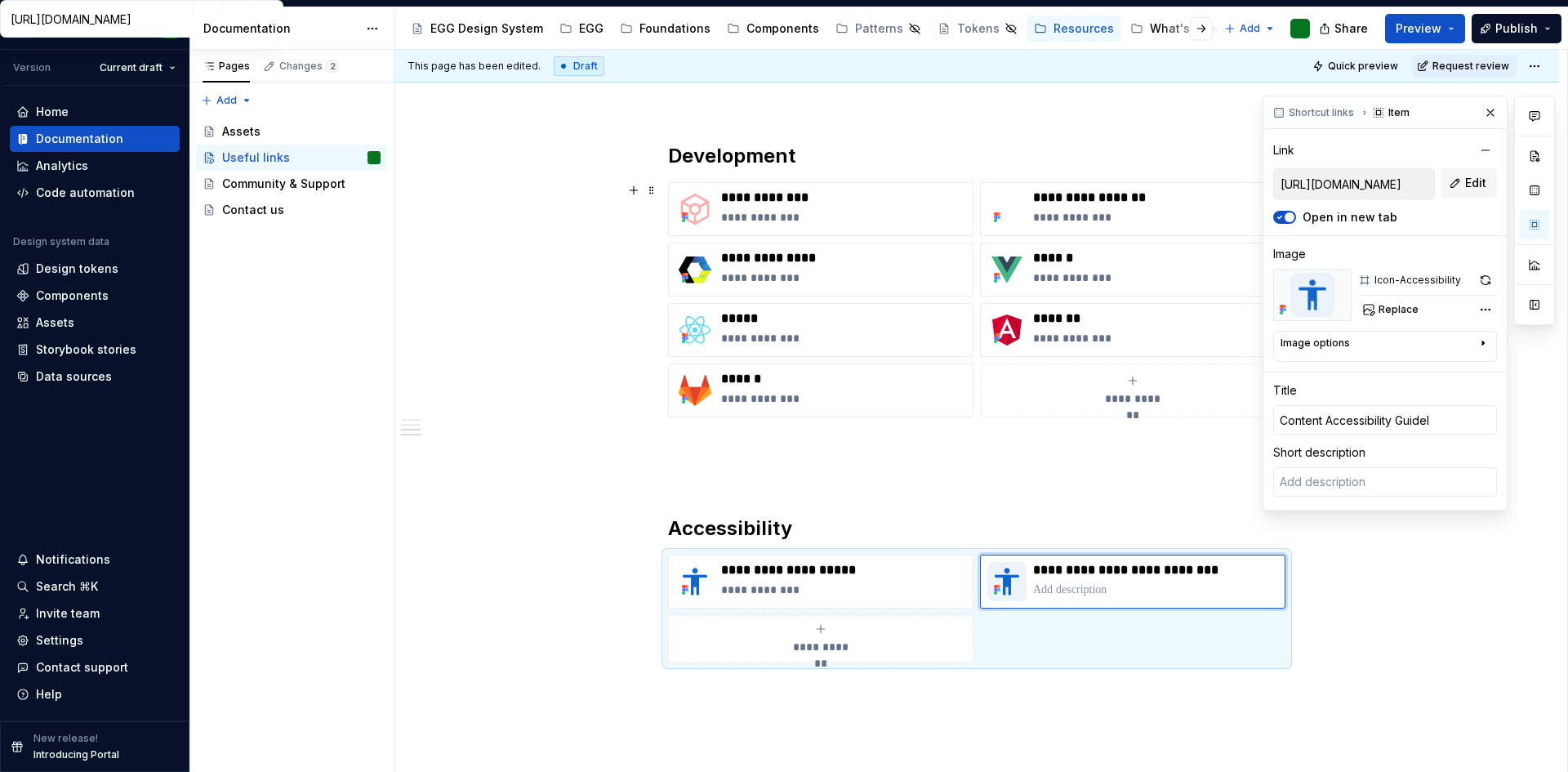
type textarea "*"
type input "Content Accessibility Guideli"
type textarea "*"
type input "Content Accessibility Guidelin"
type textarea "*"
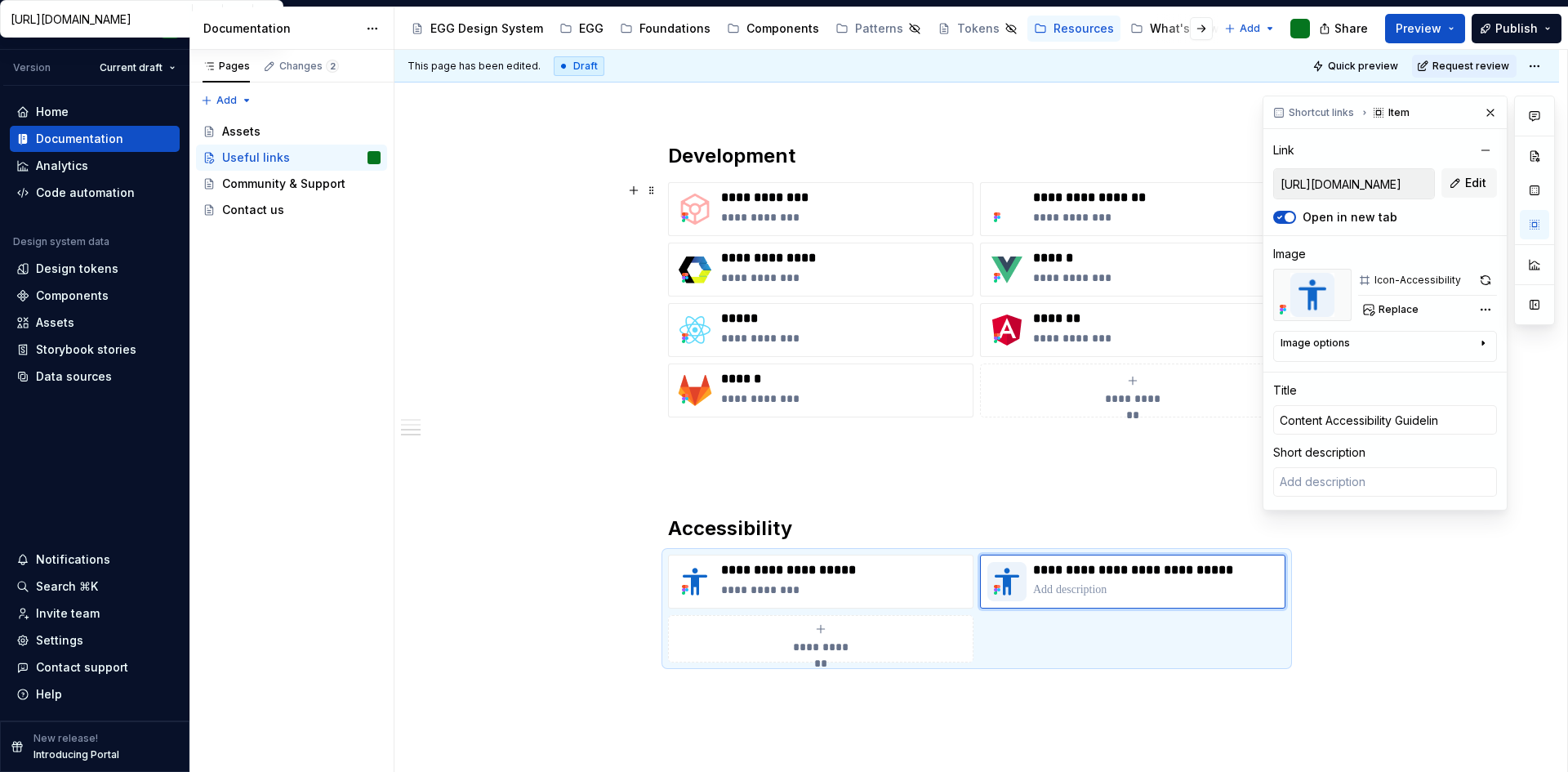
type input "Content Accessibility Guideline"
type textarea "*"
type input "Content Accessibility Guidelines"
click at [1071, 596] on p at bounding box center [1155, 589] width 245 height 16
type textarea "*"
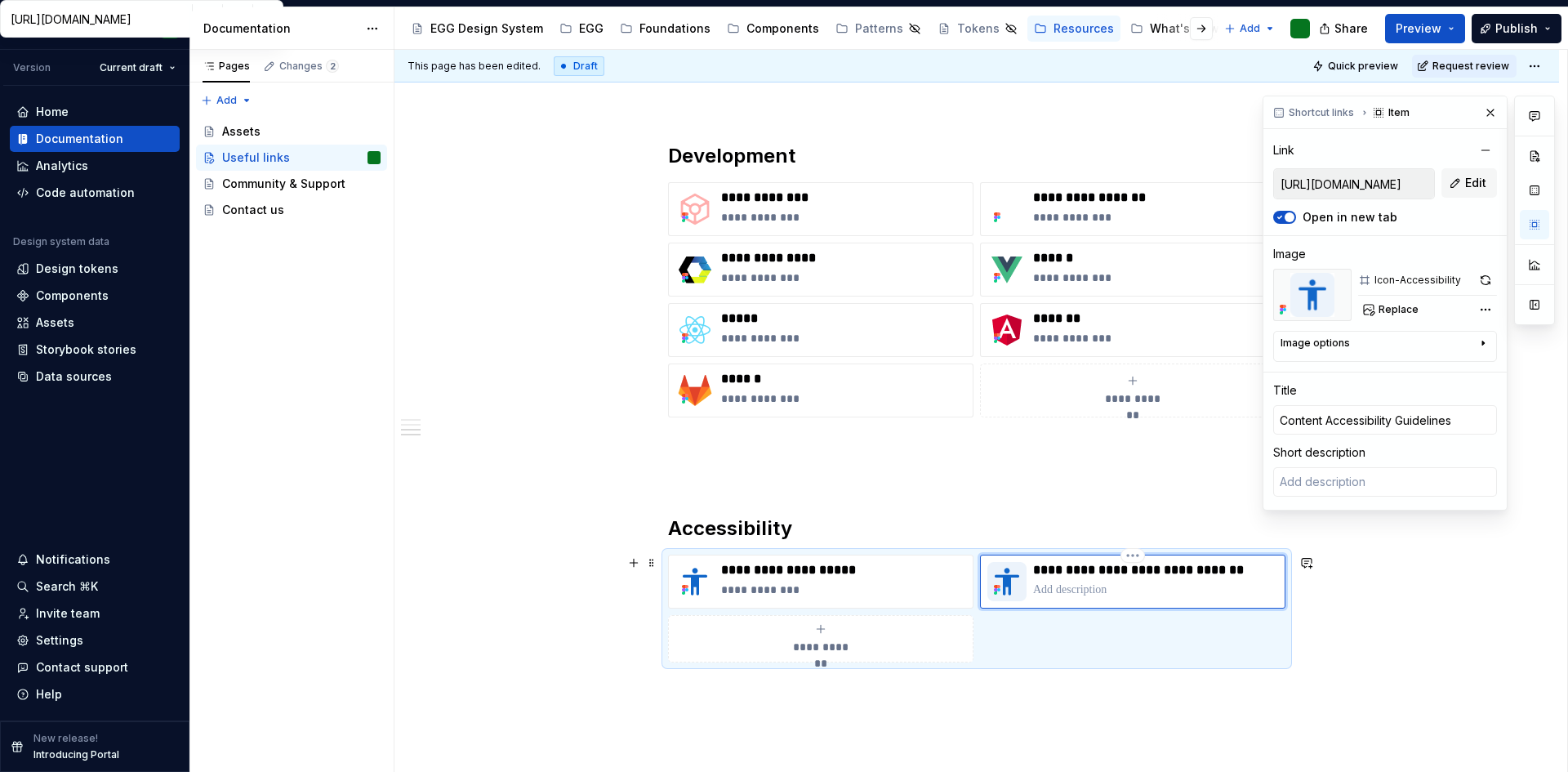
type textarea "E"
type textarea "*"
type textarea "Ex"
type textarea "*"
type textarea "Ext"
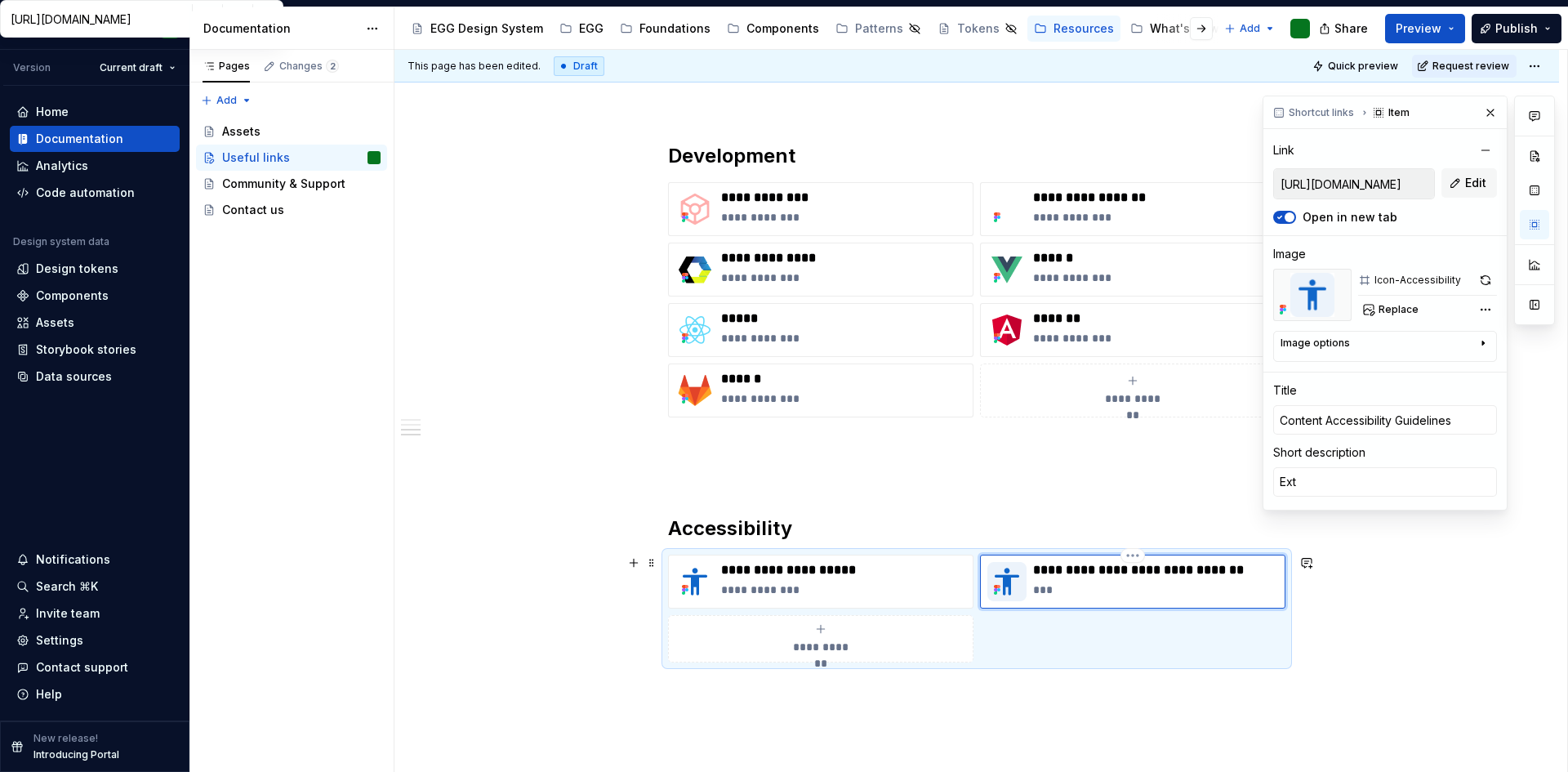
type textarea "*"
type textarea "Exte"
type textarea "*"
type textarea "Exter"
type textarea "*"
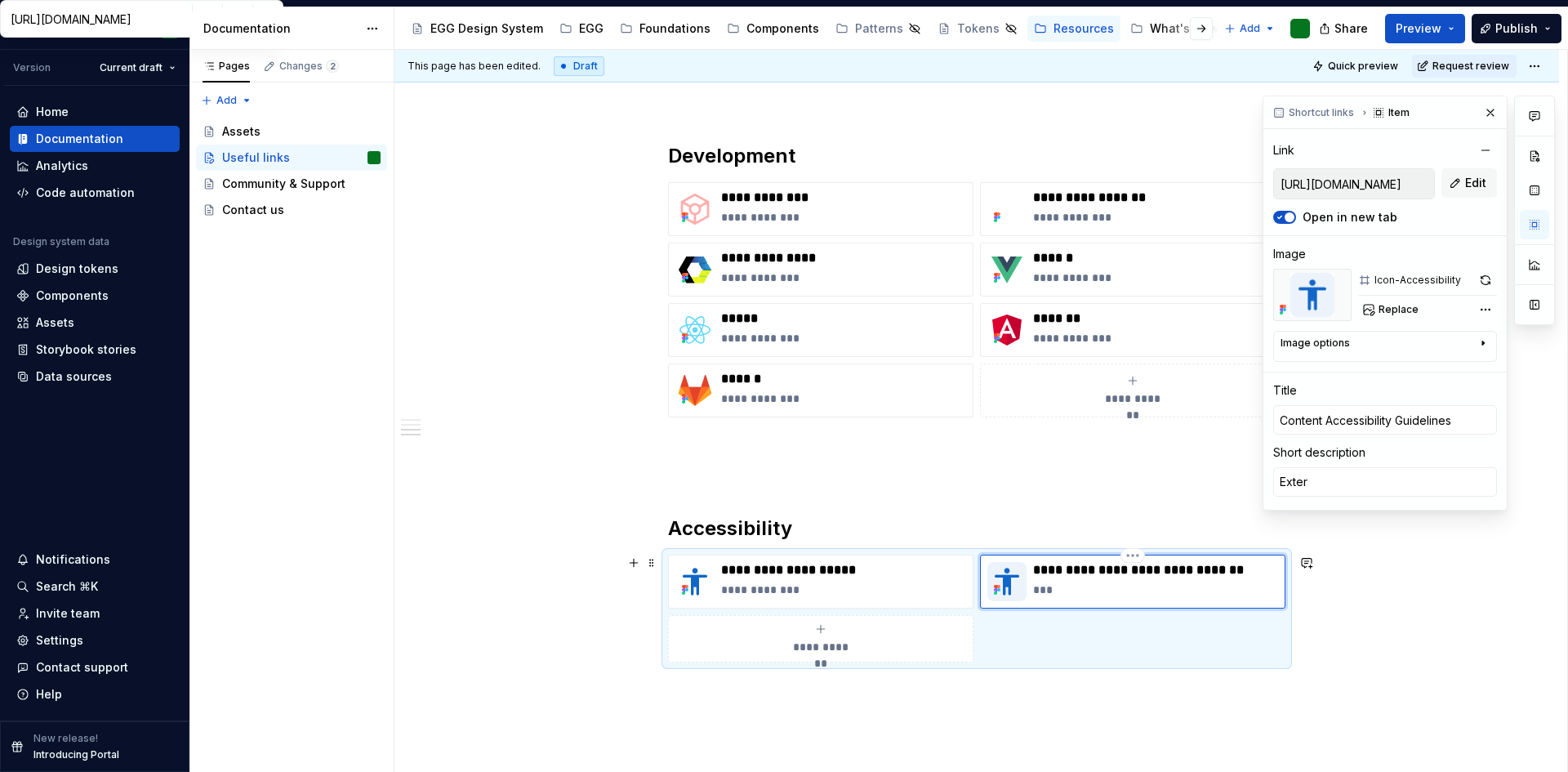
type textarea "Extern"
type textarea "*"
type textarea "Externa"
type textarea "*"
type textarea "External"
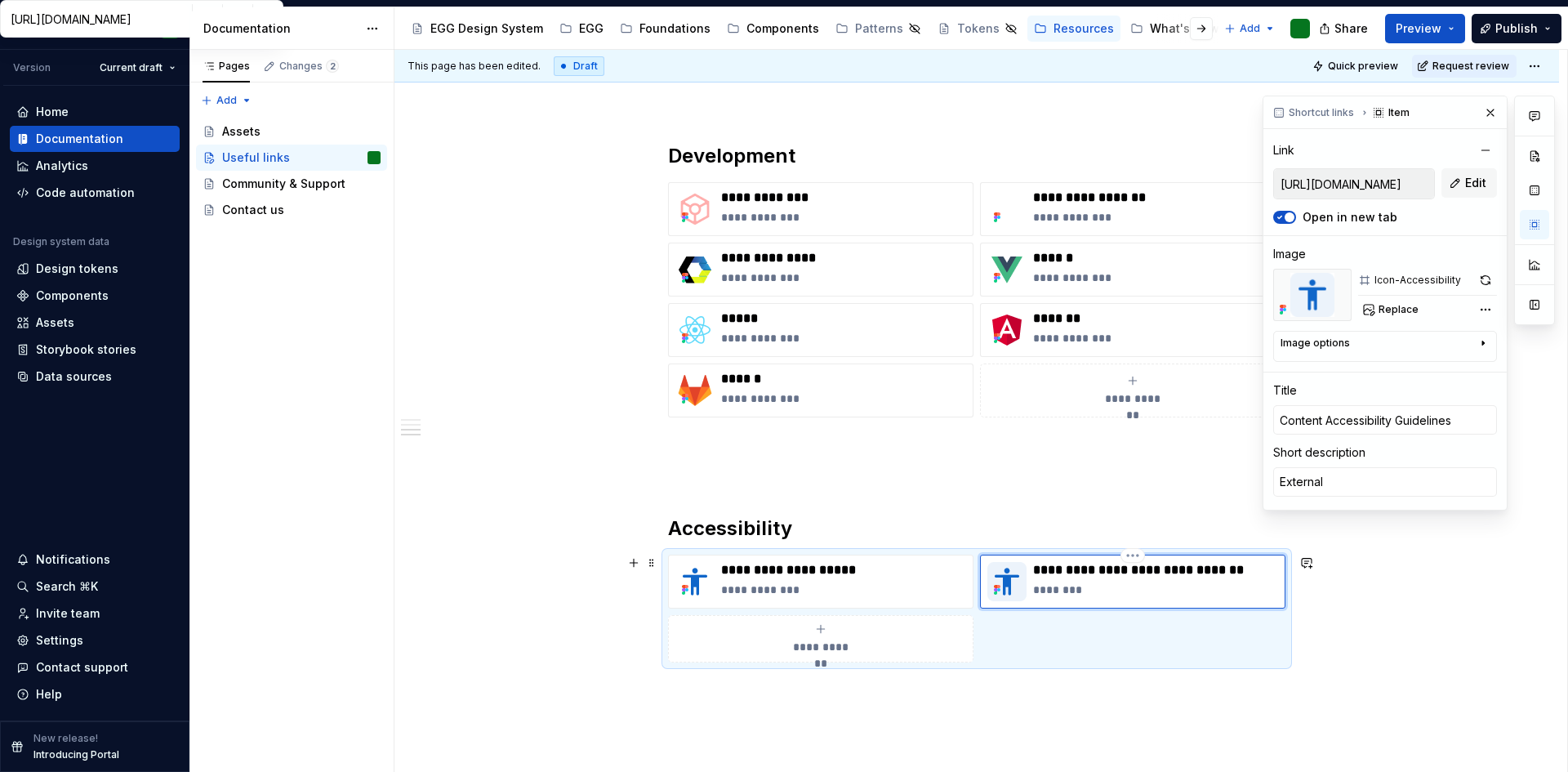
type textarea "*"
type textarea "External"
type textarea "*"
type textarea "External l"
type textarea "*"
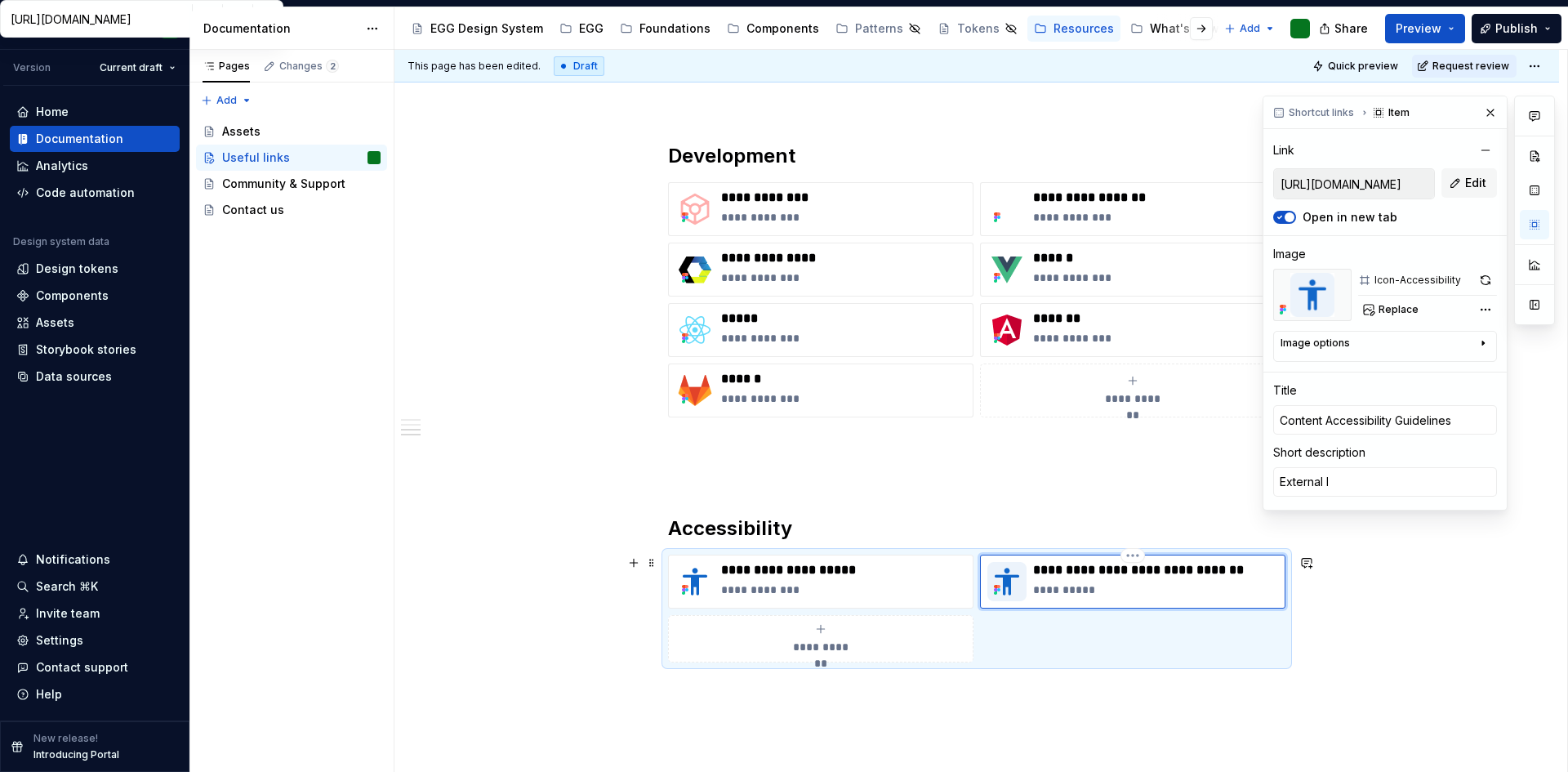
type textarea "External li"
type textarea "*"
type textarea "External lin"
type textarea "*"
type textarea "External link"
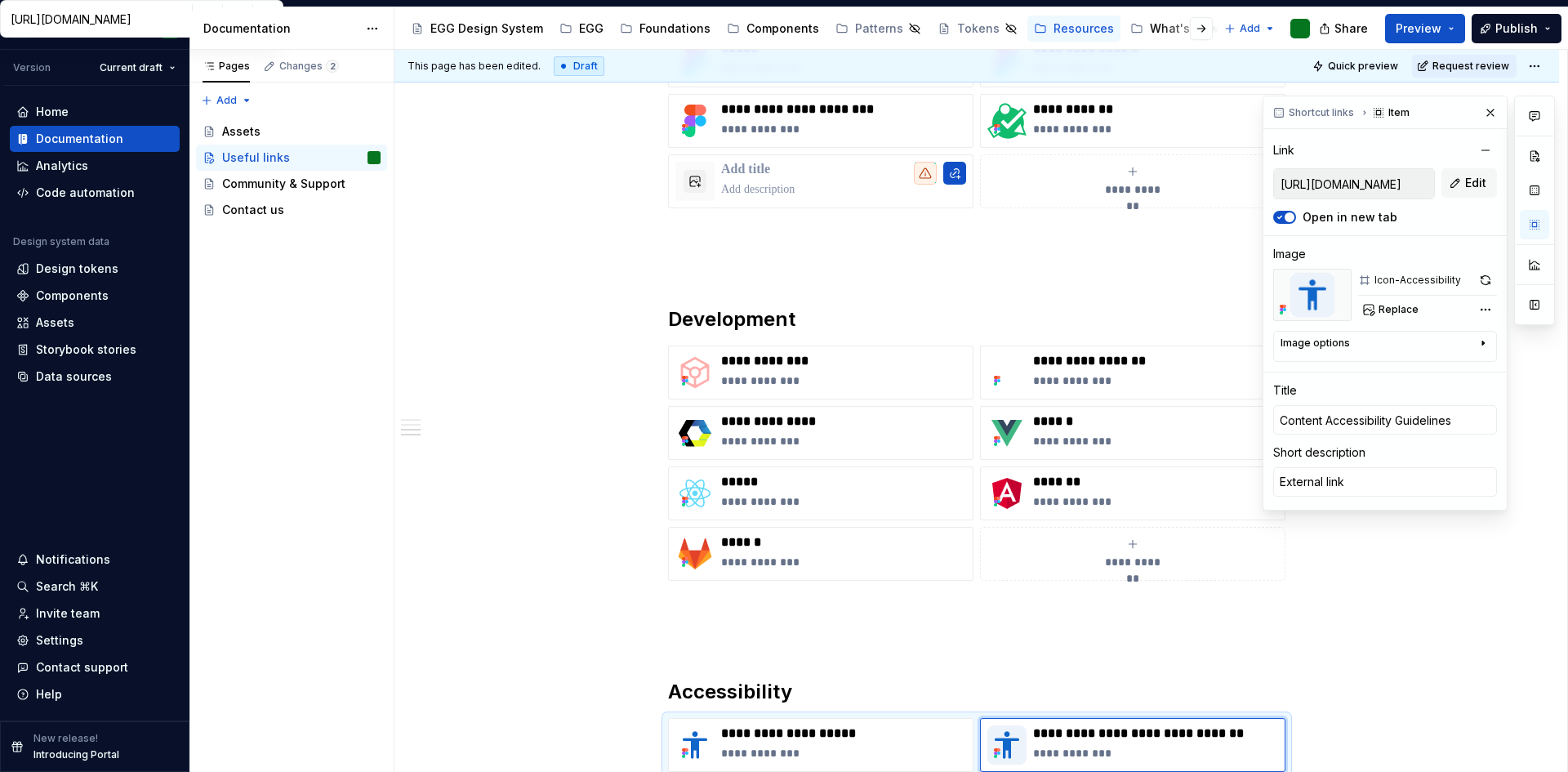
scroll to position [1226, 0]
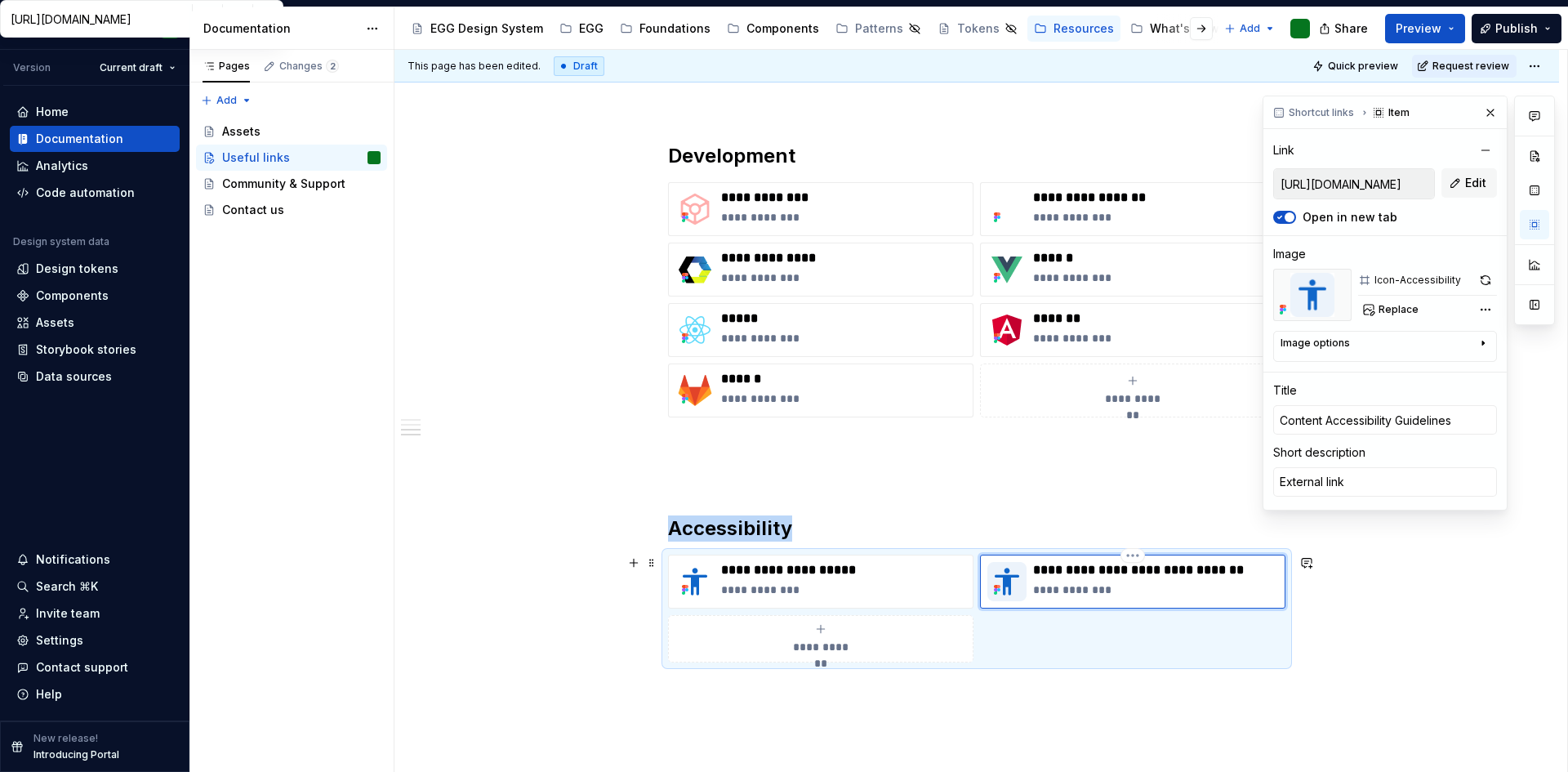
click at [1007, 583] on img at bounding box center [1007, 581] width 40 height 40
click at [1330, 300] on img at bounding box center [1312, 295] width 78 height 53
click at [1413, 308] on span "Replace" at bounding box center [1398, 309] width 40 height 13
type textarea "*"
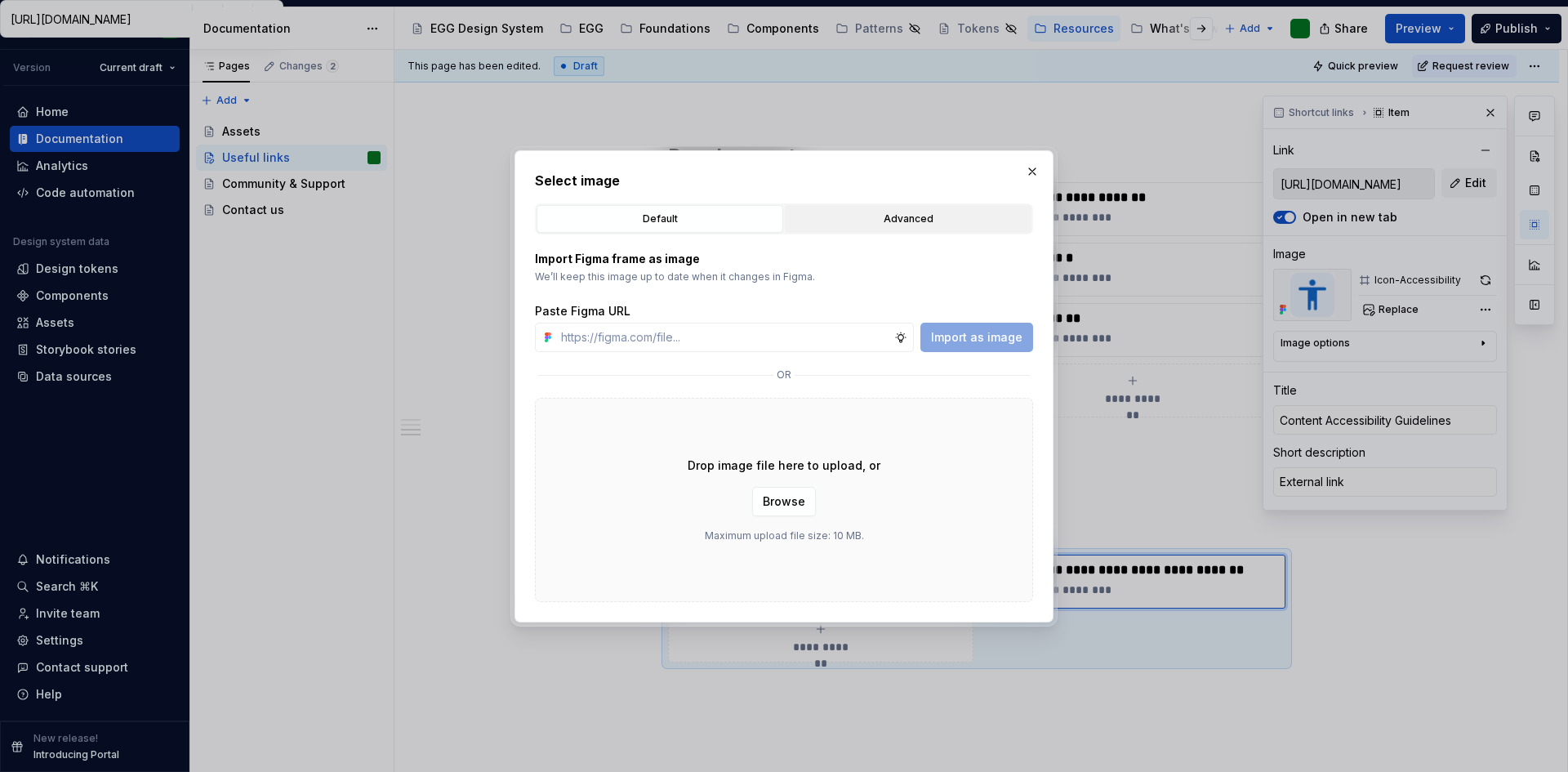
click at [884, 222] on div "Advanced" at bounding box center [908, 218] width 235 height 16
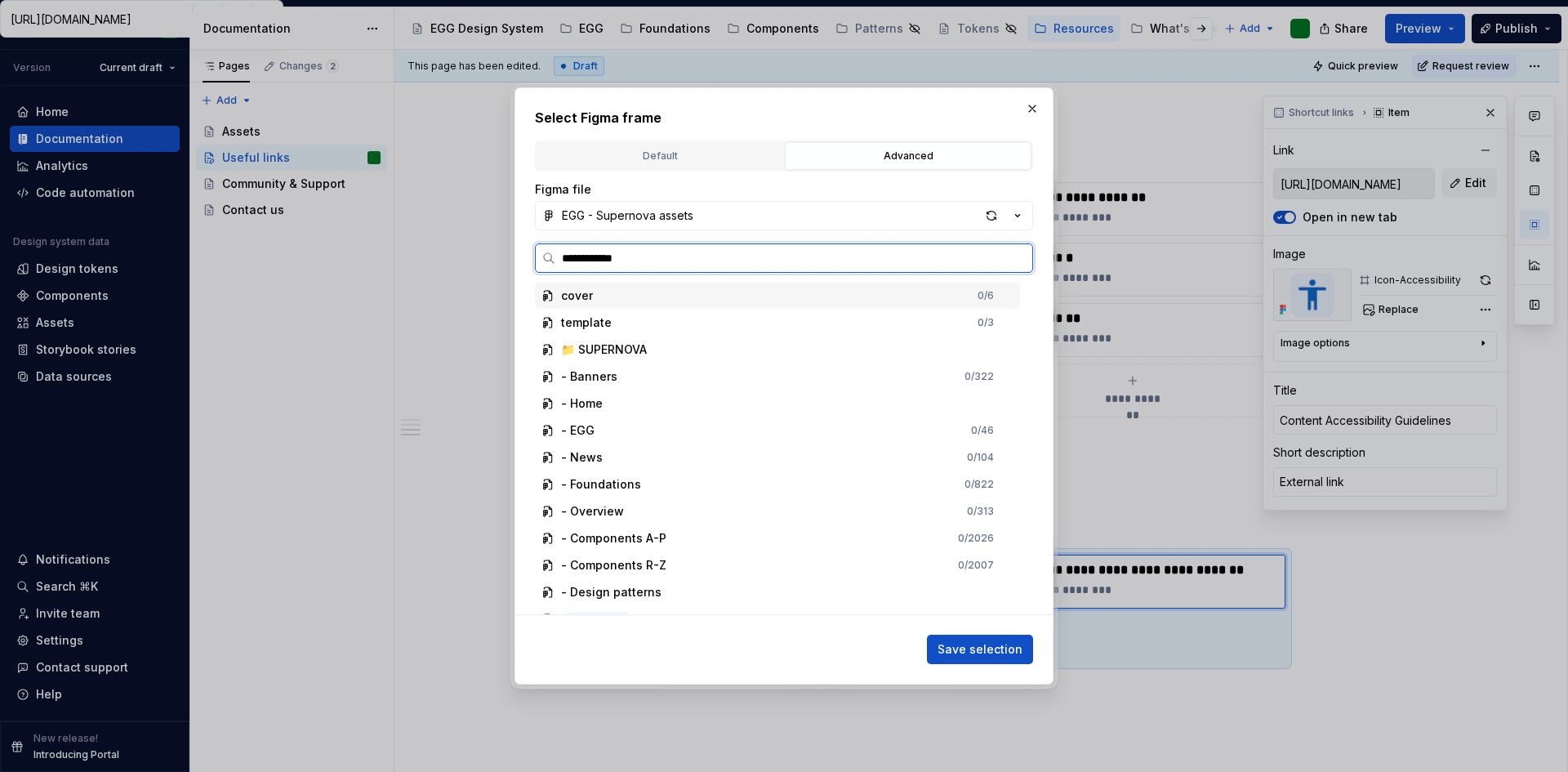
type input "**********"
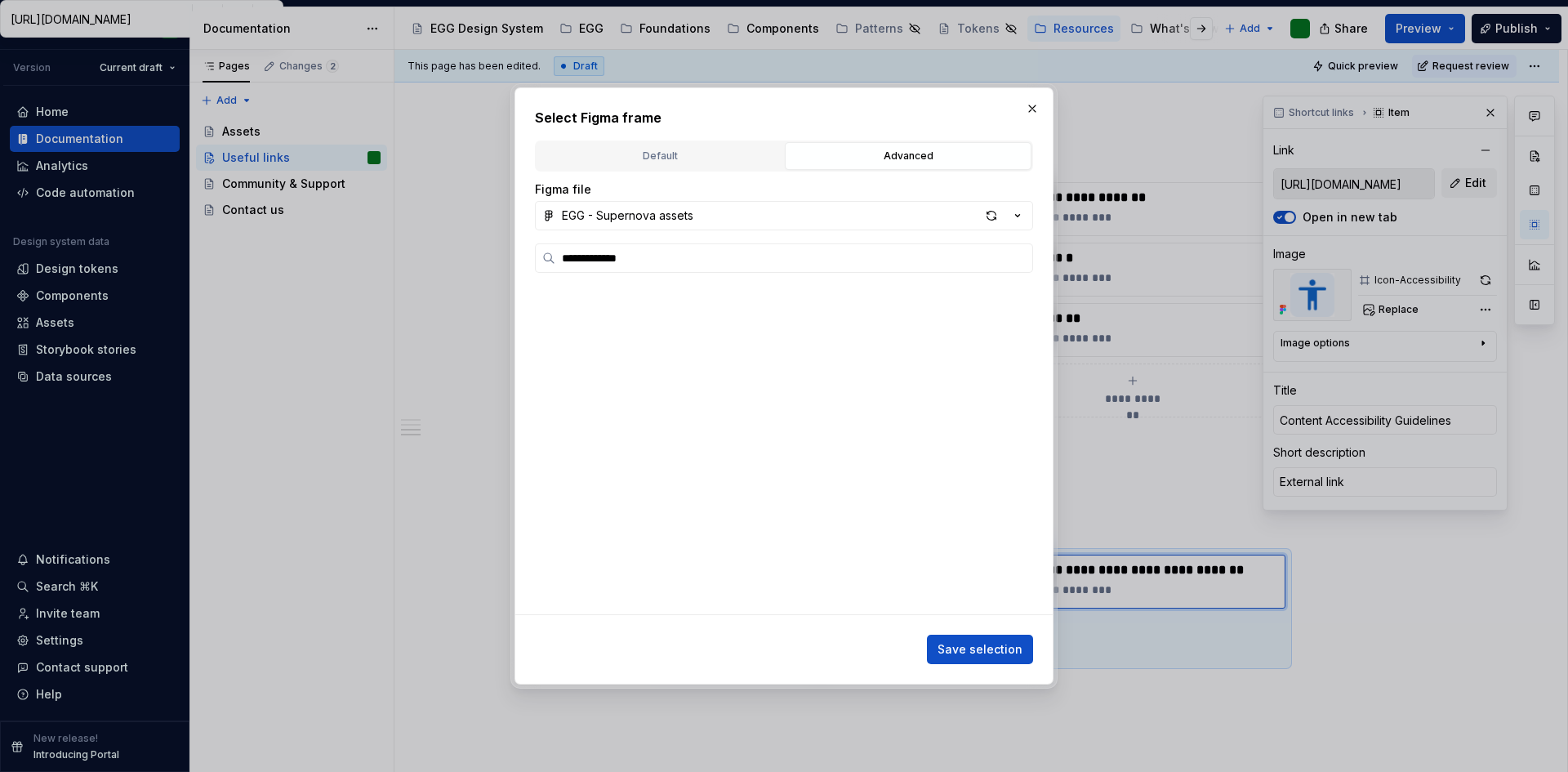
scroll to position [4142, 0]
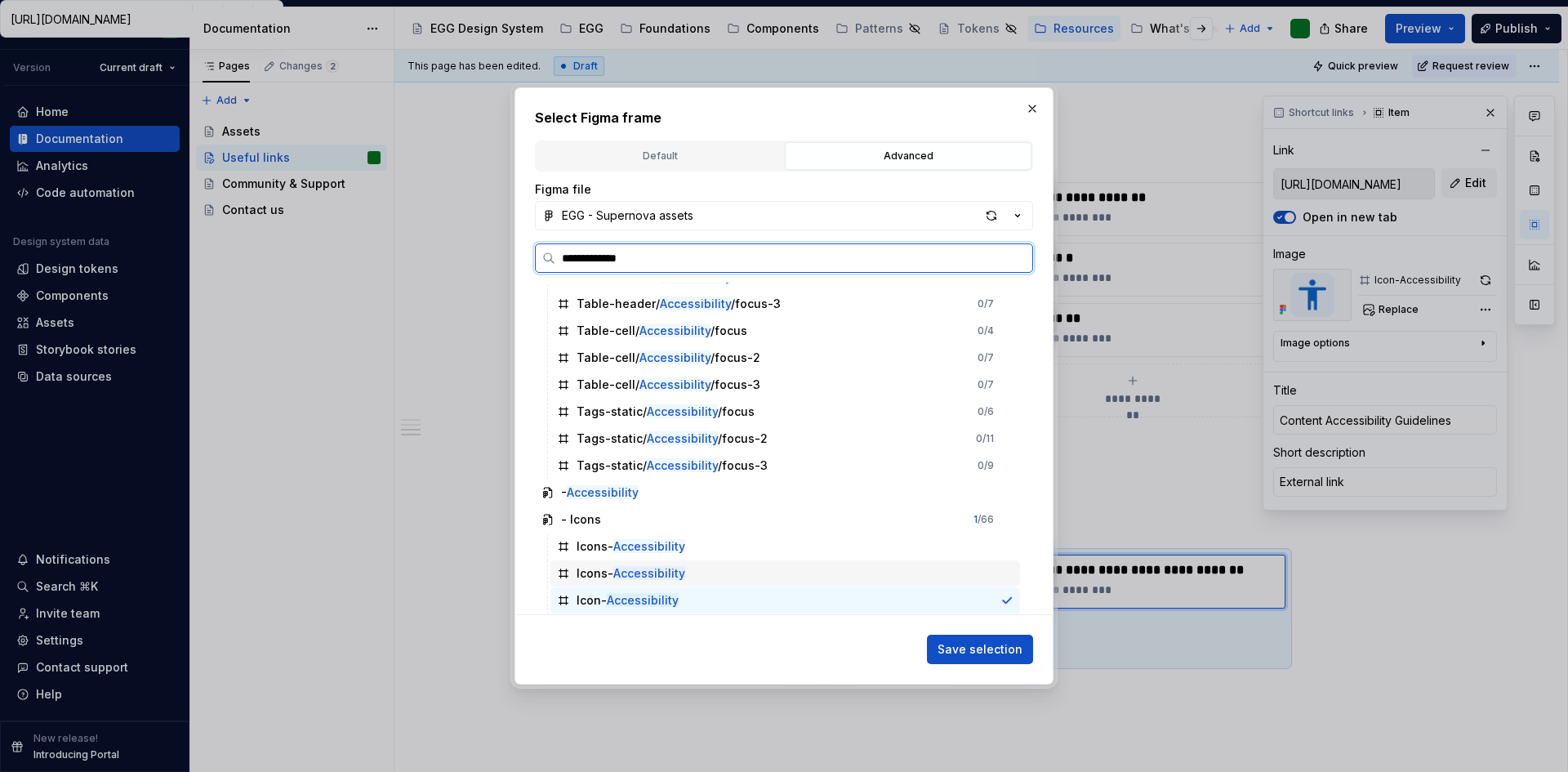
click at [635, 575] on mark "Accessibility" at bounding box center [649, 573] width 71 height 14
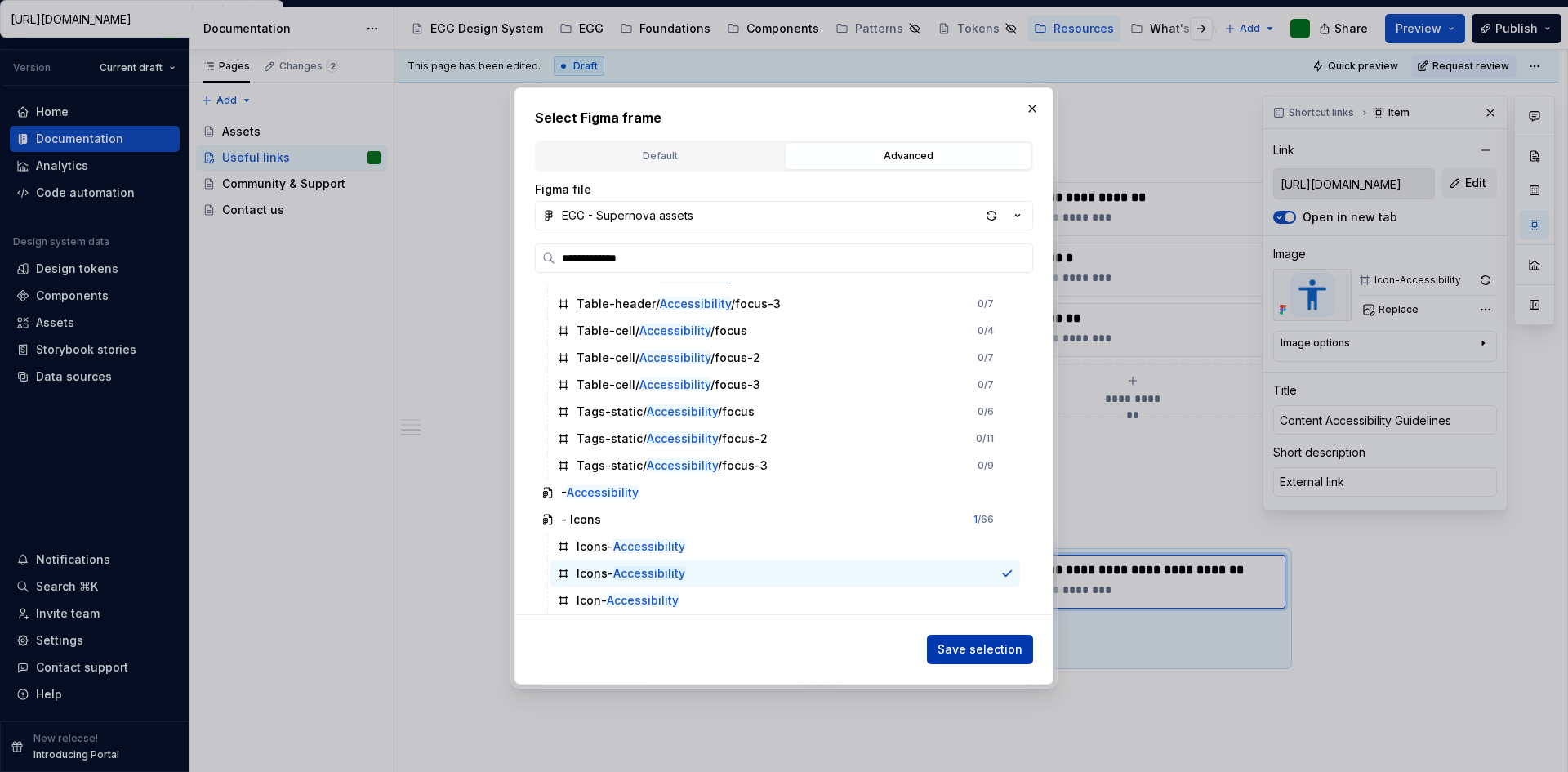
click at [952, 639] on button "Save selection" at bounding box center [980, 649] width 106 height 30
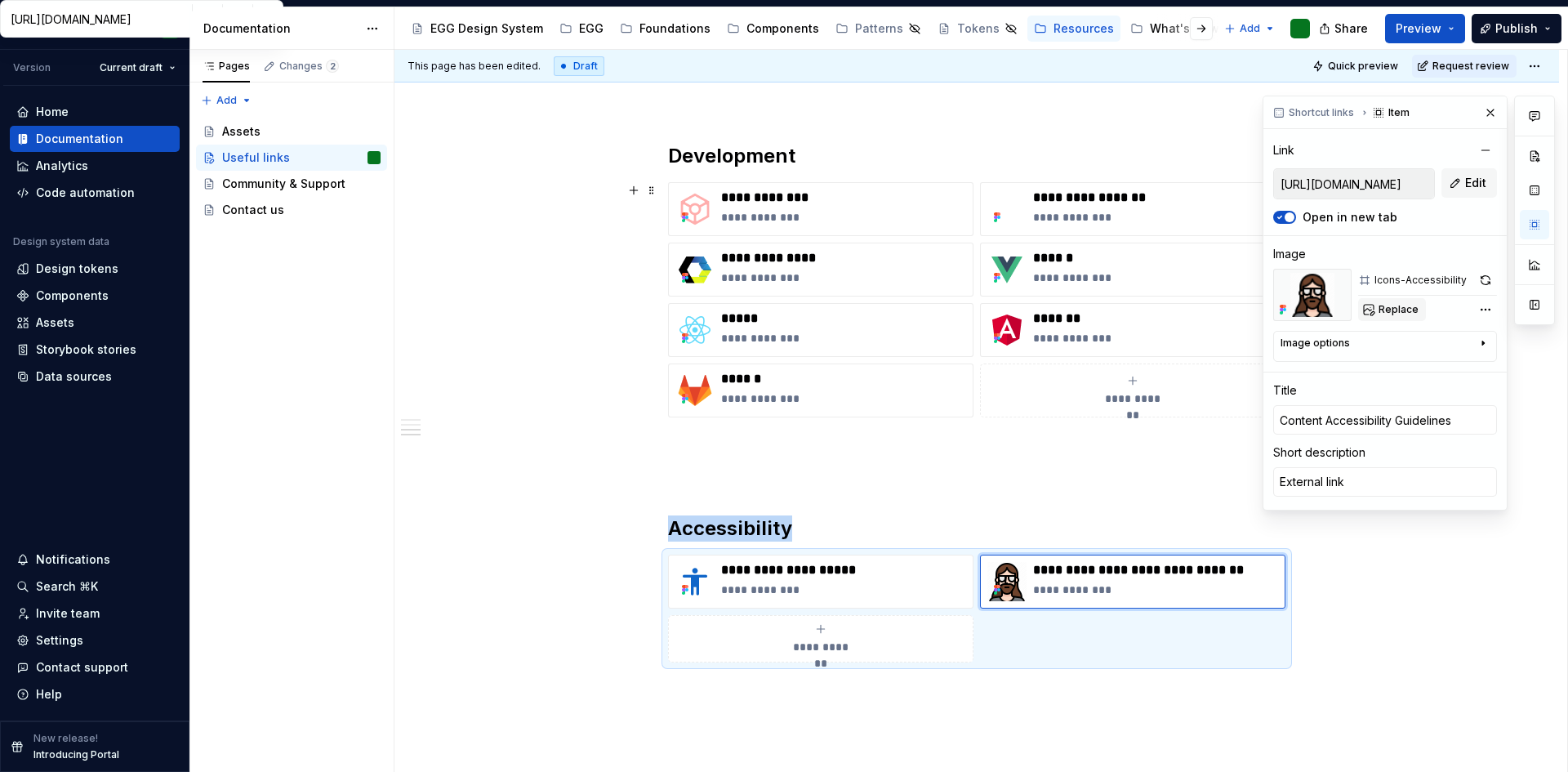
click at [1391, 310] on span "Replace" at bounding box center [1398, 309] width 40 height 13
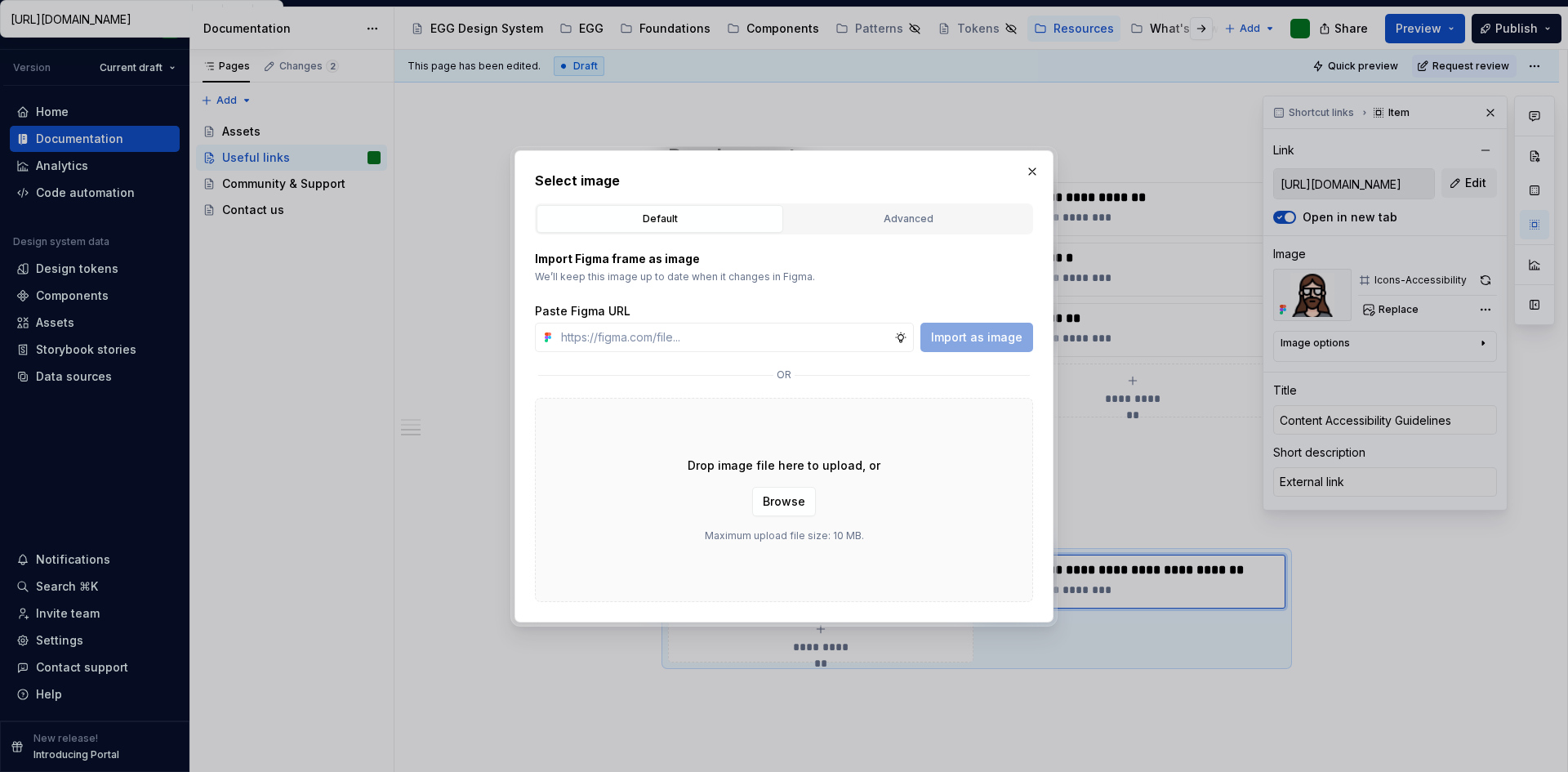
type textarea "*"
click at [874, 219] on div "Advanced" at bounding box center [908, 218] width 235 height 16
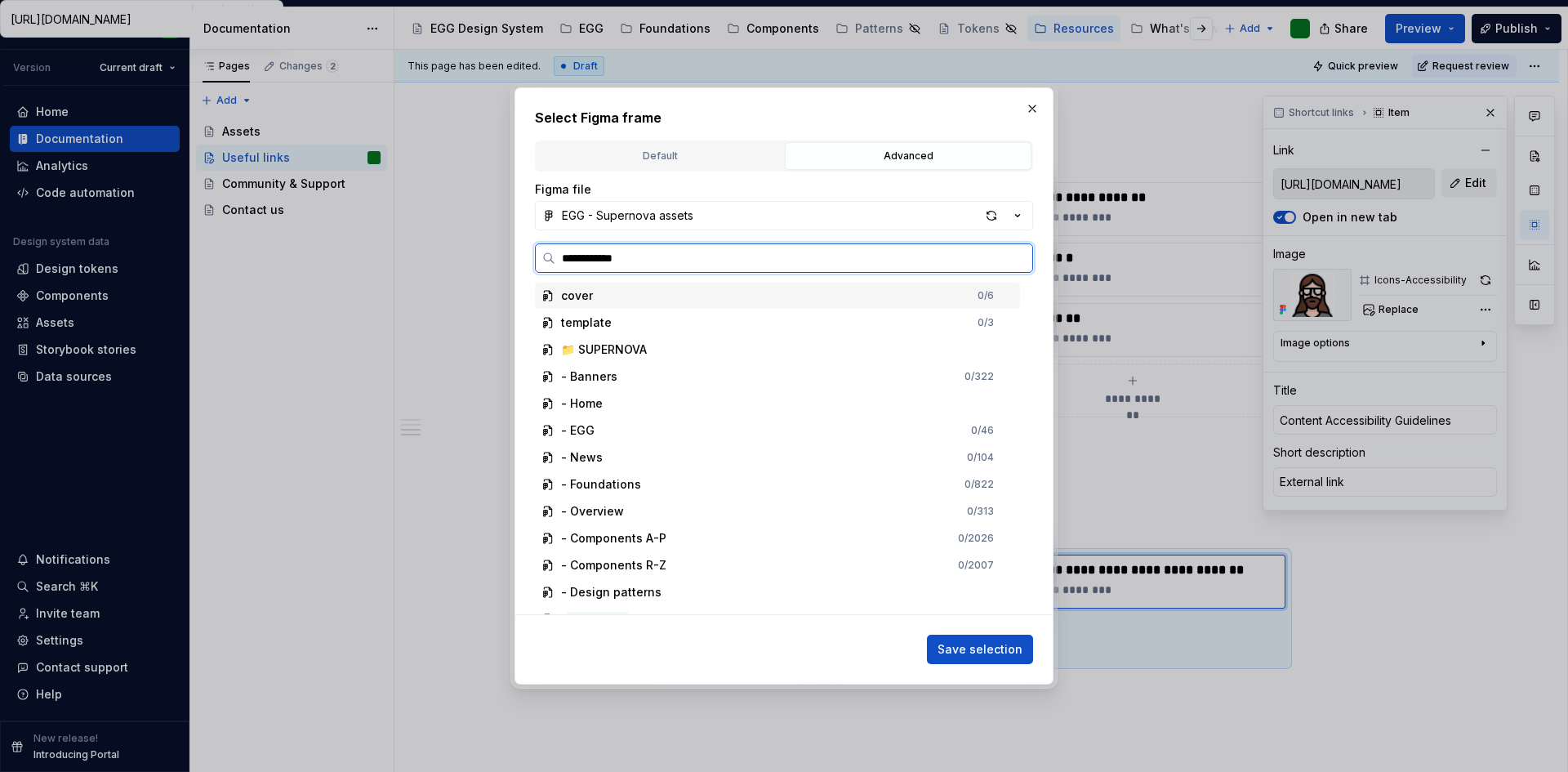
type input "**********"
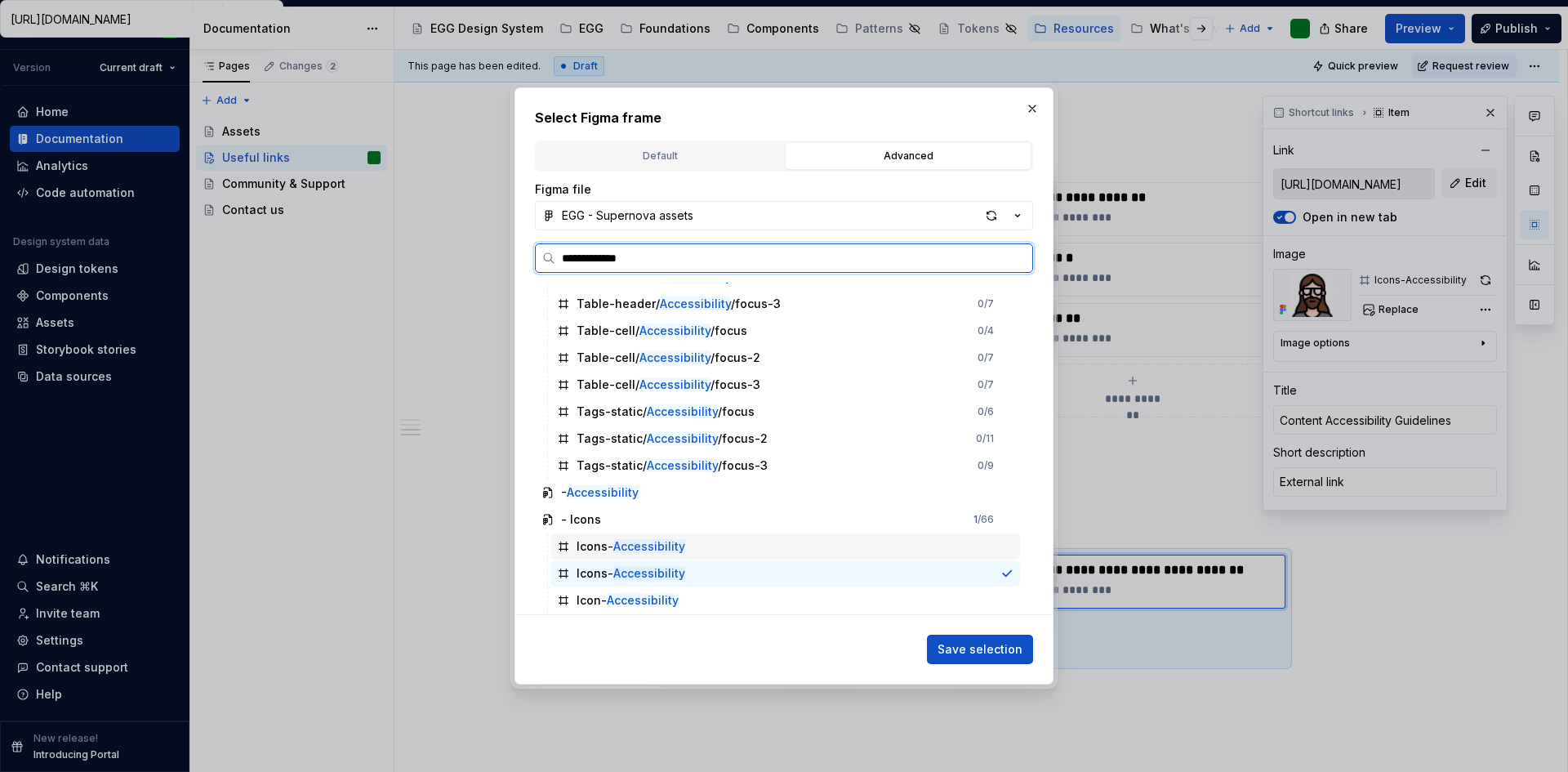
click at [639, 550] on mark "Accessibility" at bounding box center [649, 546] width 71 height 14
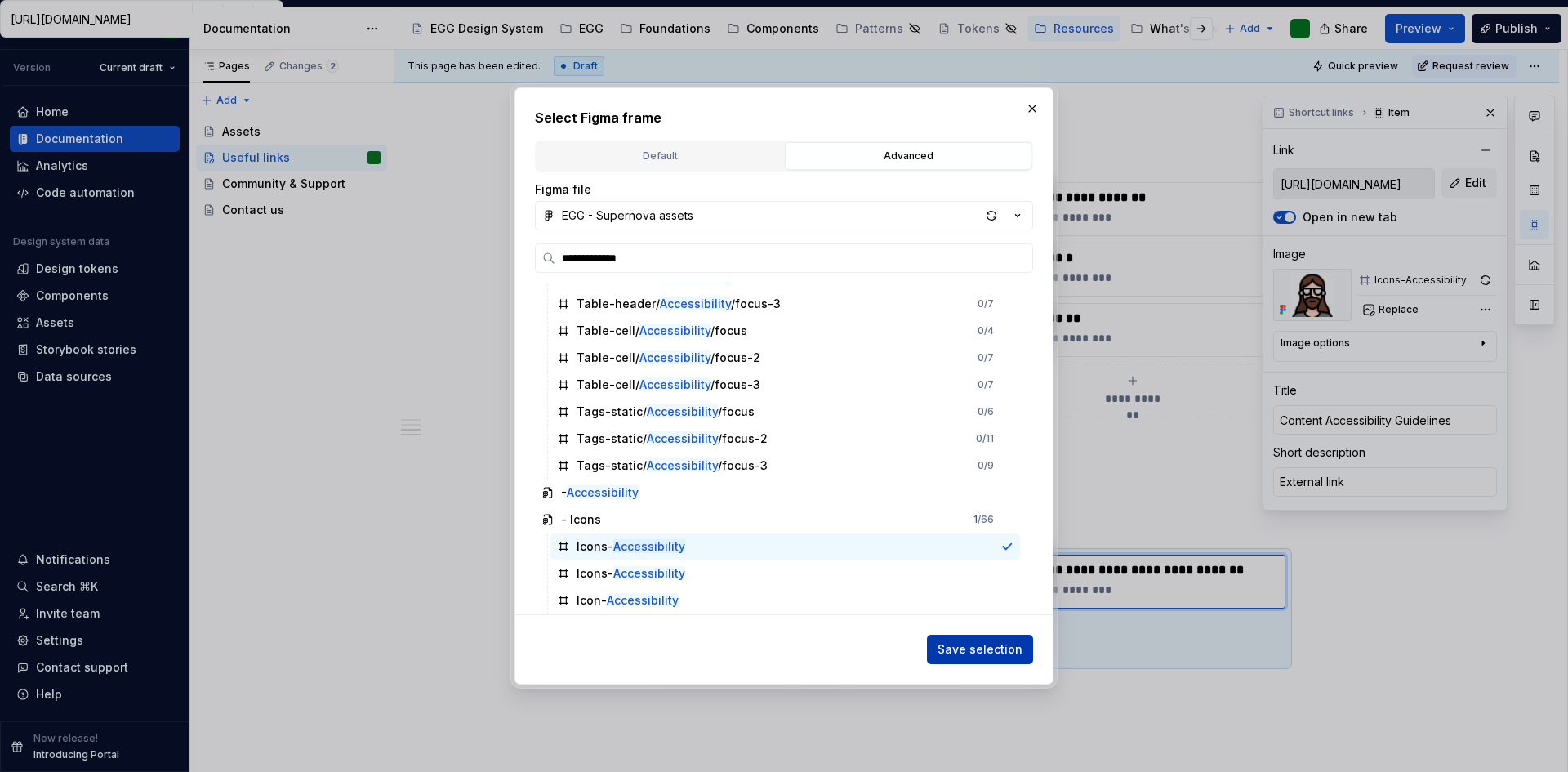
click at [953, 643] on span "Save selection" at bounding box center [980, 649] width 85 height 16
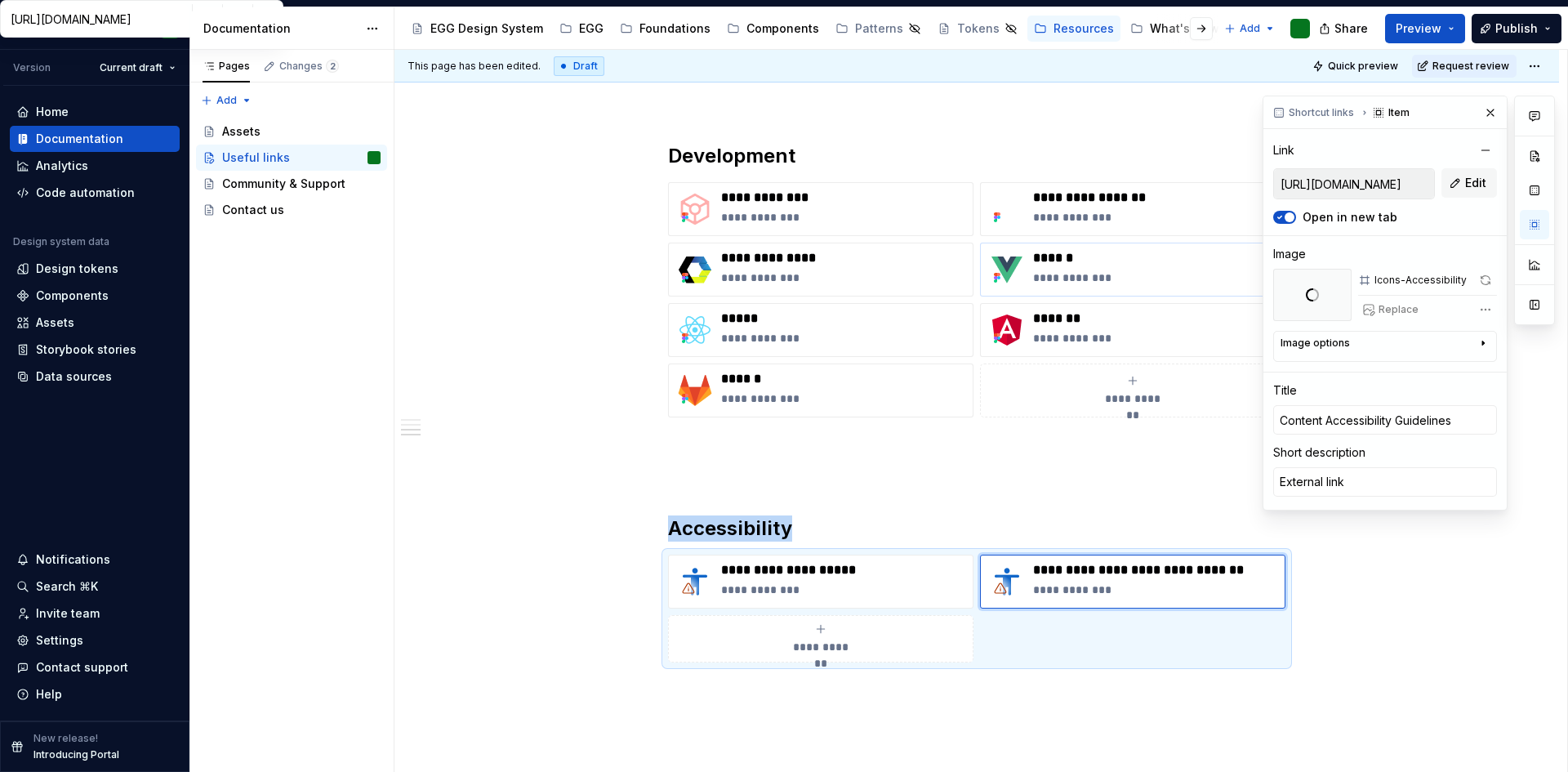
drag, startPoint x: 1487, startPoint y: 115, endPoint x: 1272, endPoint y: 290, distance: 277.2
click at [1487, 115] on button "button" at bounding box center [1490, 112] width 23 height 23
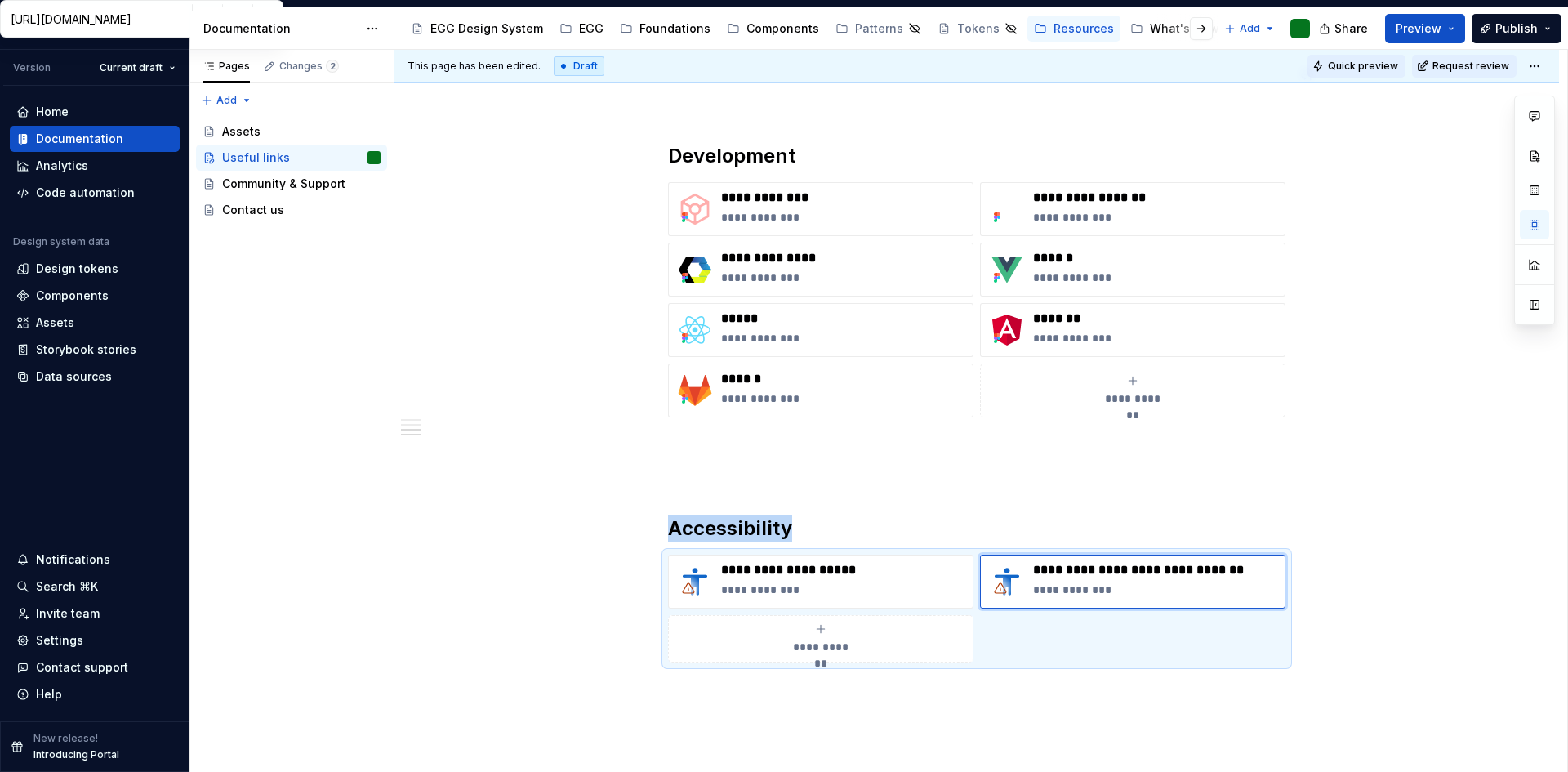
click at [1351, 76] on button "Quick preview" at bounding box center [1356, 65] width 98 height 23
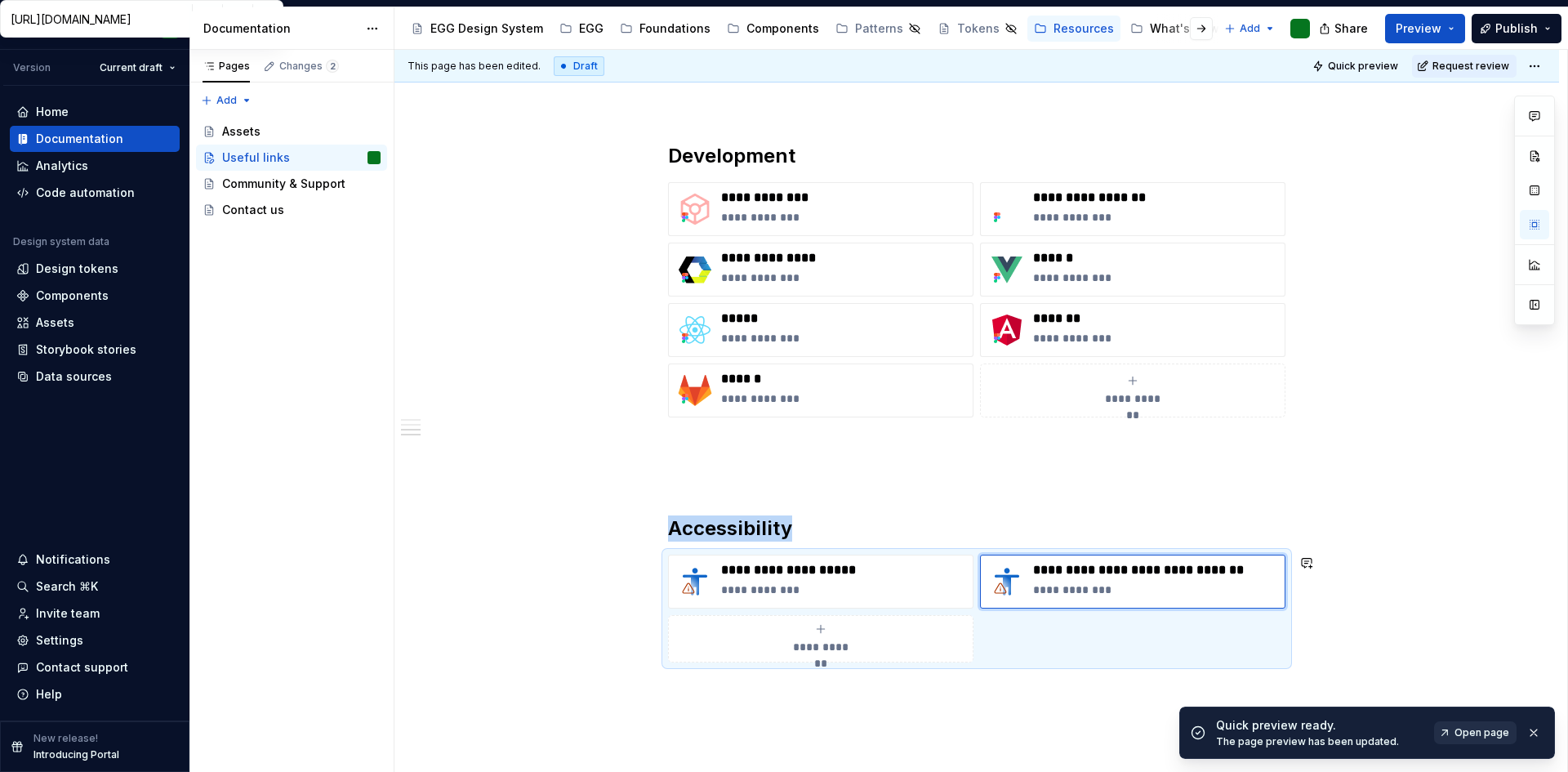
click at [1475, 728] on span "Open page" at bounding box center [1482, 732] width 55 height 13
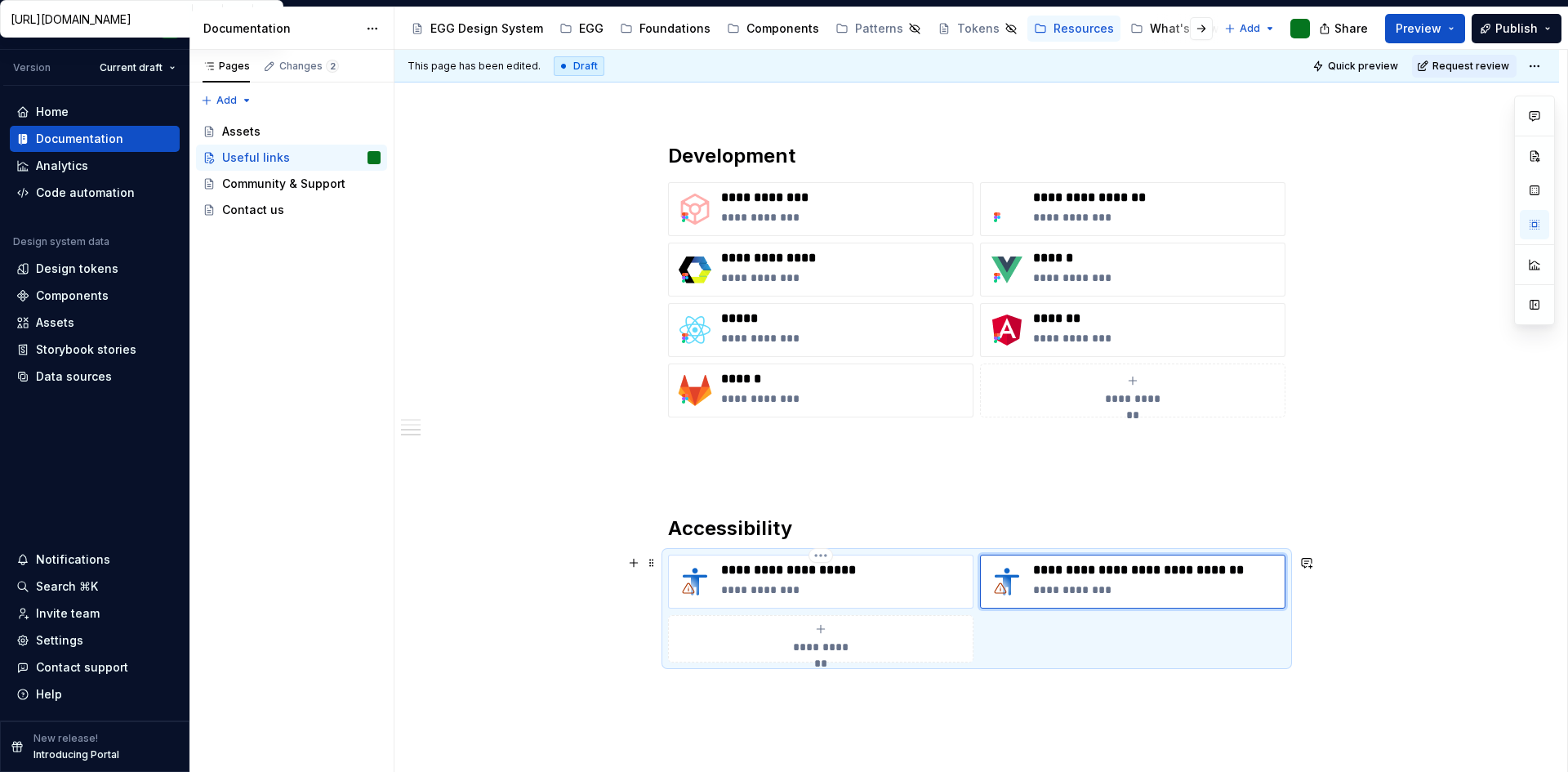
click at [804, 567] on p "**********" at bounding box center [844, 570] width 245 height 16
type textarea "*"
type input "[URL][DOMAIN_NAME][DOMAIN_NAME]"
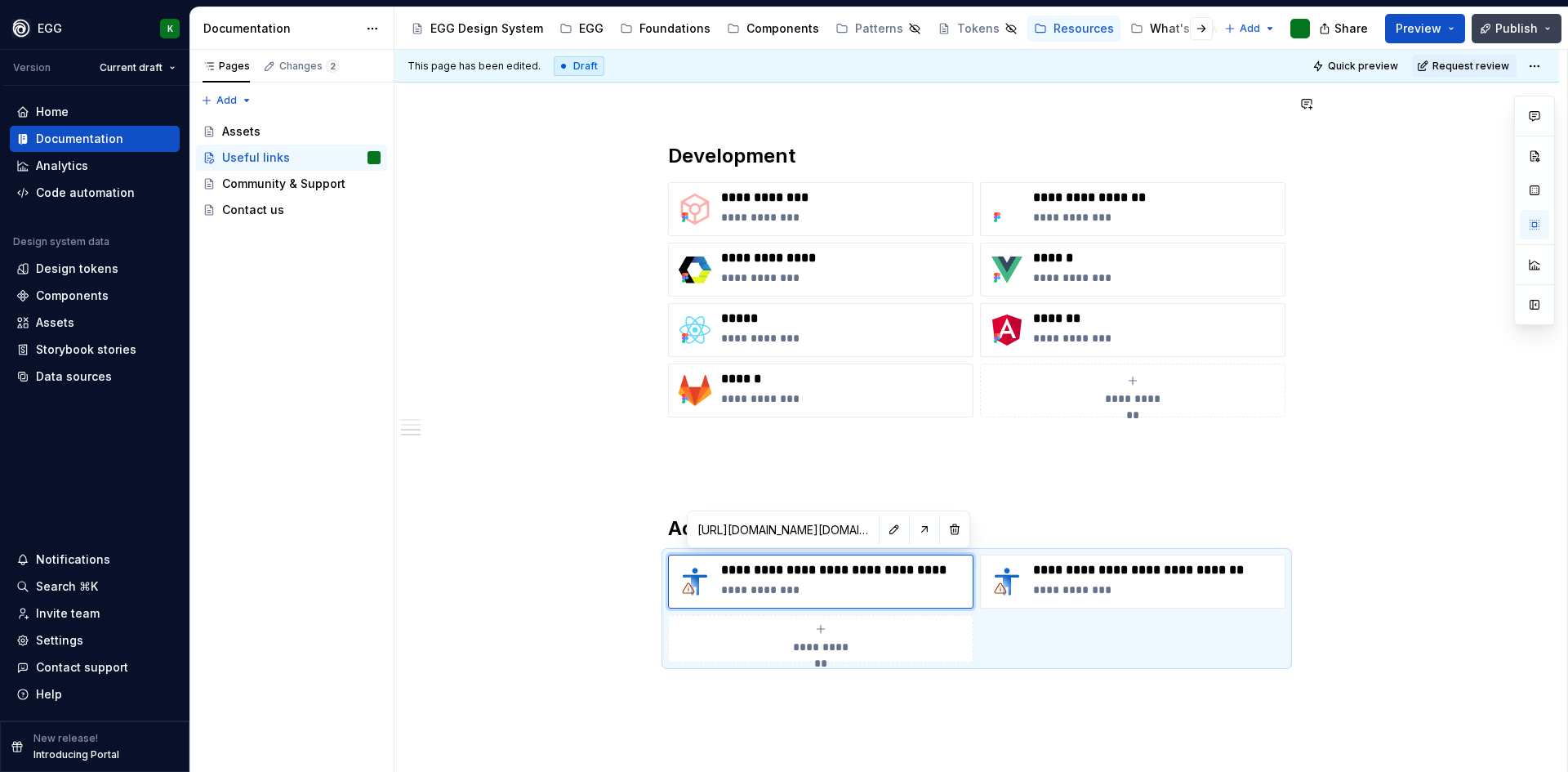
click at [1517, 31] on span "Publish" at bounding box center [1516, 29] width 43 height 16
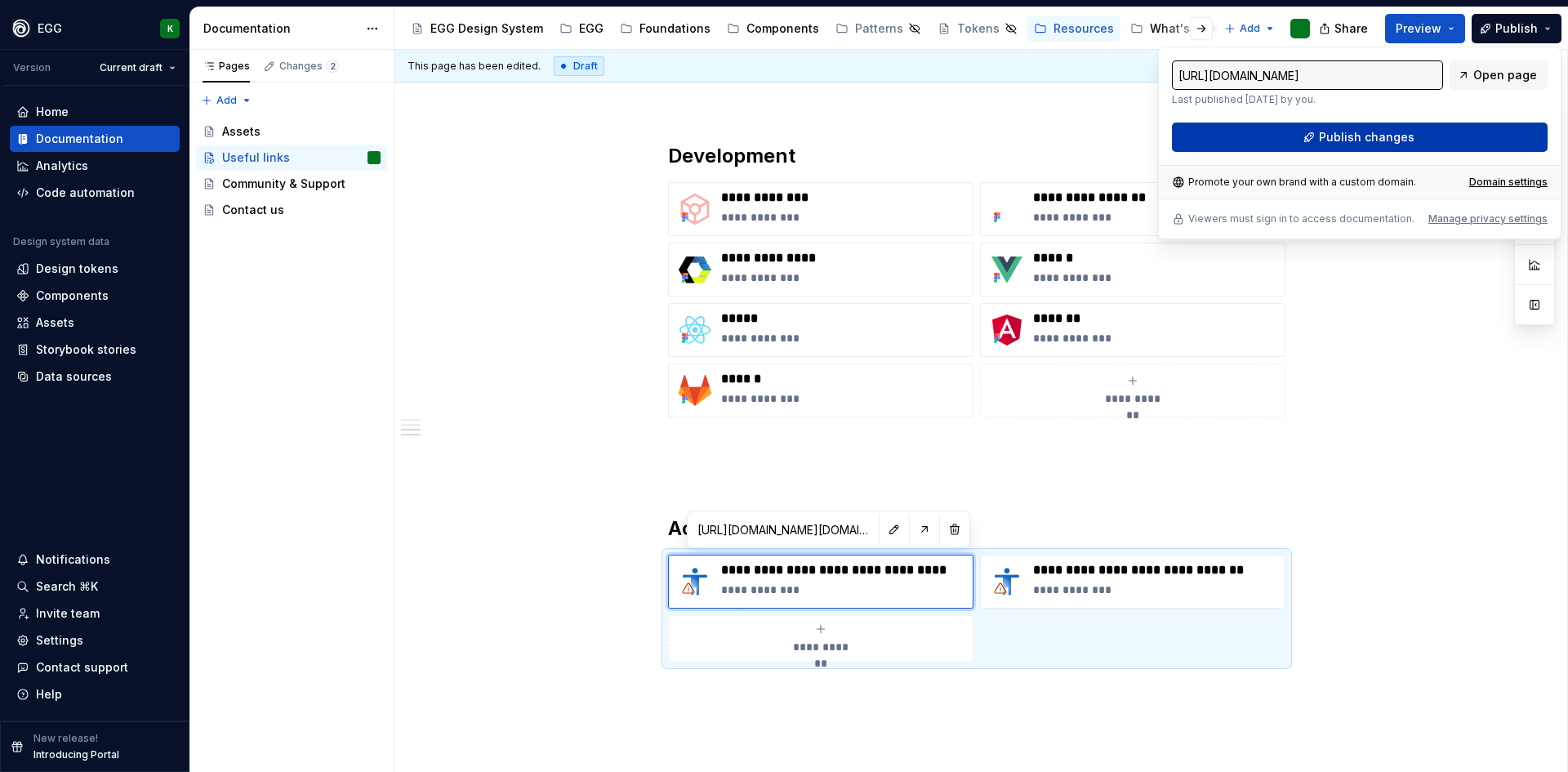
click at [1363, 127] on button "Publish changes" at bounding box center [1360, 137] width 376 height 30
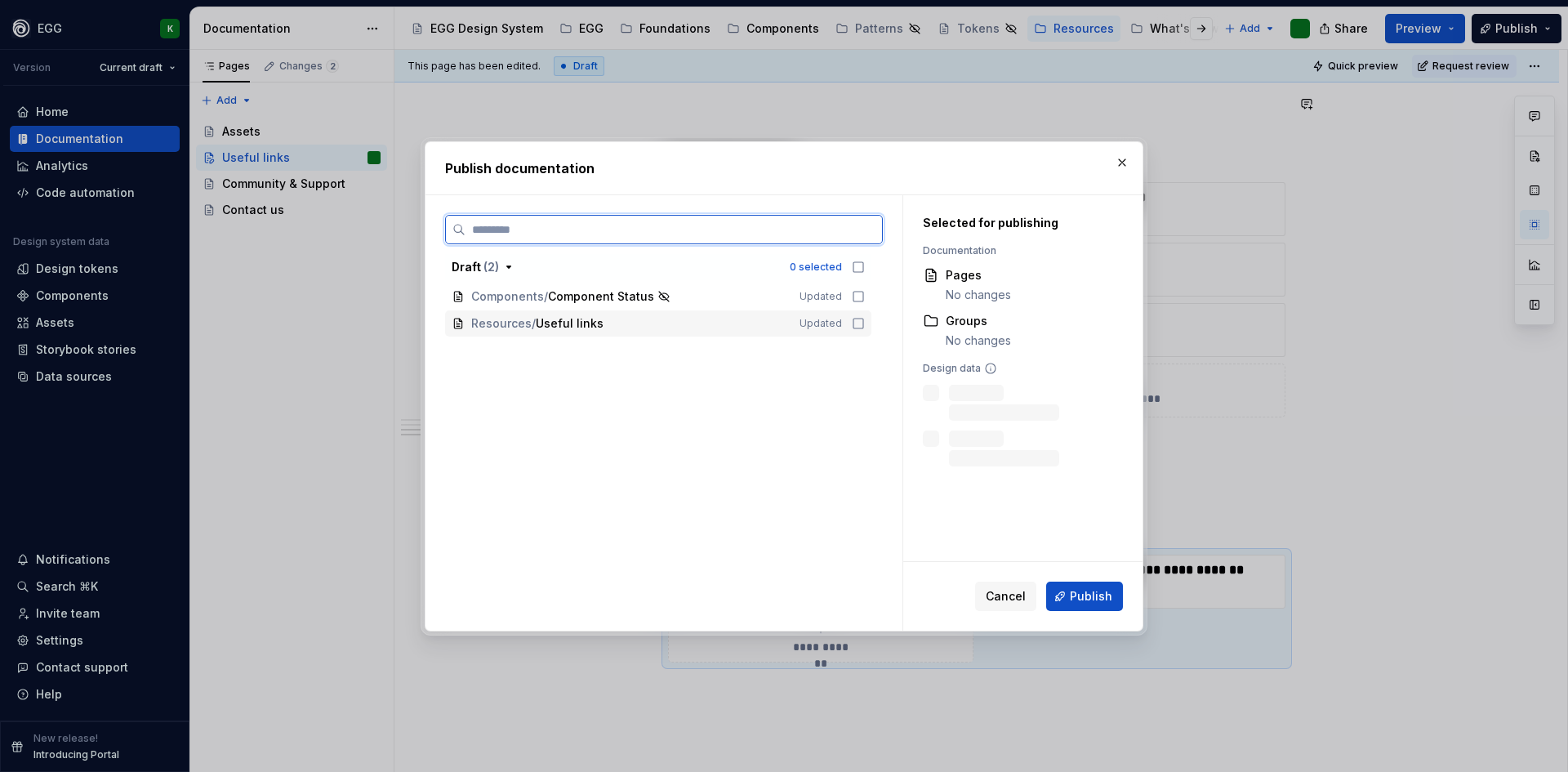
click at [851, 324] on icon at bounding box center [857, 322] width 13 height 13
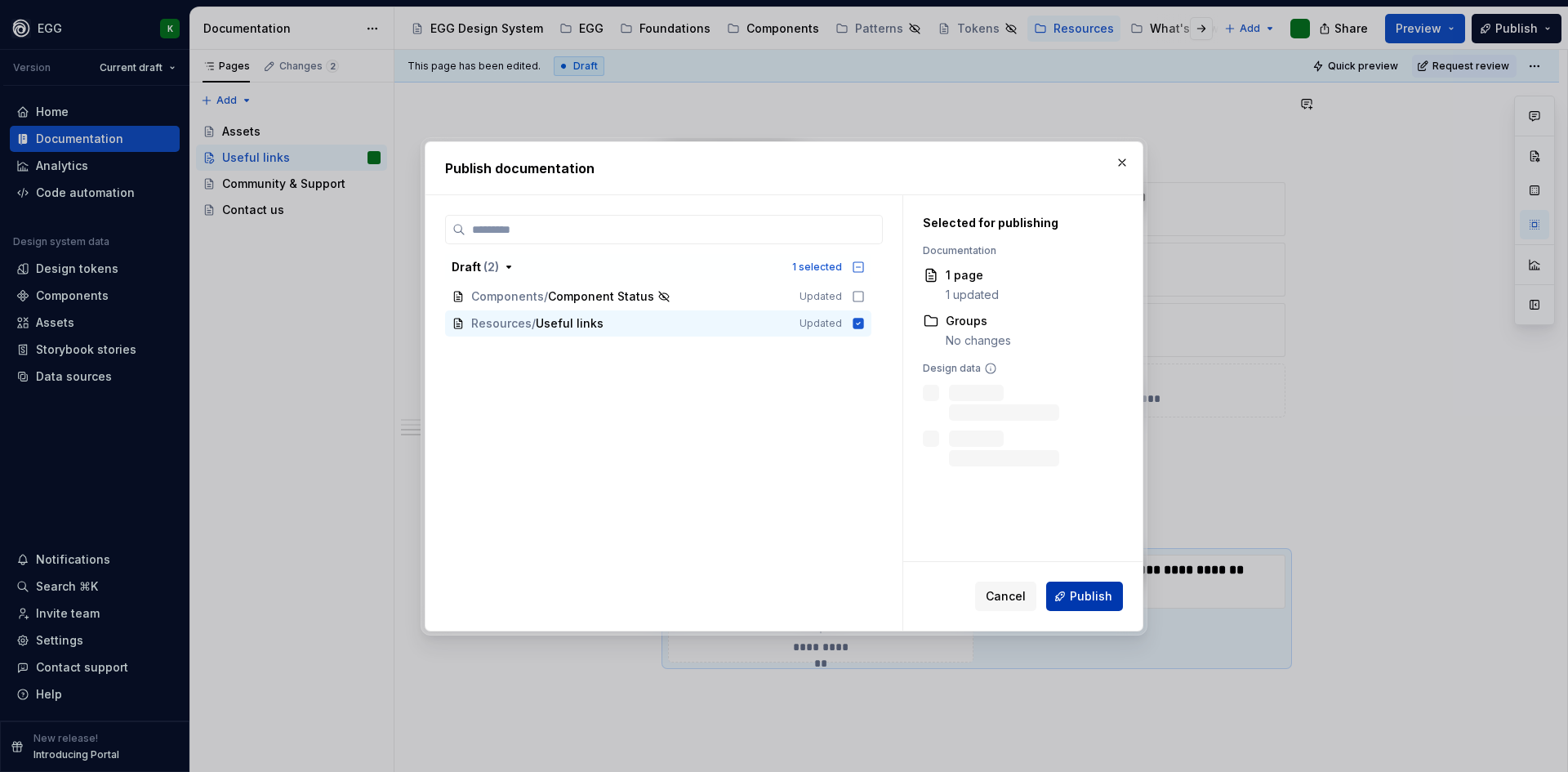
click at [1092, 582] on button "Publish" at bounding box center [1084, 596] width 76 height 30
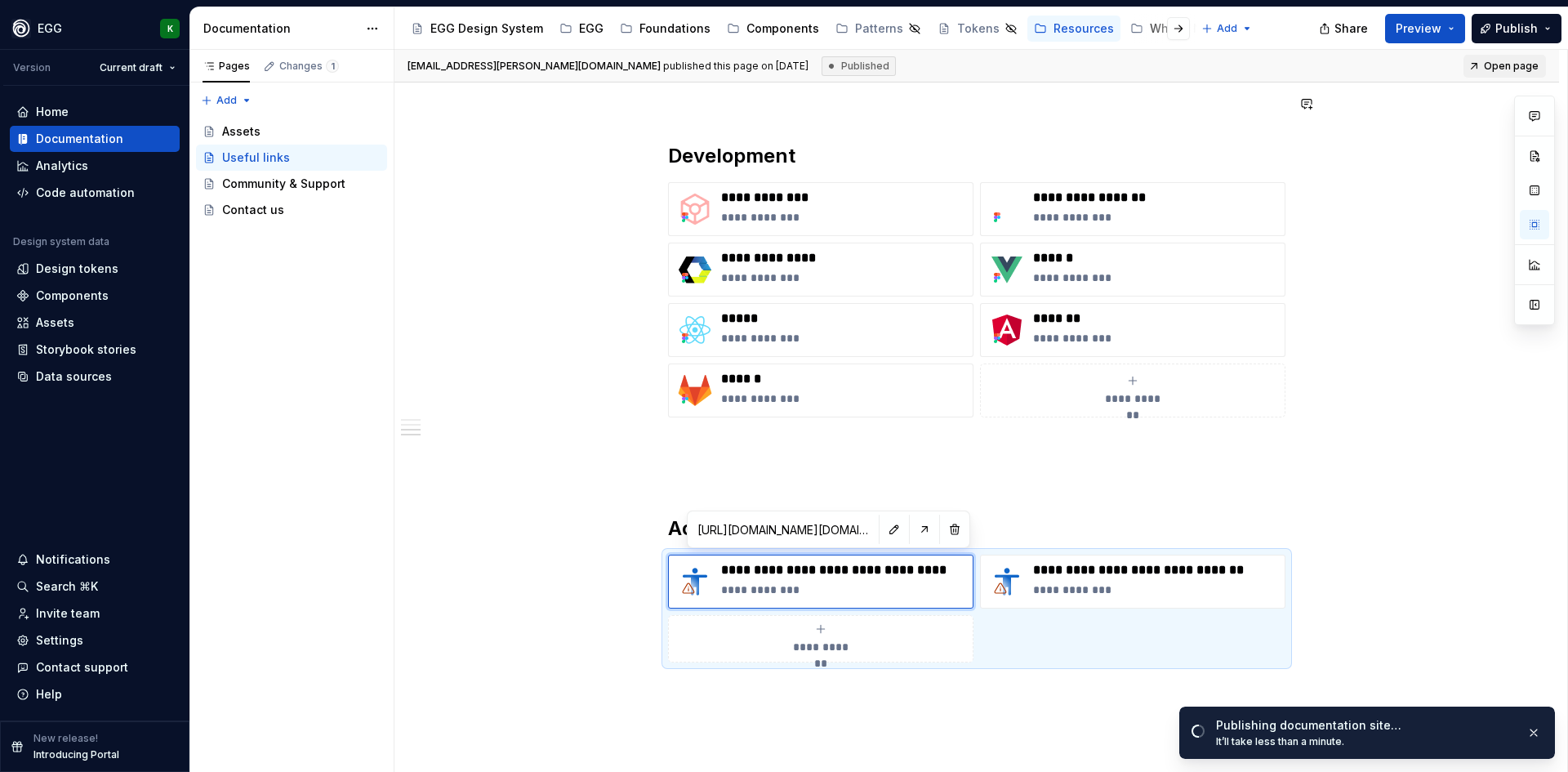
type textarea "*"
